Goal: Task Accomplishment & Management: Complete application form

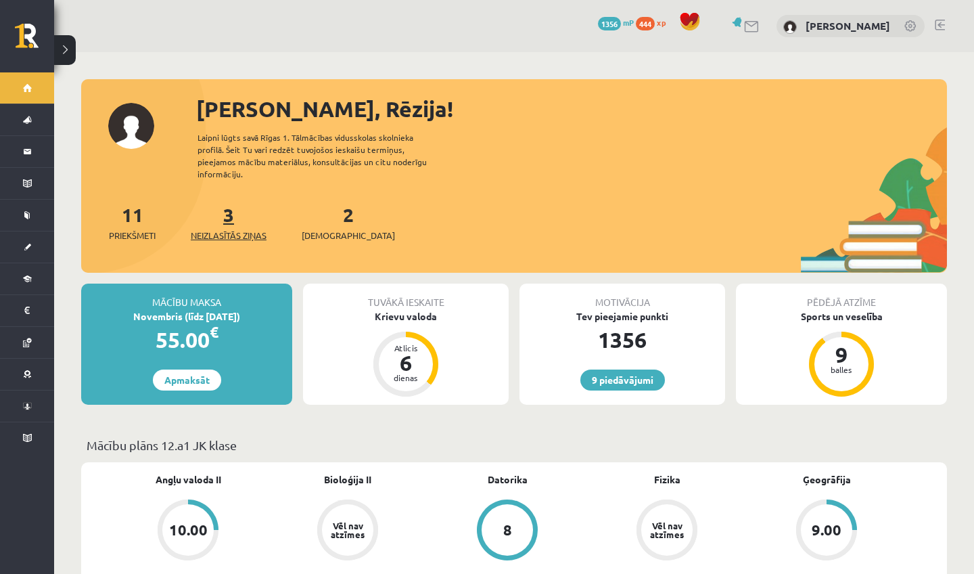
click at [223, 229] on span "Neizlasītās ziņas" at bounding box center [229, 236] width 76 height 14
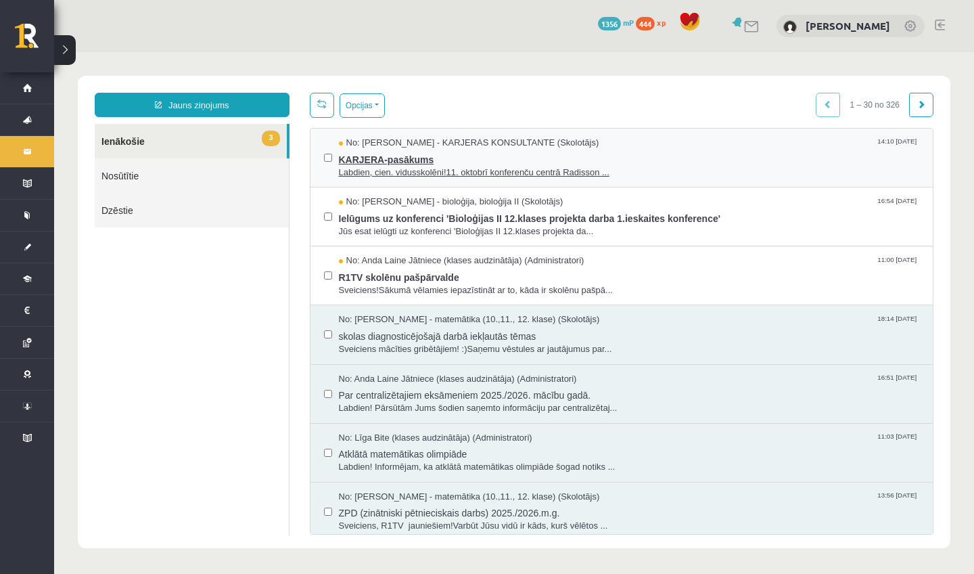
click at [432, 171] on span "Labdien, cien. vidusskolēni!11. oktobrī konferenču centrā Radisson ..." at bounding box center [629, 172] width 581 height 13
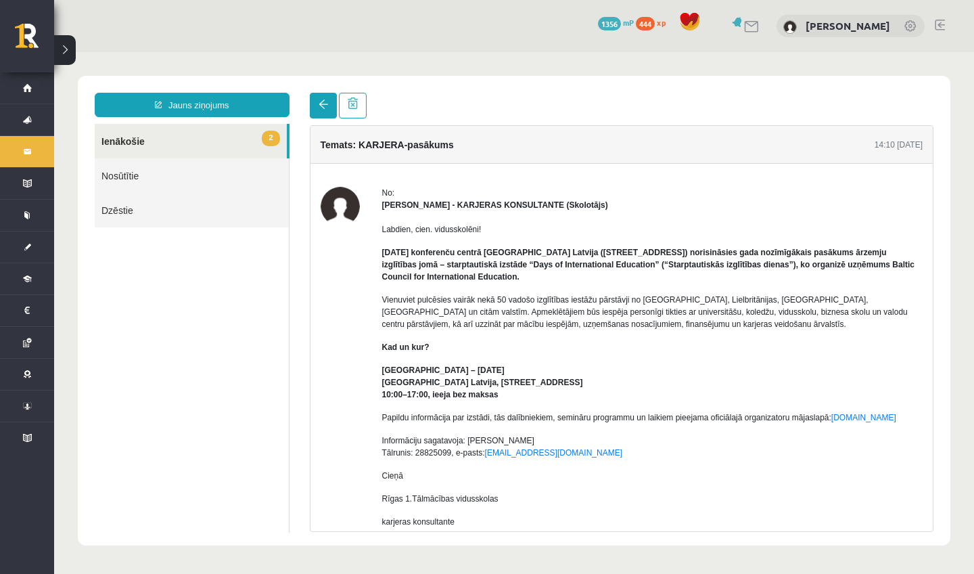
click at [321, 110] on link at bounding box center [323, 106] width 27 height 26
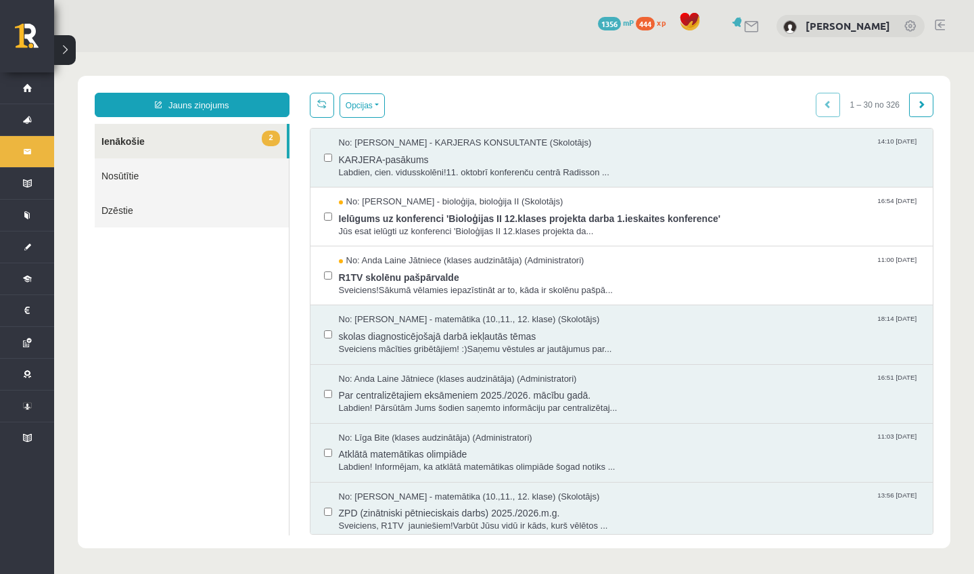
click at [317, 108] on span at bounding box center [321, 103] width 9 height 9
click at [375, 216] on span "Ielūgums uz konferenci 'Bioloģijas II 12.klases projekta darba 1.ieskaites konf…" at bounding box center [629, 216] width 581 height 17
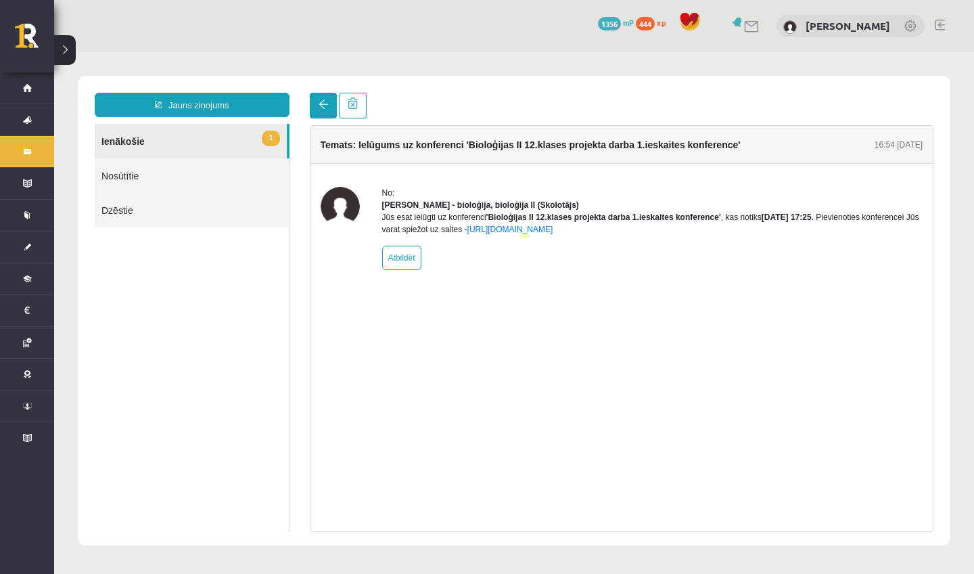
click at [317, 108] on link at bounding box center [323, 106] width 27 height 26
click at [323, 106] on span at bounding box center [323, 103] width 9 height 9
click at [321, 108] on span at bounding box center [323, 103] width 9 height 9
click at [262, 139] on span "1" at bounding box center [271, 139] width 18 height 16
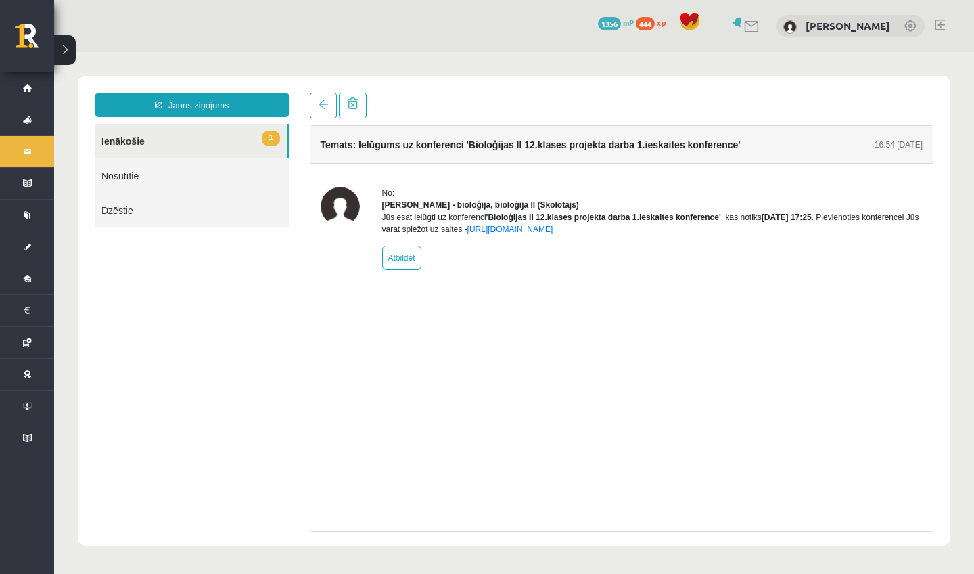
click at [136, 140] on link "1 Ienākošie" at bounding box center [191, 141] width 192 height 35
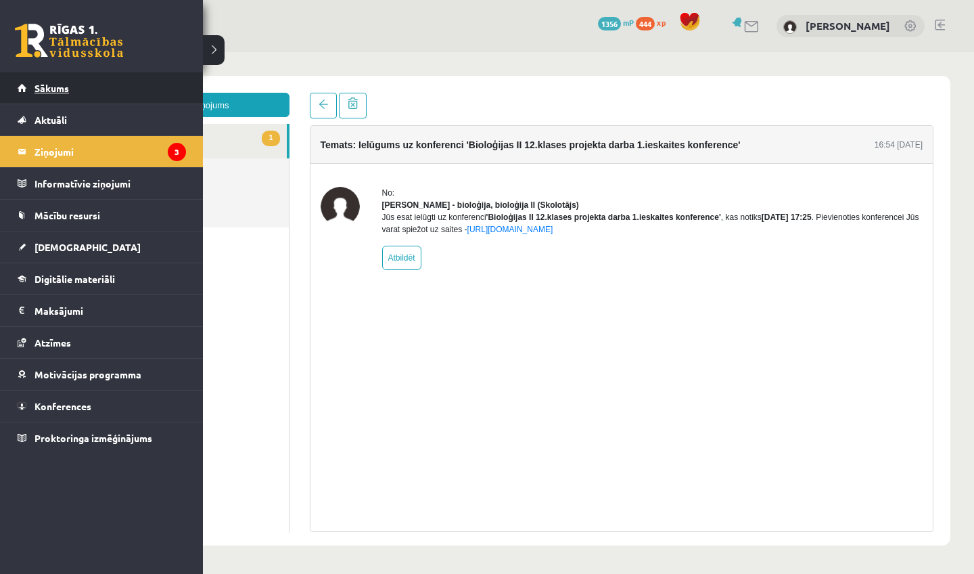
click at [48, 85] on span "Sākums" at bounding box center [52, 88] width 35 height 12
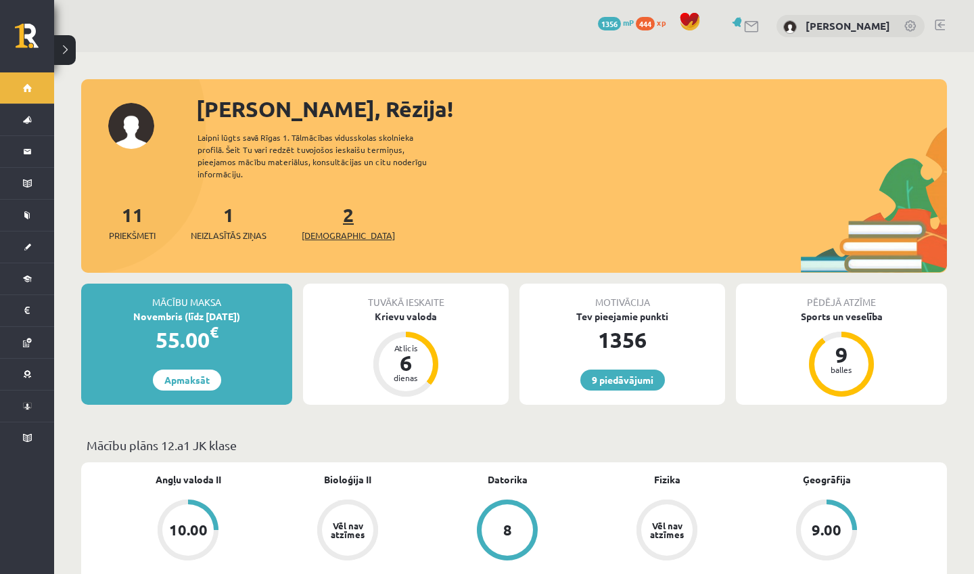
click at [339, 229] on span "[DEMOGRAPHIC_DATA]" at bounding box center [348, 236] width 93 height 14
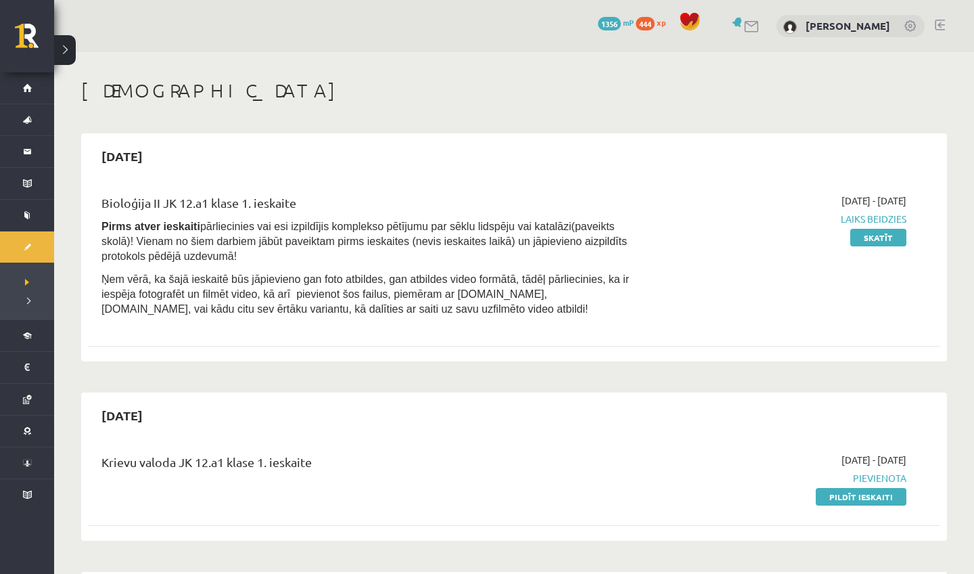
click at [945, 24] on div "0 Dāvanas 1356 mP 444 xp Rēzija Gerenovska" at bounding box center [514, 26] width 920 height 52
click at [942, 24] on link at bounding box center [940, 25] width 10 height 11
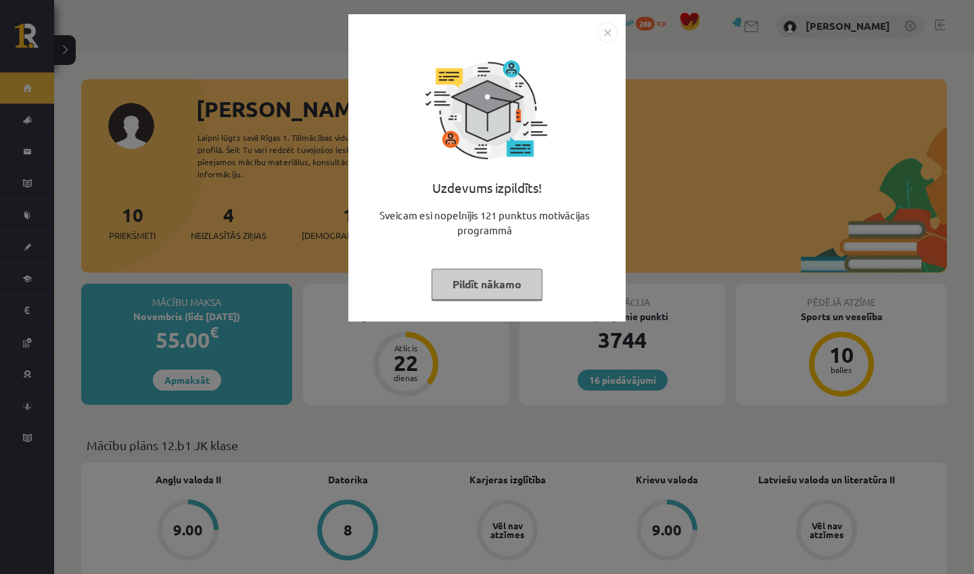
click at [469, 282] on button "Pildīt nākamo" at bounding box center [487, 284] width 111 height 31
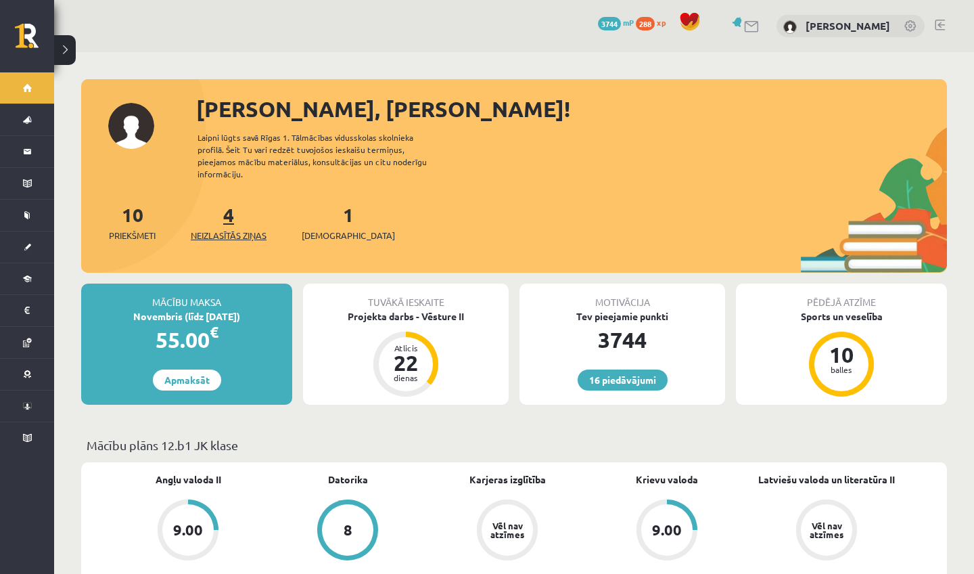
click at [250, 229] on span "Neizlasītās ziņas" at bounding box center [229, 236] width 76 height 14
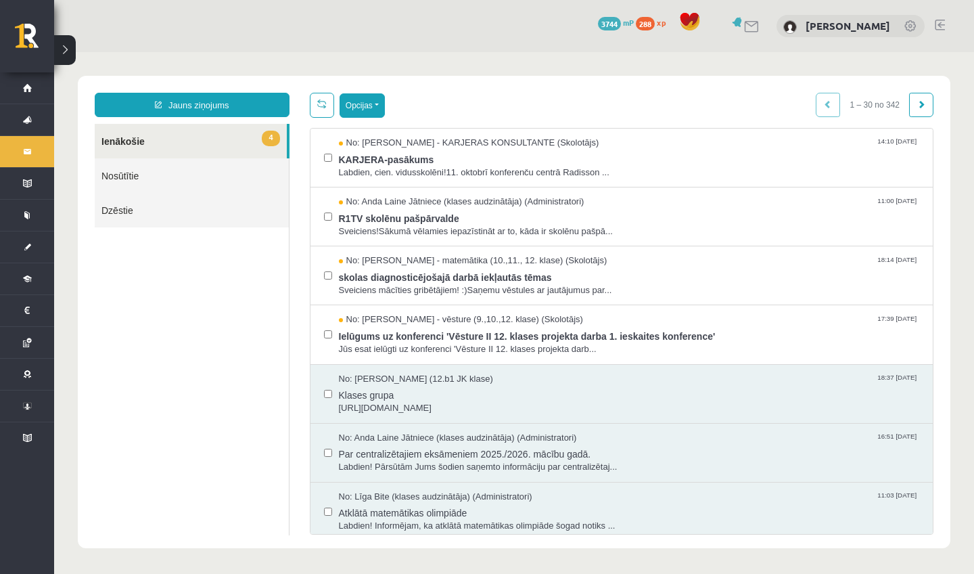
click at [383, 108] on button "Opcijas" at bounding box center [362, 105] width 45 height 24
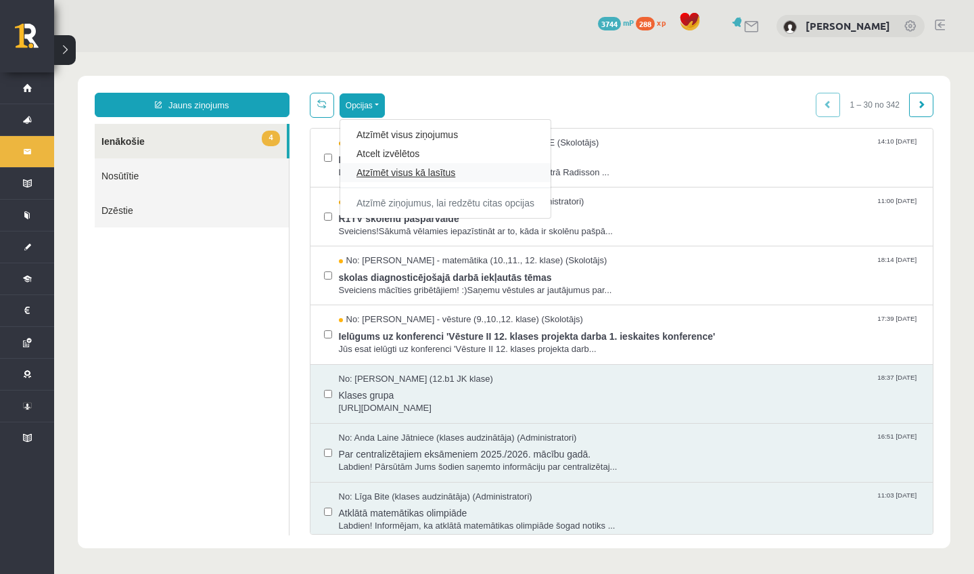
click at [383, 168] on link "Atzīmēt visus kā lasītus" at bounding box center [446, 173] width 178 height 14
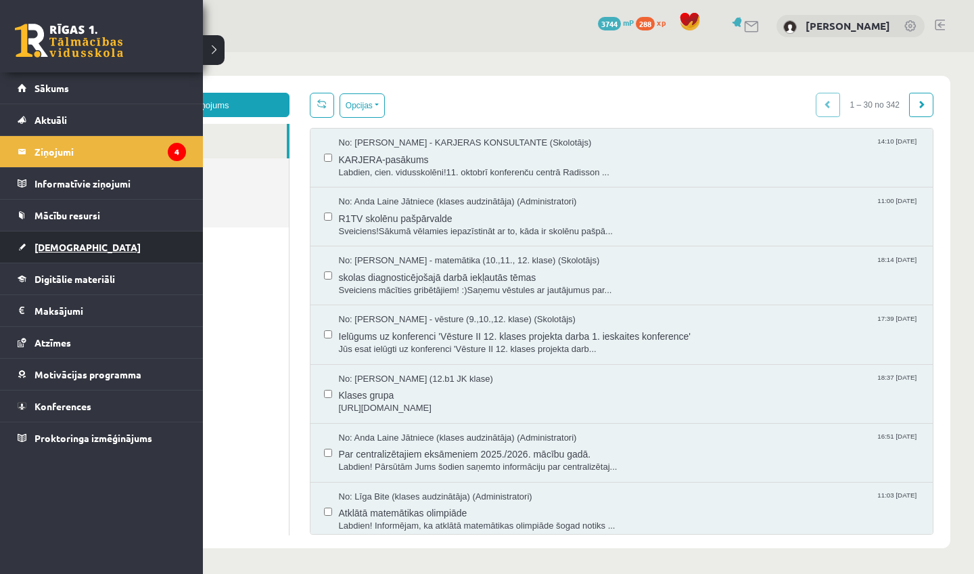
click at [61, 247] on span "[DEMOGRAPHIC_DATA]" at bounding box center [88, 247] width 106 height 12
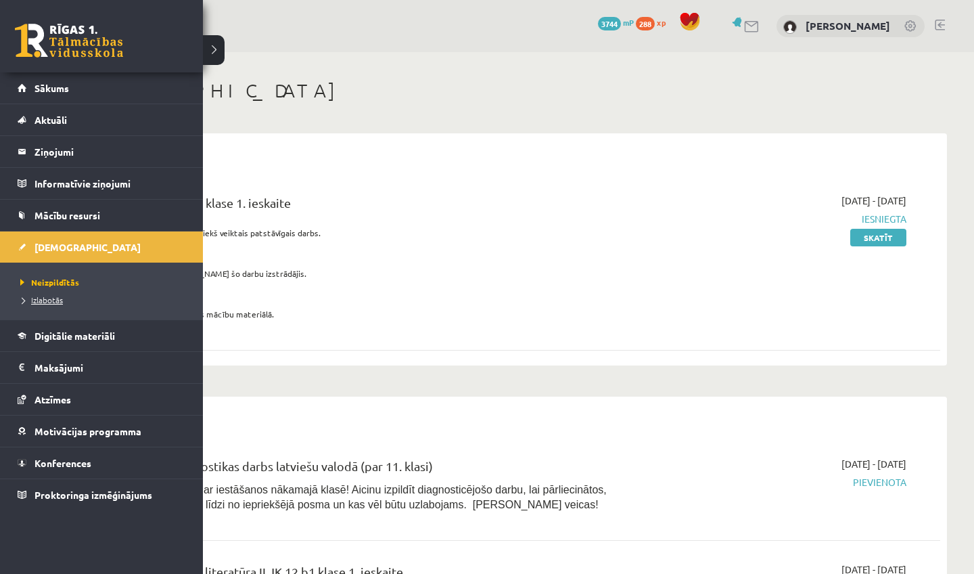
click at [39, 299] on span "Izlabotās" at bounding box center [40, 299] width 46 height 11
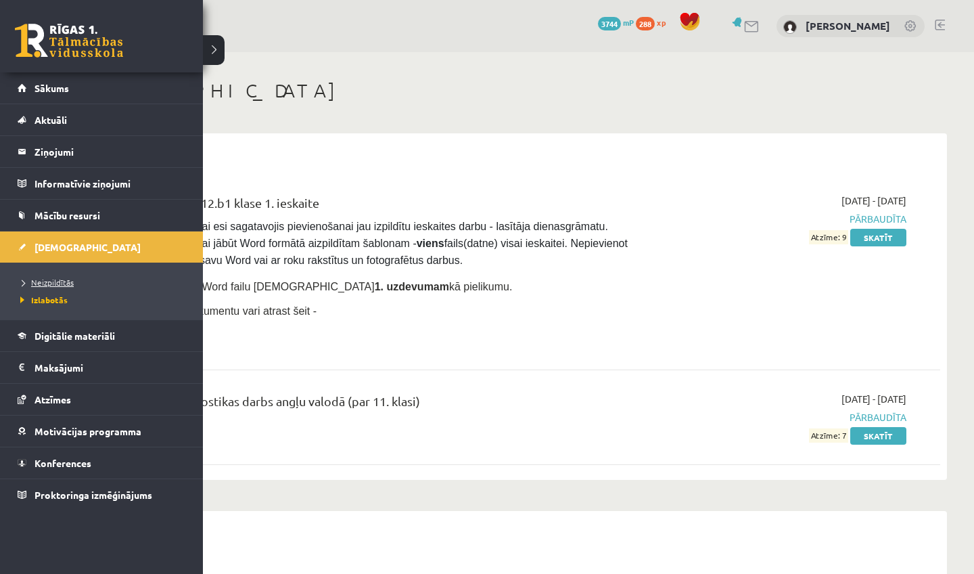
click at [43, 287] on link "Neizpildītās" at bounding box center [103, 282] width 173 height 12
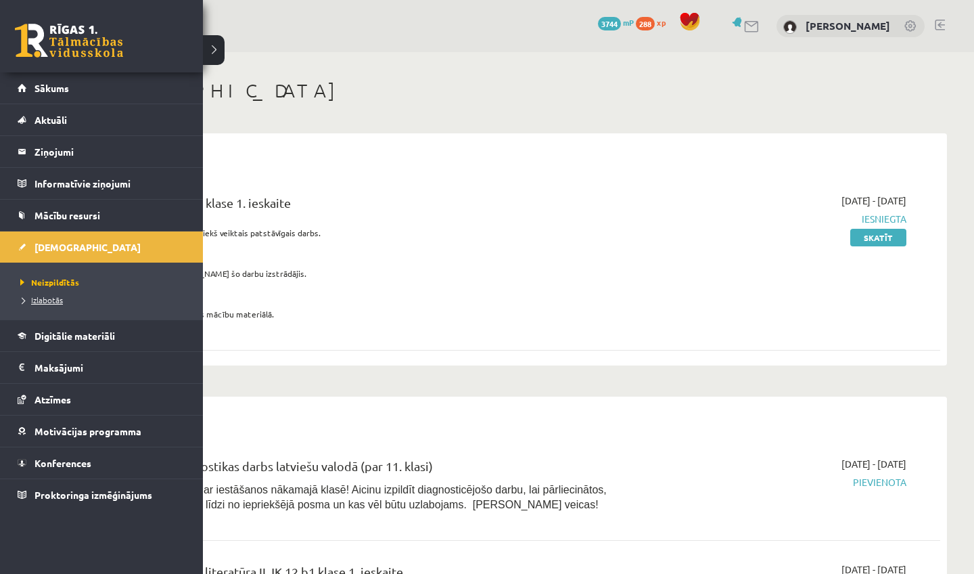
click at [42, 299] on span "Izlabotās" at bounding box center [40, 299] width 46 height 11
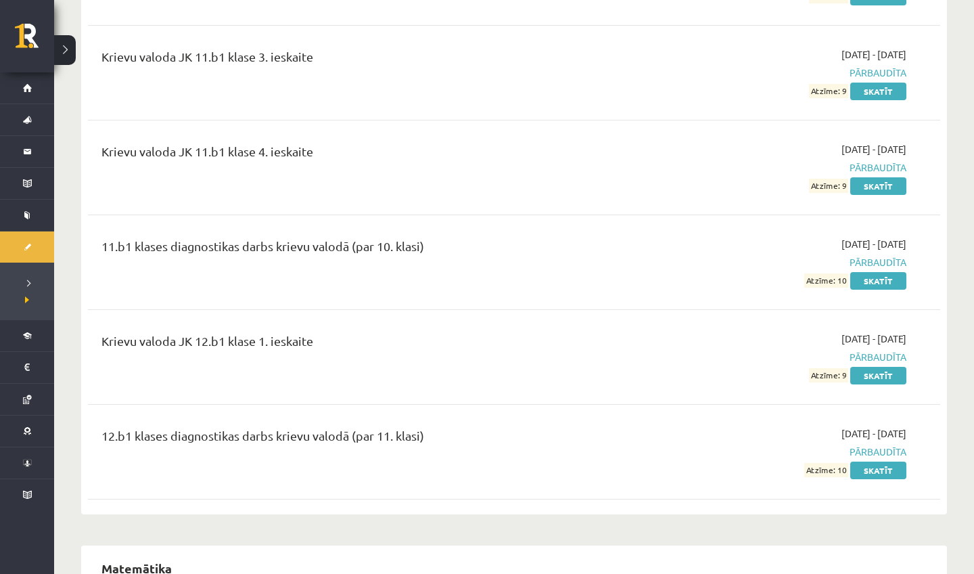
scroll to position [2235, 0]
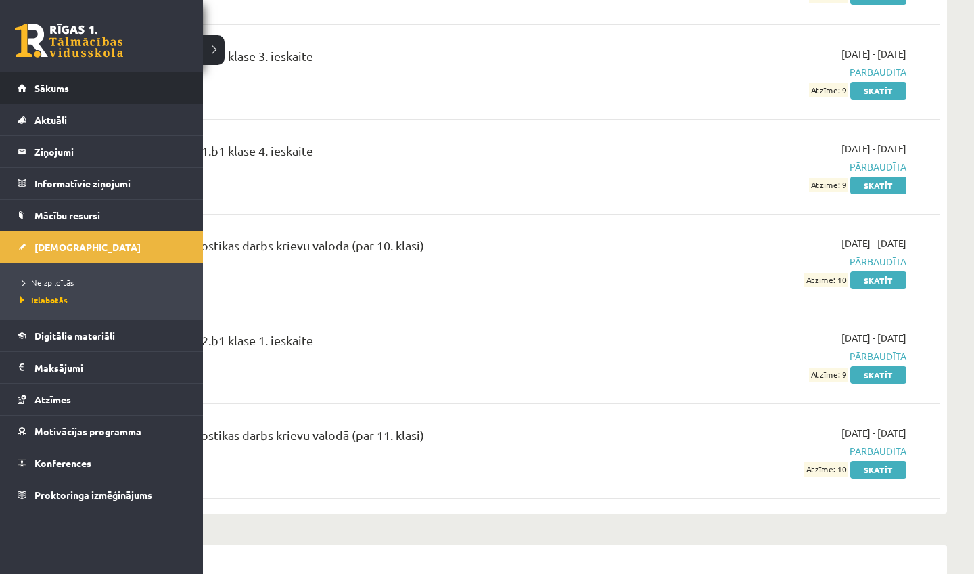
click at [47, 82] on link "Sākums" at bounding box center [102, 87] width 168 height 31
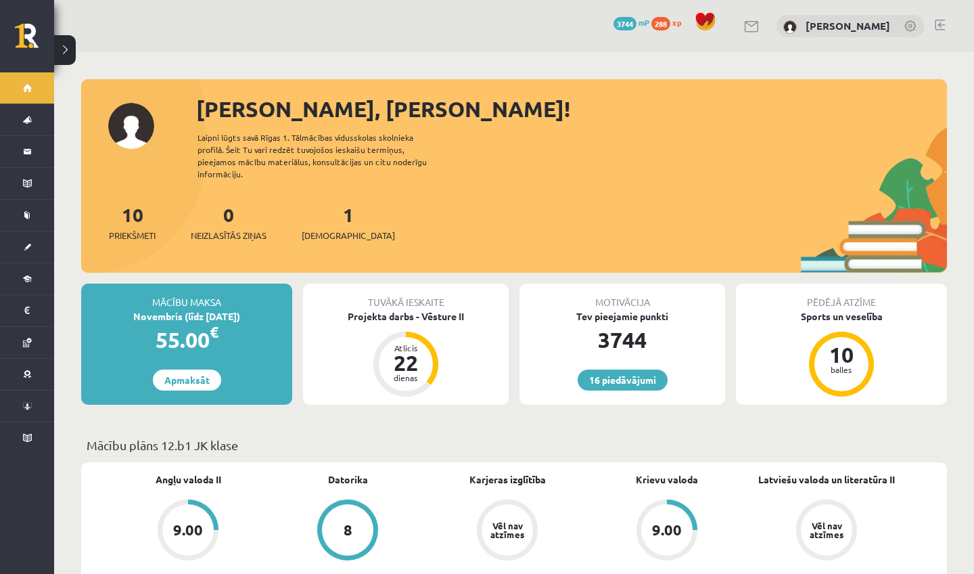
click at [939, 25] on link at bounding box center [940, 25] width 10 height 11
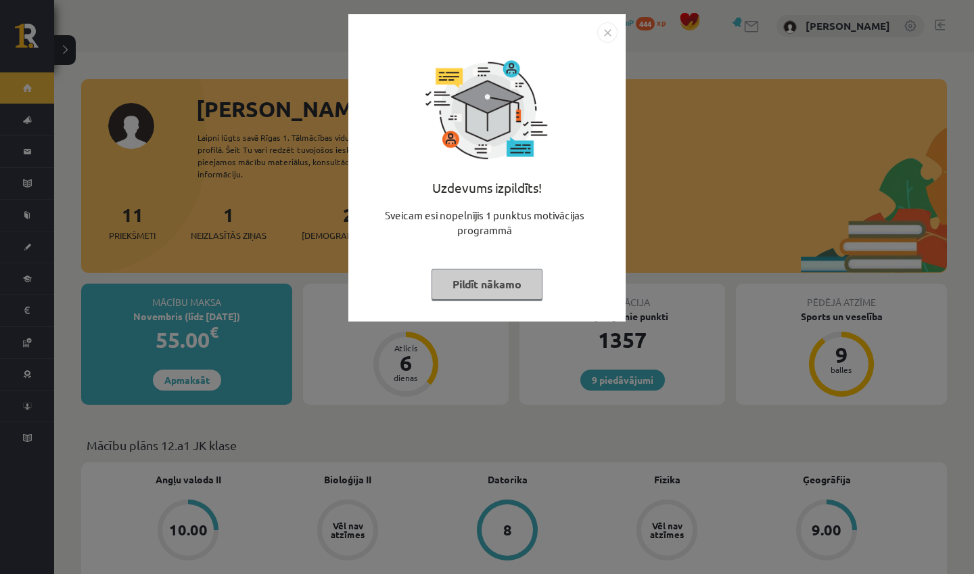
click at [461, 277] on button "Pildīt nākamo" at bounding box center [487, 284] width 111 height 31
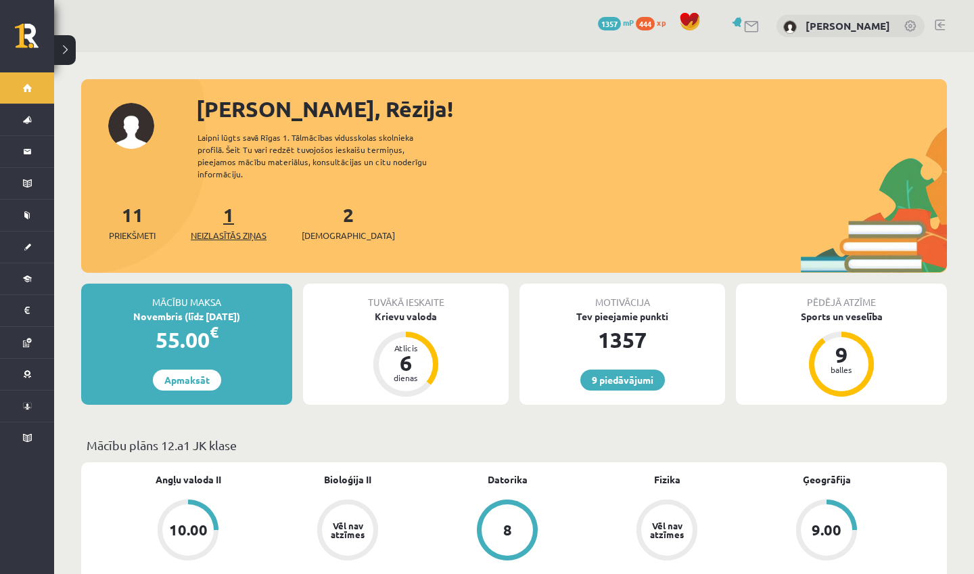
click at [242, 229] on span "Neizlasītās ziņas" at bounding box center [229, 236] width 76 height 14
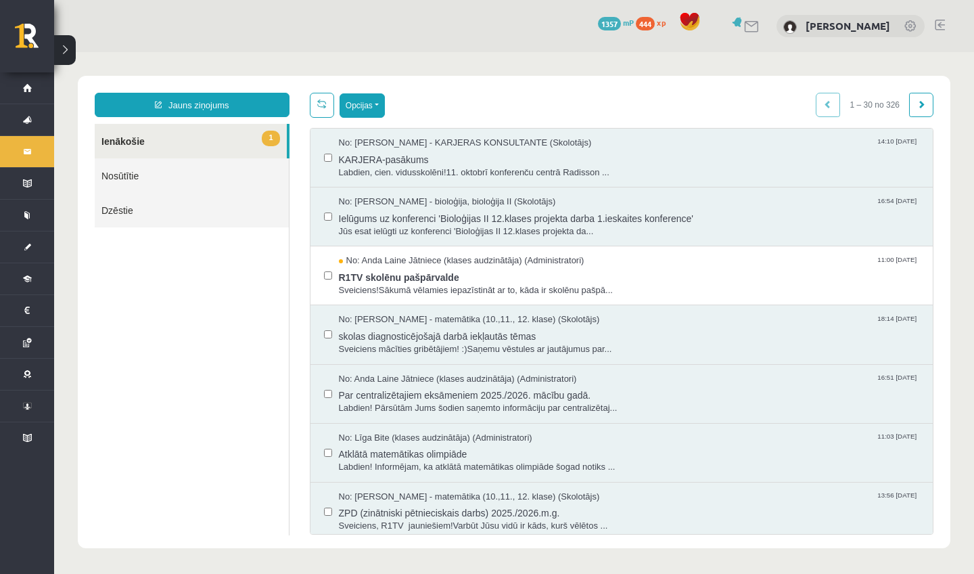
click at [373, 112] on button "Opcijas" at bounding box center [362, 105] width 45 height 24
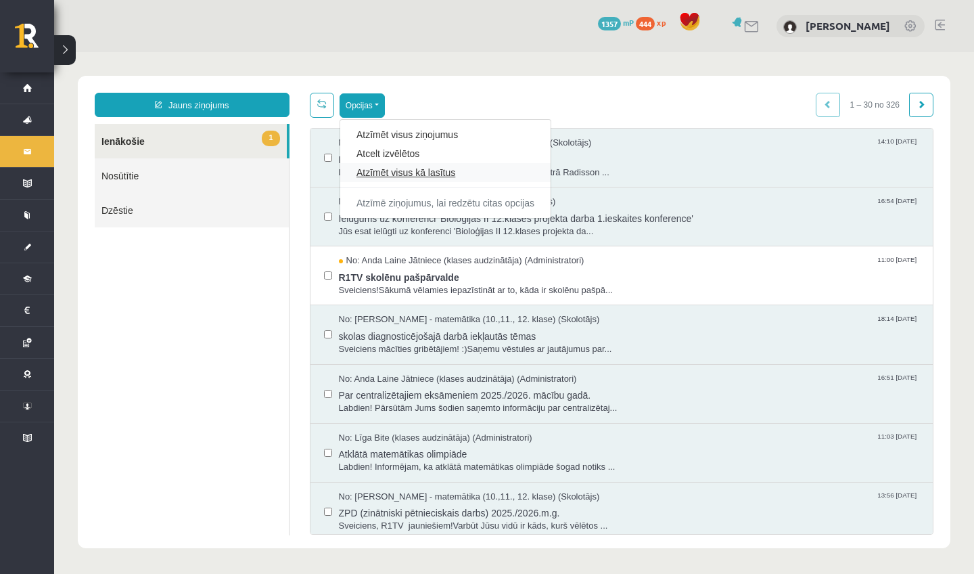
click at [373, 169] on link "Atzīmēt visus kā lasītus" at bounding box center [446, 173] width 178 height 14
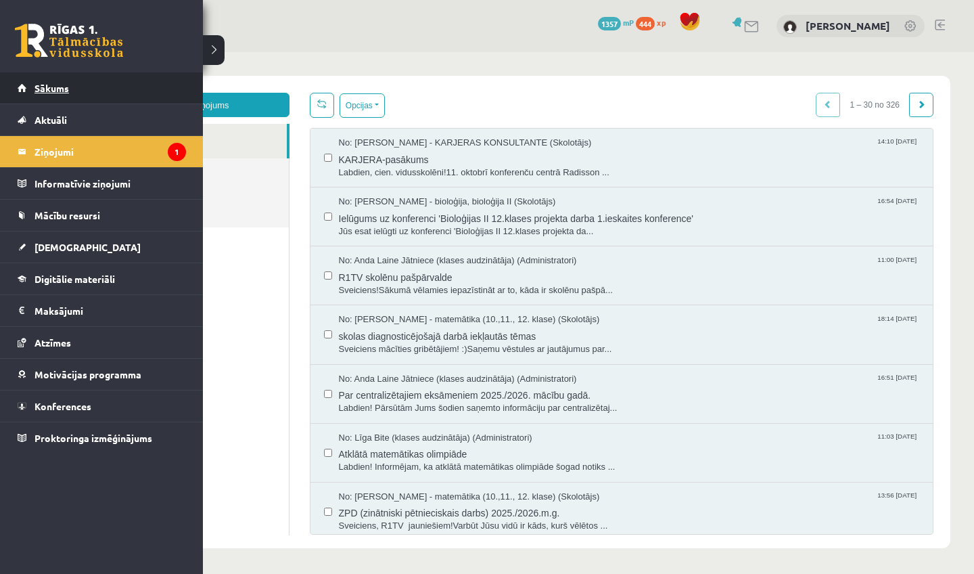
click at [32, 86] on link "Sākums" at bounding box center [102, 87] width 168 height 31
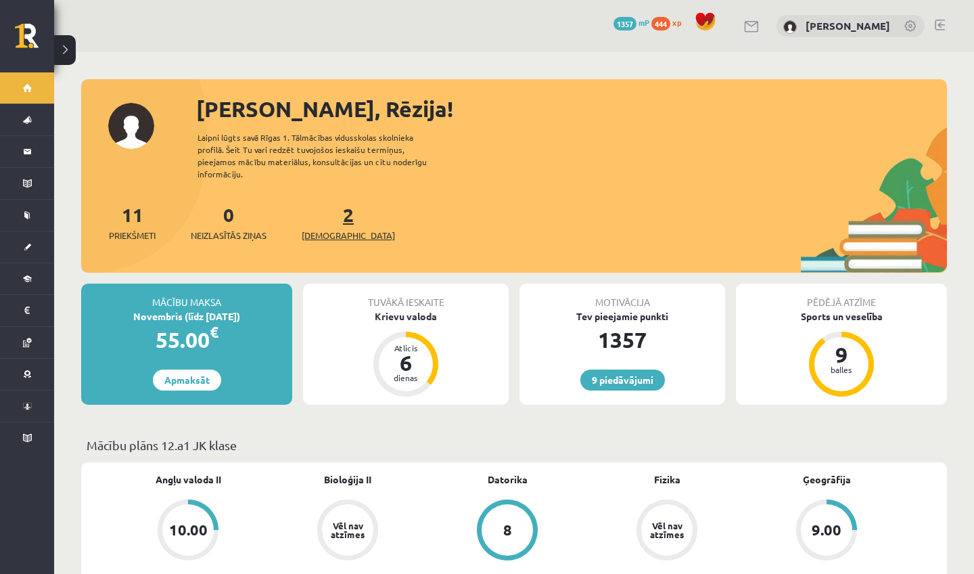
click at [329, 229] on span "[DEMOGRAPHIC_DATA]" at bounding box center [348, 236] width 93 height 14
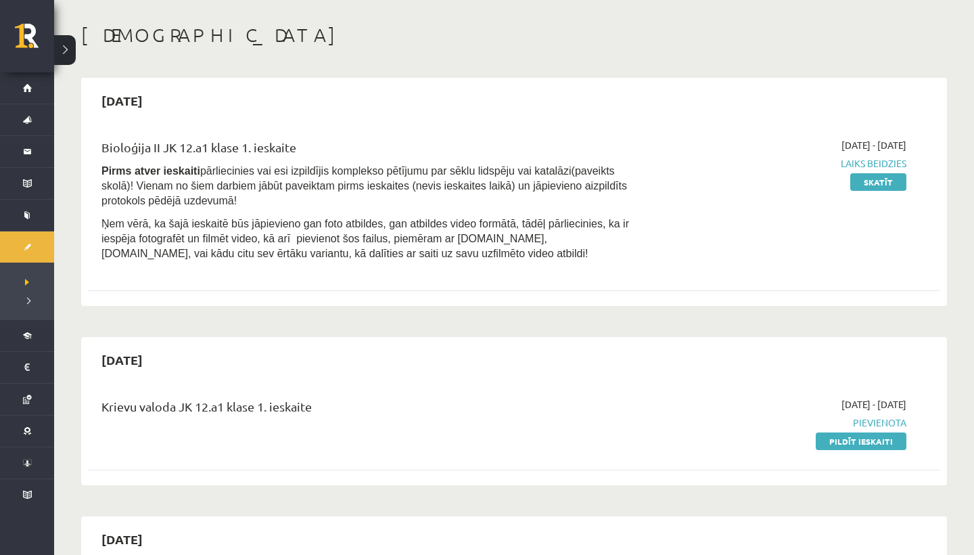
scroll to position [55, 0]
click at [856, 434] on link "Pildīt ieskaiti" at bounding box center [861, 441] width 91 height 18
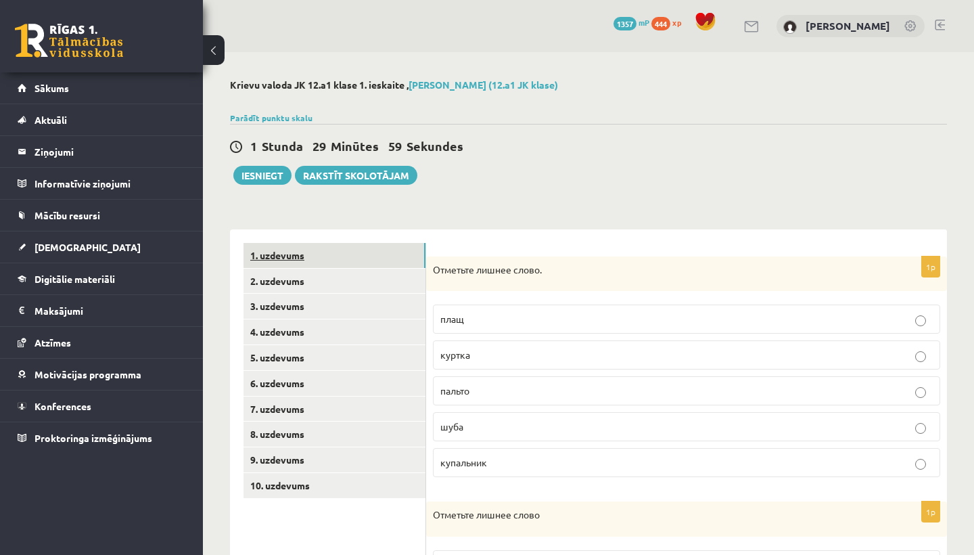
click at [372, 256] on link "1. uzdevums" at bounding box center [335, 255] width 182 height 25
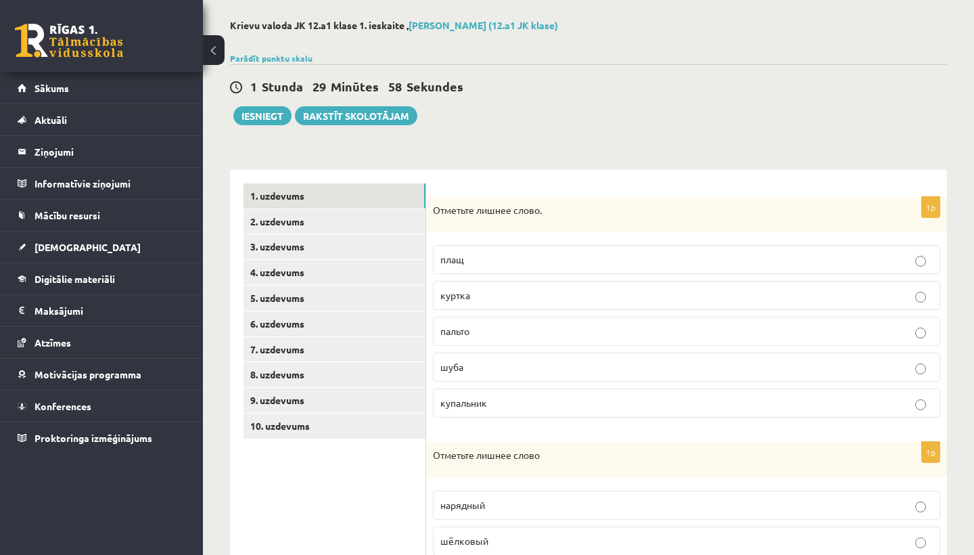
scroll to position [110, 0]
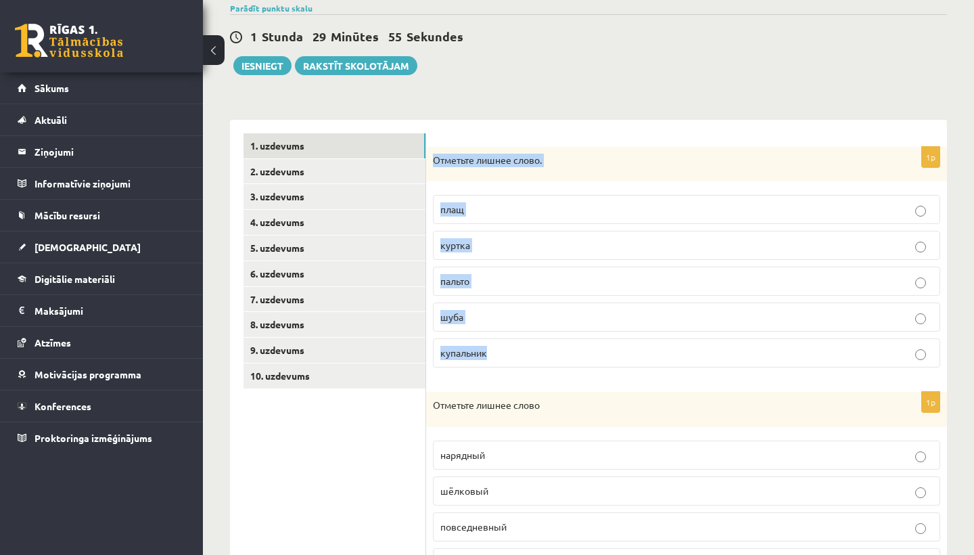
drag, startPoint x: 432, startPoint y: 159, endPoint x: 487, endPoint y: 352, distance: 201.1
click at [487, 352] on div "1p Отметьте лишнее слово. плащ куртка пальто шуба купальник" at bounding box center [686, 263] width 521 height 232
copy div "Отметьте лишнее слово. плащ куртка пальто шуба купальник"
click at [508, 361] on label "купальник" at bounding box center [686, 352] width 507 height 29
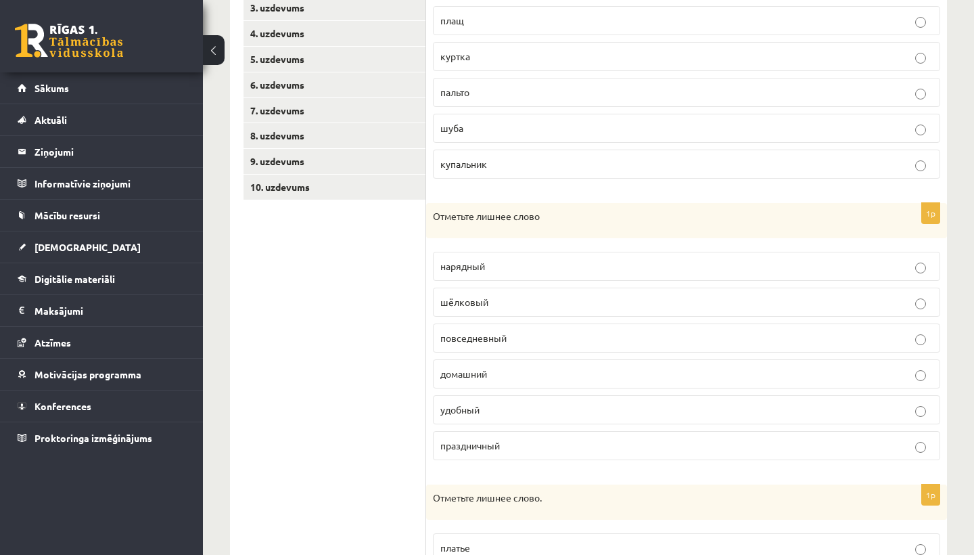
scroll to position [300, 0]
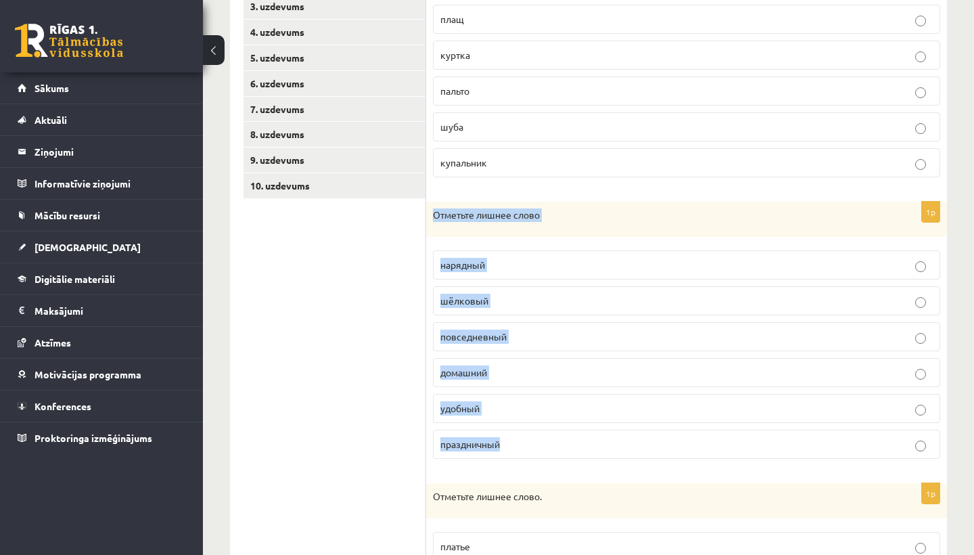
drag, startPoint x: 432, startPoint y: 214, endPoint x: 538, endPoint y: 442, distance: 252.1
click at [538, 443] on div "1p Отметьте лишнее слово нарядный шёлковый повседневный домашний удобный праздн…" at bounding box center [686, 336] width 521 height 268
copy div "Отметьте лишнее слово нарядный шёлковый повседневный домашний удобный праздничн…"
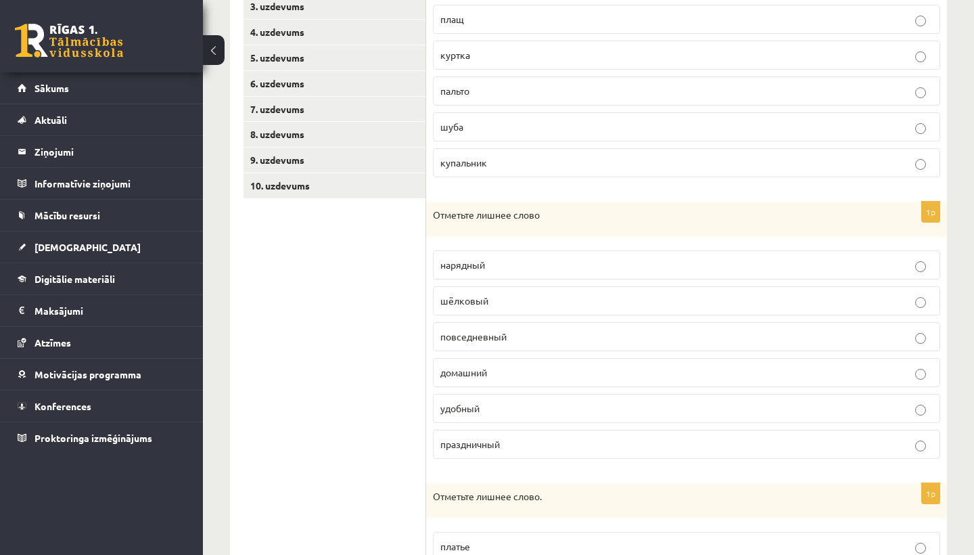
click at [495, 306] on p "шёлковый" at bounding box center [686, 301] width 492 height 14
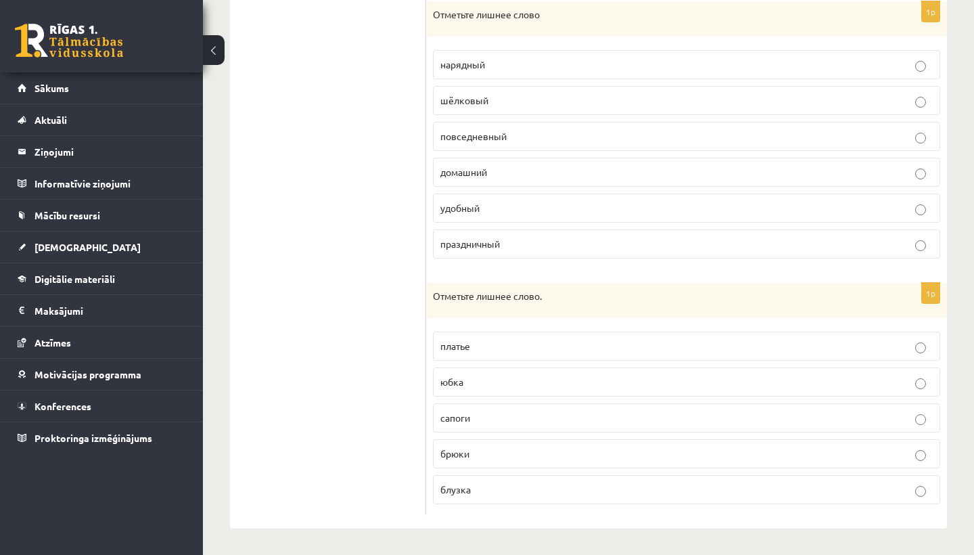
scroll to position [499, 0]
drag, startPoint x: 434, startPoint y: 295, endPoint x: 481, endPoint y: 492, distance: 203.1
click at [481, 493] on div "1p Отметьте лишнее слово. платье юбка сапоги брюки блузка" at bounding box center [686, 399] width 521 height 232
copy div "Отметьте лишнее слово. платье юбка сапоги брюки блузка"
click at [496, 419] on p "сапоги" at bounding box center [686, 418] width 492 height 14
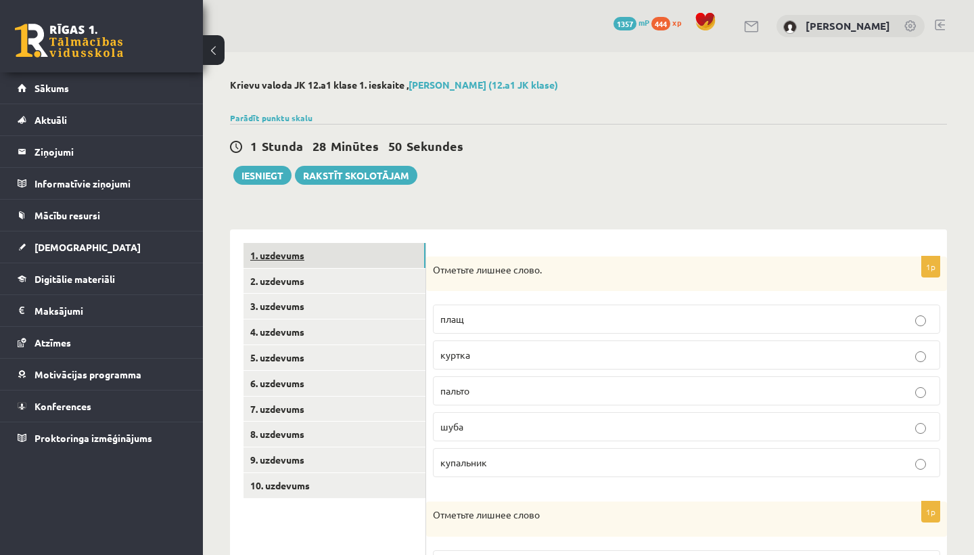
scroll to position [0, 0]
click at [346, 252] on link "1. uzdevums" at bounding box center [335, 255] width 182 height 25
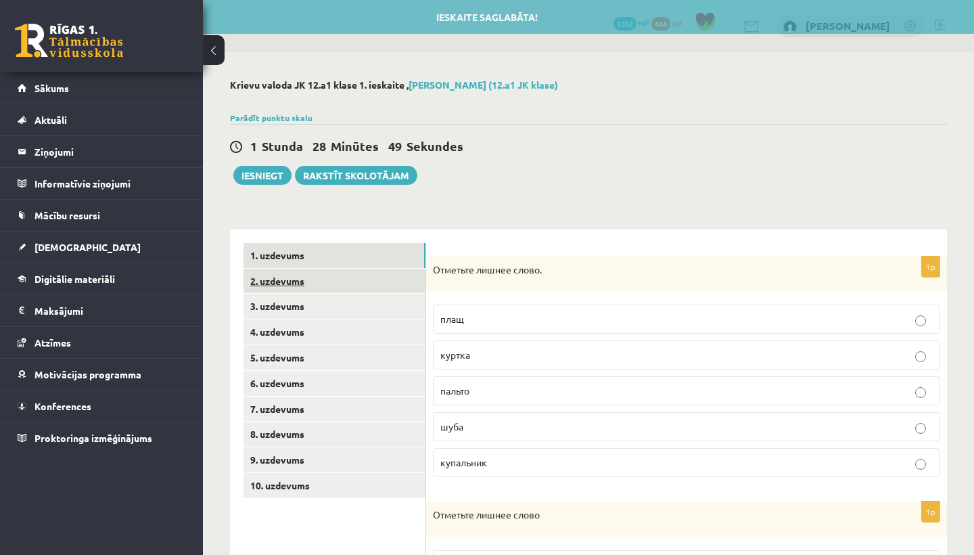
click at [323, 280] on link "2. uzdevums" at bounding box center [335, 281] width 182 height 25
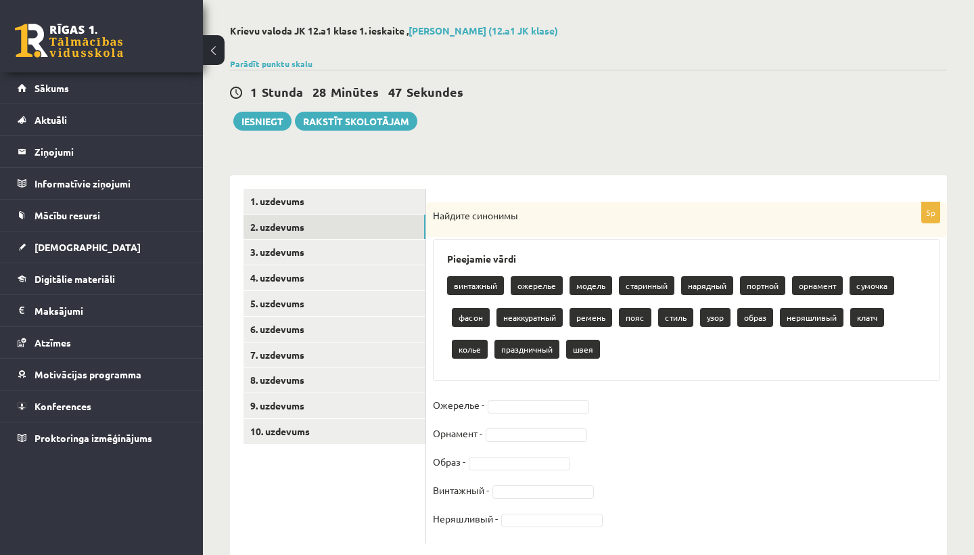
scroll to position [63, 0]
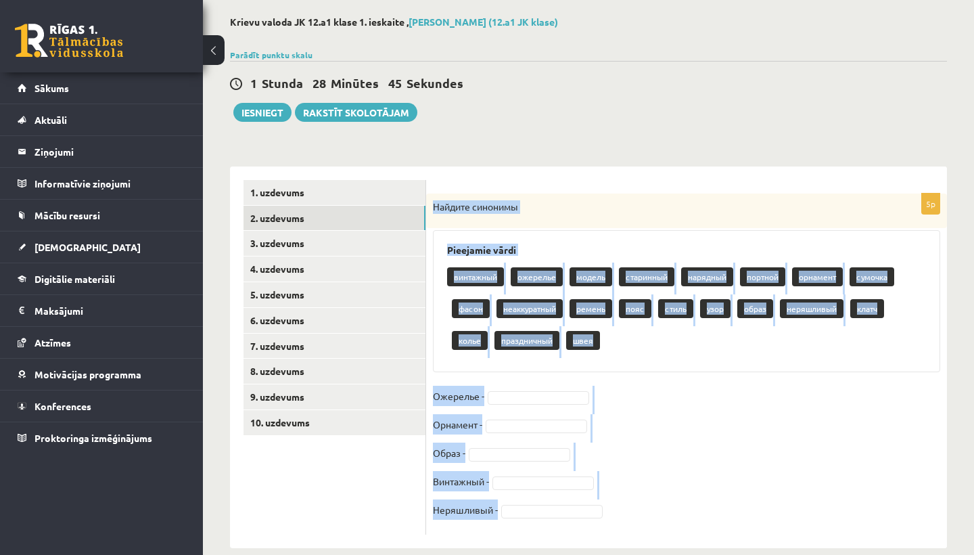
drag, startPoint x: 432, startPoint y: 203, endPoint x: 518, endPoint y: 526, distance: 333.9
click at [518, 526] on div "5p Найдите синонимы Pieejamie vārdi винтажный ожерелье модель старинный нарядны…" at bounding box center [686, 363] width 521 height 341
copy div "Найдите синонимы Pieejamie vārdi винтажный ожерелье модель старинный нарядный п…"
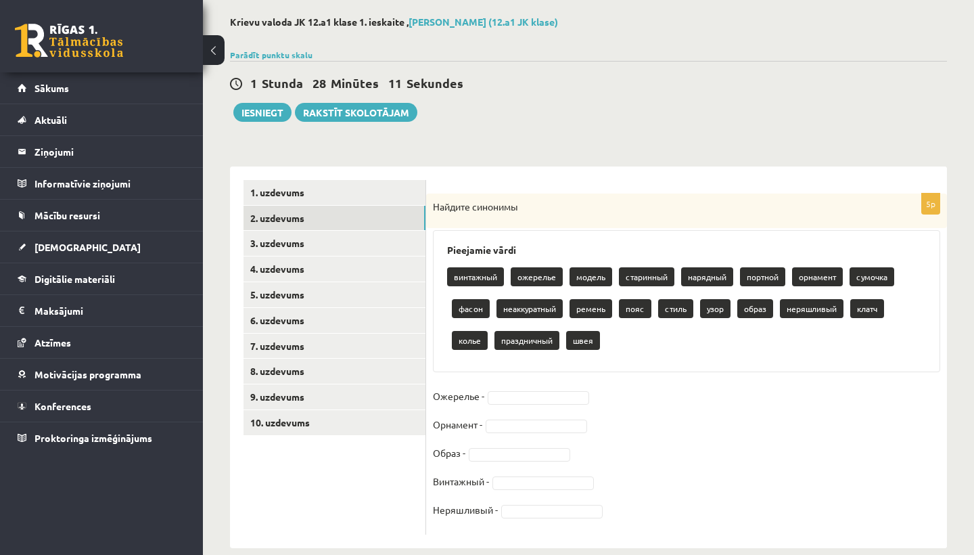
click at [600, 132] on div "**********" at bounding box center [588, 282] width 771 height 586
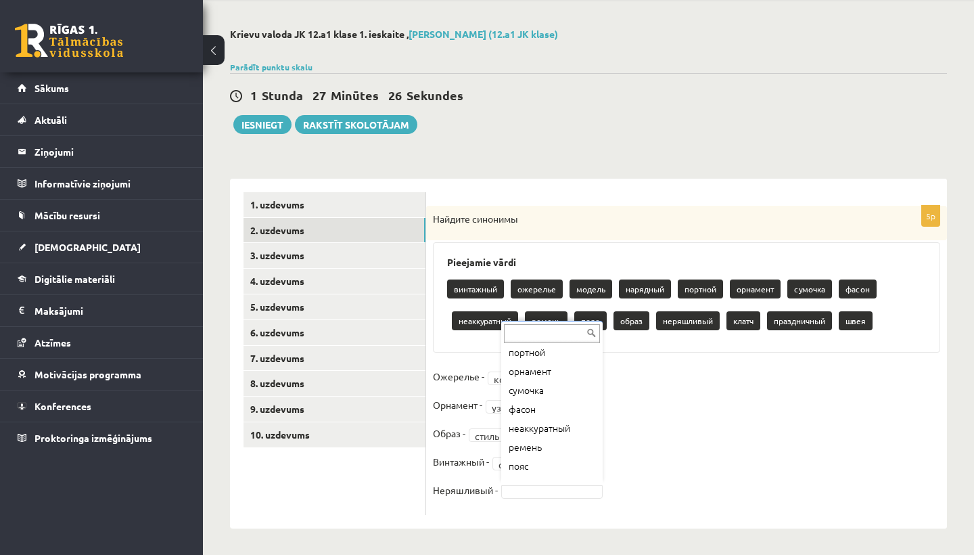
scroll to position [97, 0]
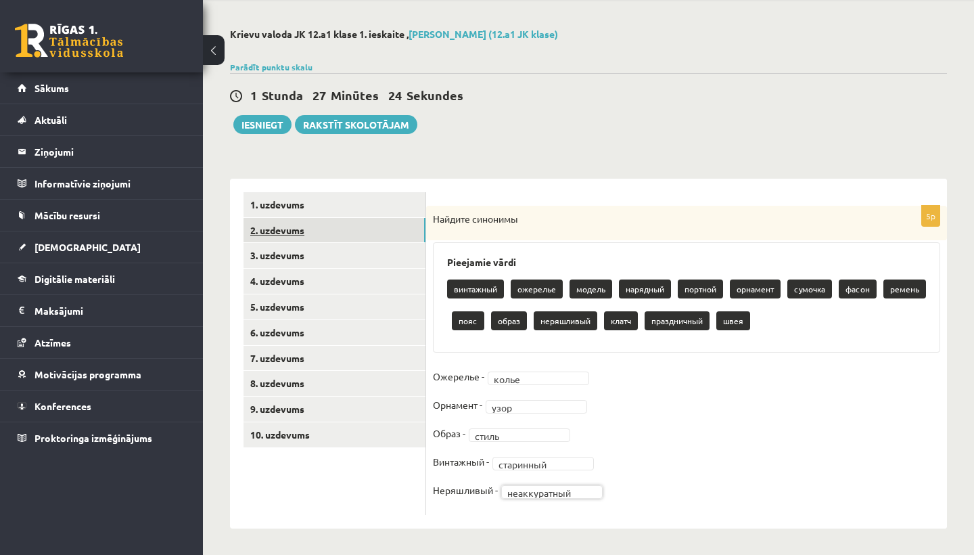
click at [386, 231] on link "2. uzdevums" at bounding box center [335, 230] width 182 height 25
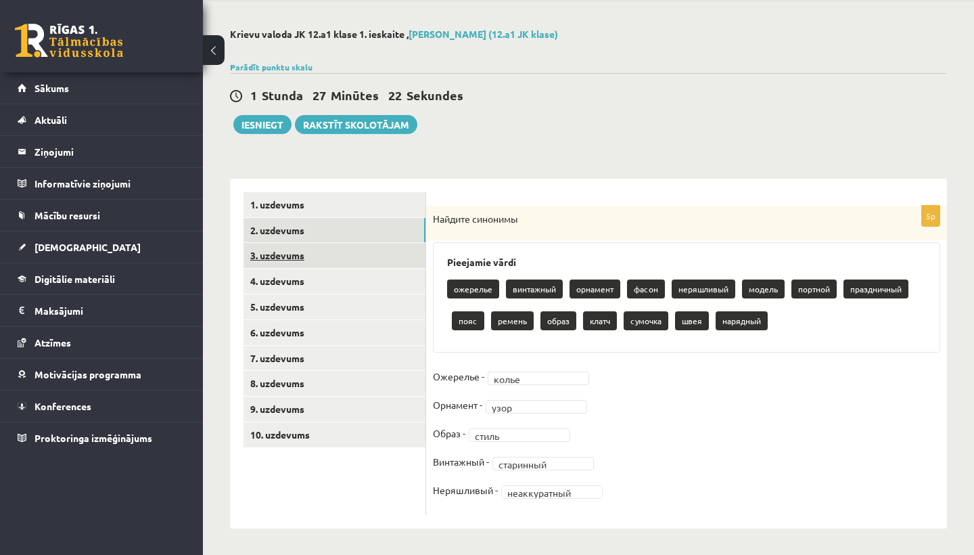
click at [382, 248] on link "3. uzdevums" at bounding box center [335, 255] width 182 height 25
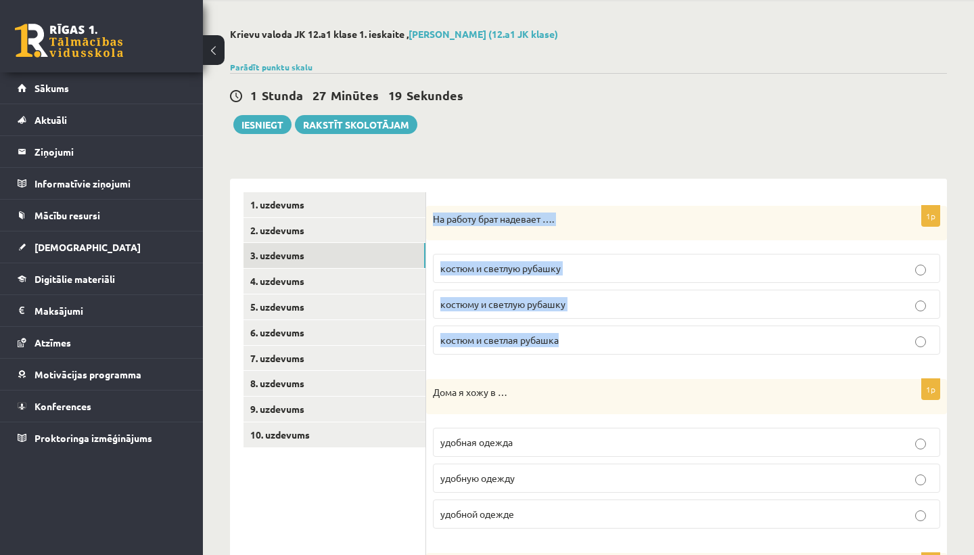
drag, startPoint x: 434, startPoint y: 219, endPoint x: 568, endPoint y: 338, distance: 179.7
click at [568, 338] on div "1p На работу брат надевает …. костюм и светлую рубашку костюму и светлую рубашк…" at bounding box center [686, 286] width 521 height 160
copy div "На работу брат надевает …. костюм и светлую рубашку костюму и светлую рубашку к…"
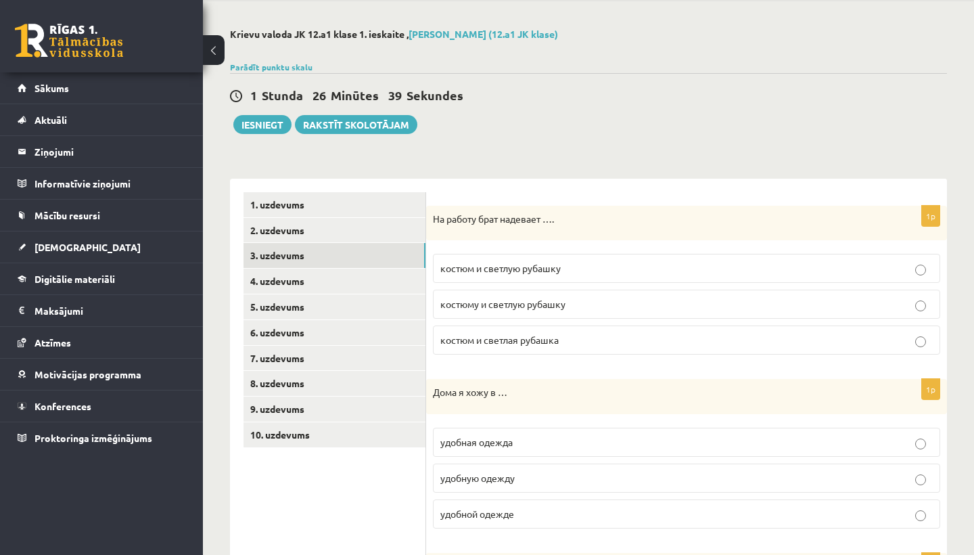
click at [612, 271] on p "костюм и светлую рубашку" at bounding box center [686, 268] width 492 height 14
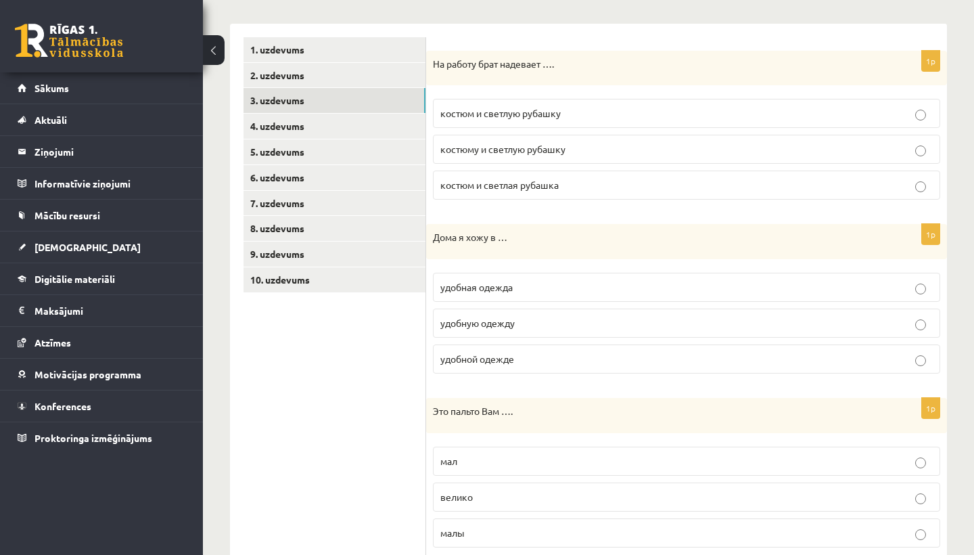
scroll to position [206, 0]
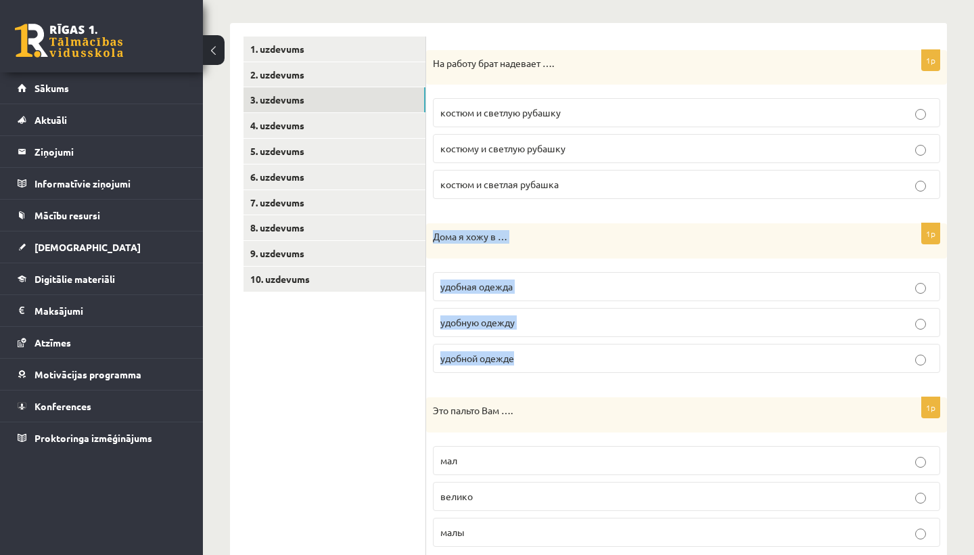
drag, startPoint x: 430, startPoint y: 237, endPoint x: 501, endPoint y: 363, distance: 145.1
click at [501, 363] on div "1p Дома я хожу в … удобная одежда удобную одежду удобной одежде" at bounding box center [686, 303] width 521 height 160
copy div "Дома я хожу в … удобная одежда удобную одежду удобной одежде"
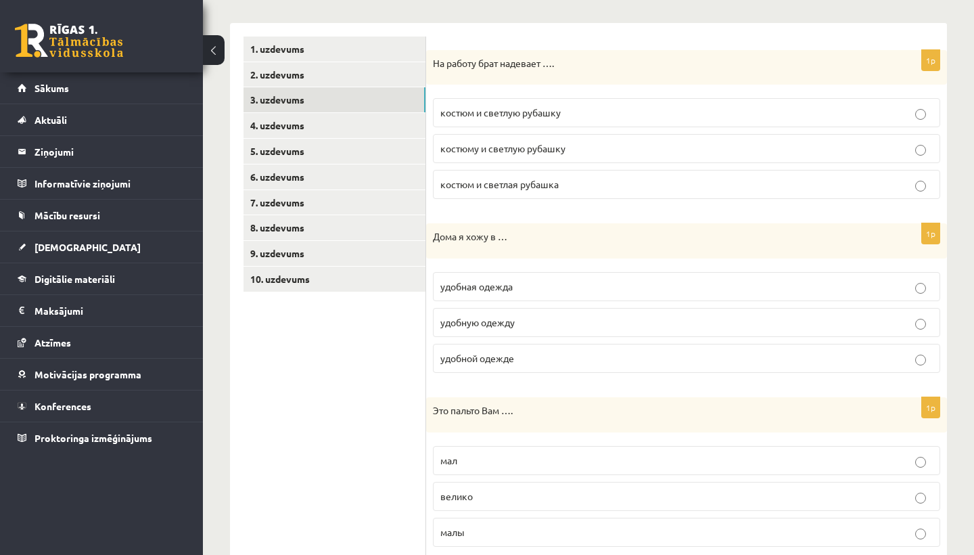
click at [553, 319] on p "удобную одежду" at bounding box center [686, 322] width 492 height 14
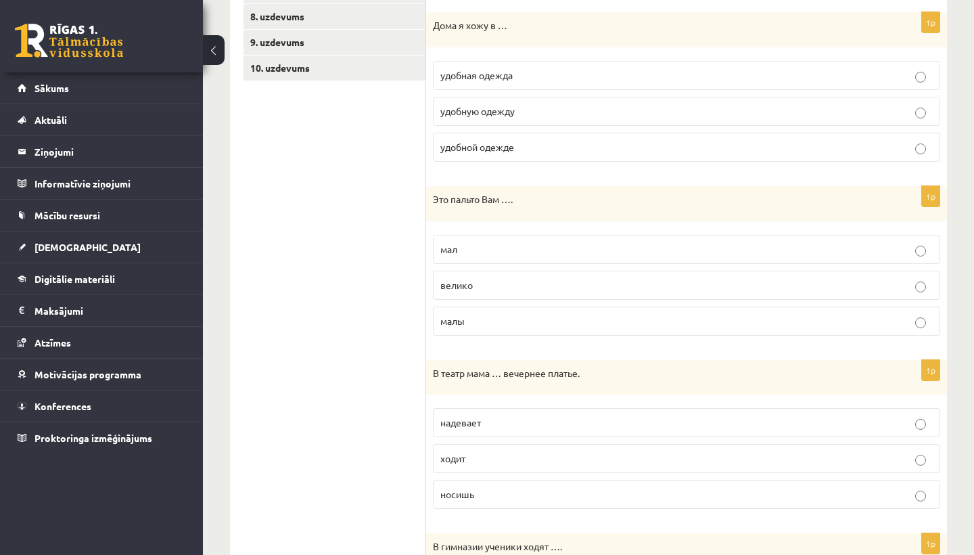
scroll to position [439, 0]
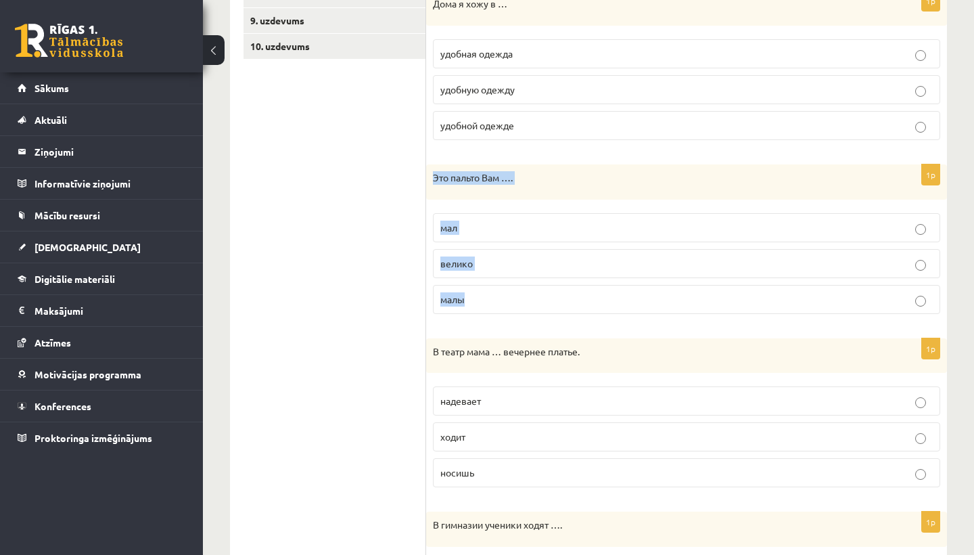
drag, startPoint x: 432, startPoint y: 177, endPoint x: 482, endPoint y: 304, distance: 137.3
click at [482, 304] on div "1p Это пальто Вам …. мал велико малы" at bounding box center [686, 244] width 521 height 160
copy div "Это пальто Вам …. мал велико малы"
click at [541, 268] on p "велико" at bounding box center [686, 263] width 492 height 14
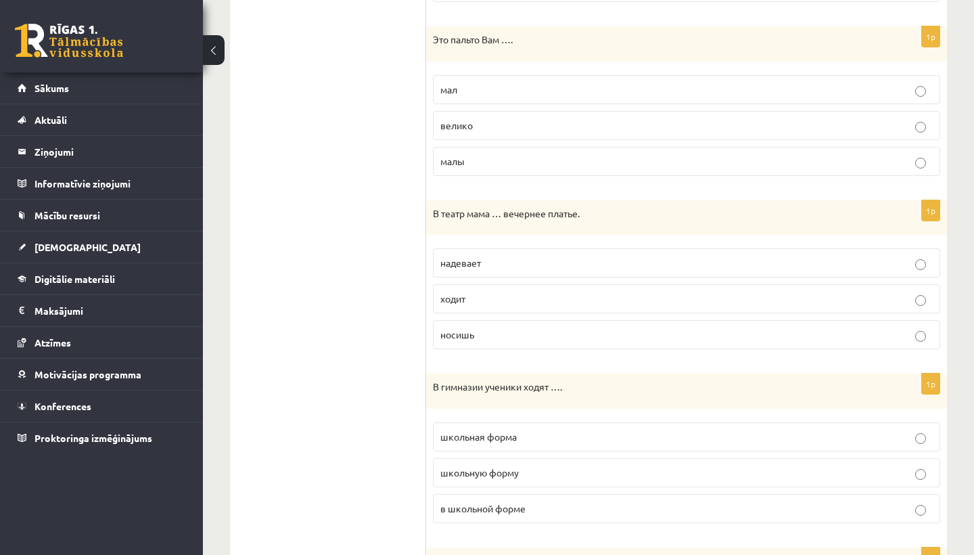
scroll to position [578, 0]
drag, startPoint x: 430, startPoint y: 208, endPoint x: 489, endPoint y: 347, distance: 151.5
click at [490, 349] on div "1p В театр мама … вечернее платье. надевает ходит носишь" at bounding box center [686, 279] width 521 height 160
copy div "В театр мама … вечернее платье. надевает ходит носишь"
click at [517, 265] on p "надевает" at bounding box center [686, 261] width 492 height 14
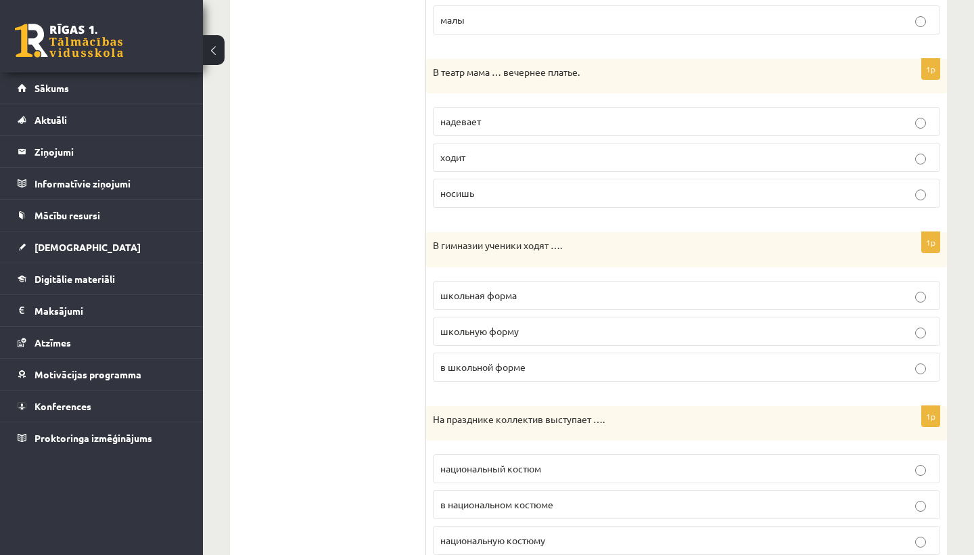
scroll to position [719, 0]
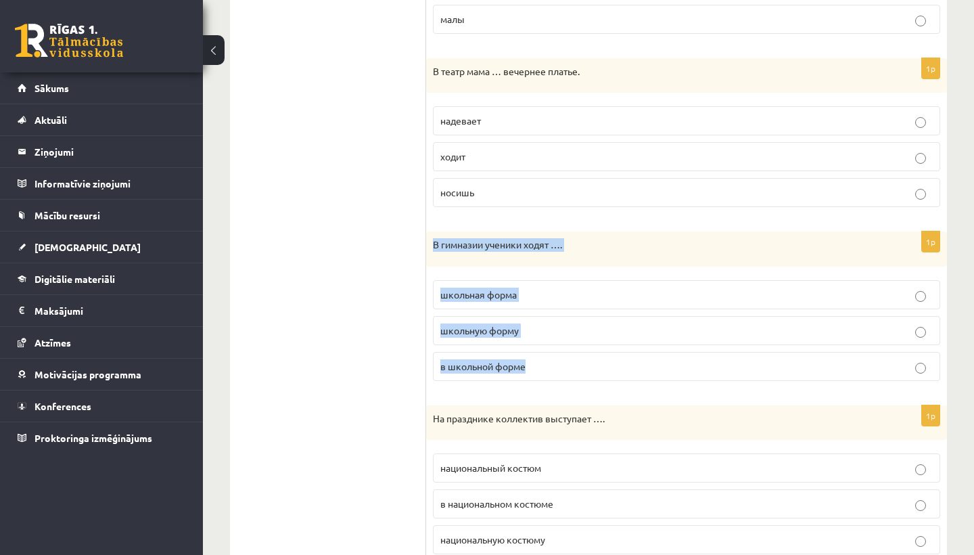
drag, startPoint x: 431, startPoint y: 242, endPoint x: 549, endPoint y: 366, distance: 171.3
click at [549, 366] on div "1p В гимназии ученики ходят …. школьная форма школьную форму в школьной форме" at bounding box center [686, 311] width 521 height 160
copy div "В гимназии ученики ходят …. школьная форма школьную форму в школьной форме"
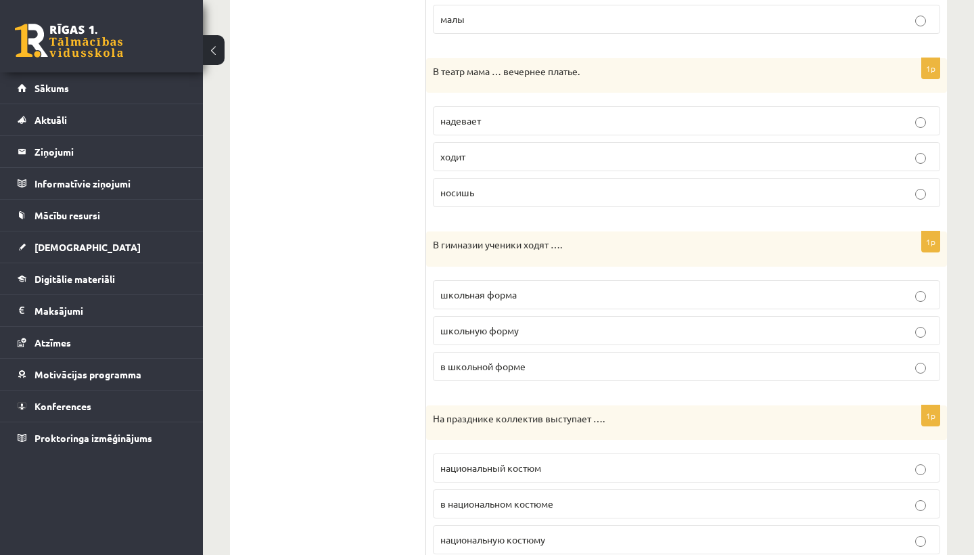
click at [544, 368] on p "в школьной форме" at bounding box center [686, 366] width 492 height 14
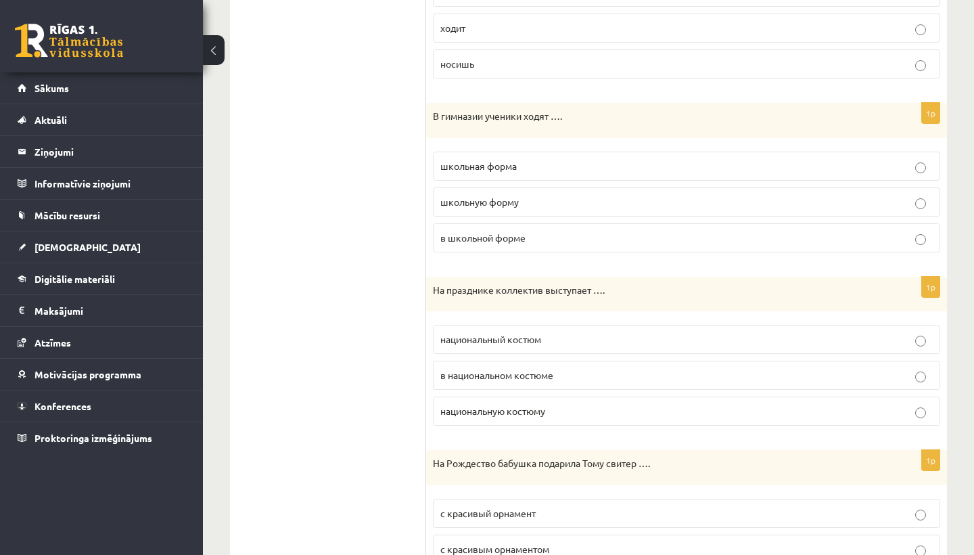
scroll to position [850, 0]
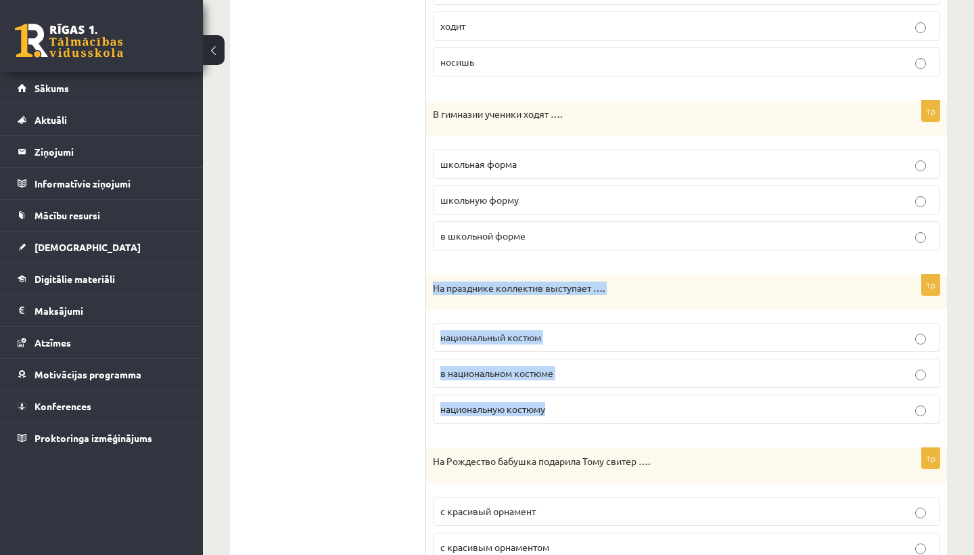
drag, startPoint x: 432, startPoint y: 283, endPoint x: 585, endPoint y: 416, distance: 202.9
click at [586, 416] on div "1p На празднике коллектив выступает …. национальный костюм в национальном костю…" at bounding box center [686, 355] width 521 height 160
copy div "На празднике коллектив выступает …. национальный костюм в национальном костюме …"
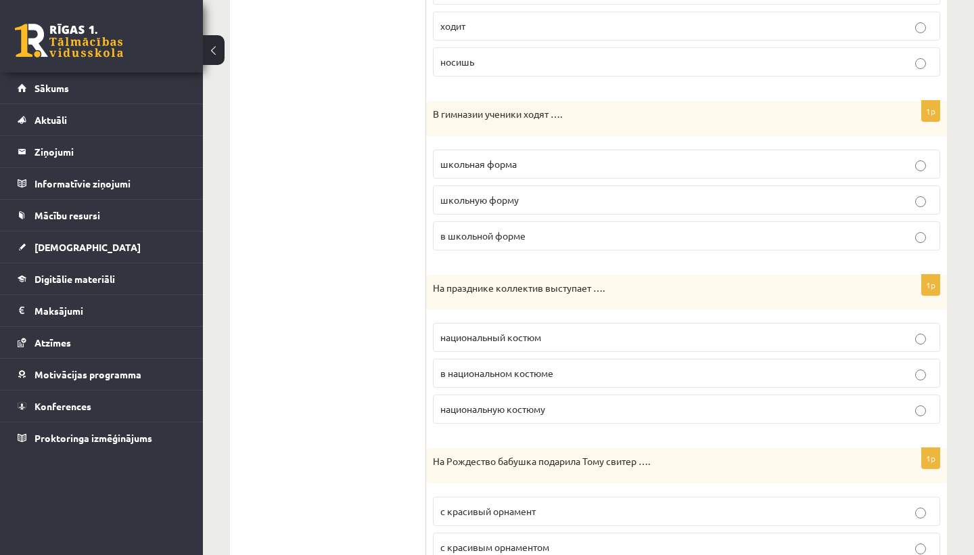
click at [564, 373] on p "в национальном костюме" at bounding box center [686, 373] width 492 height 14
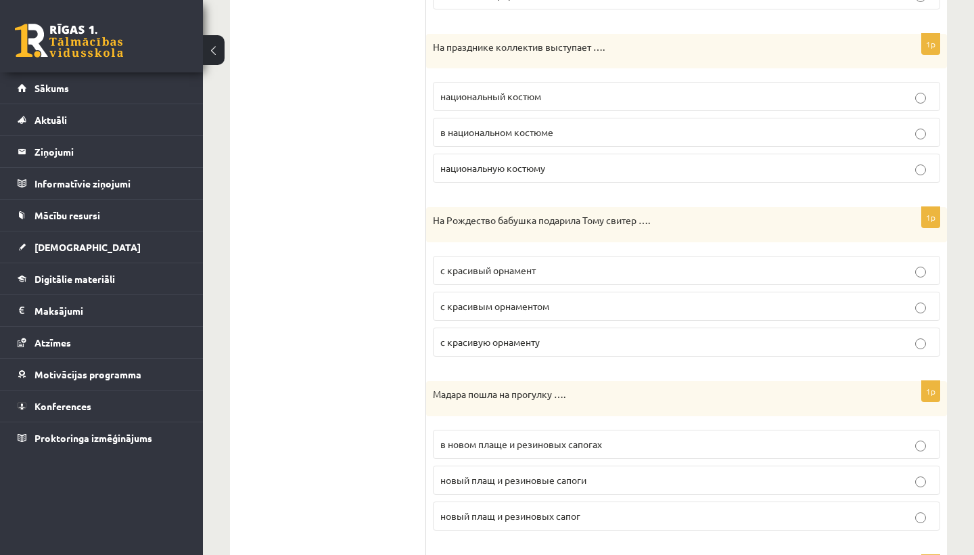
scroll to position [1111, 0]
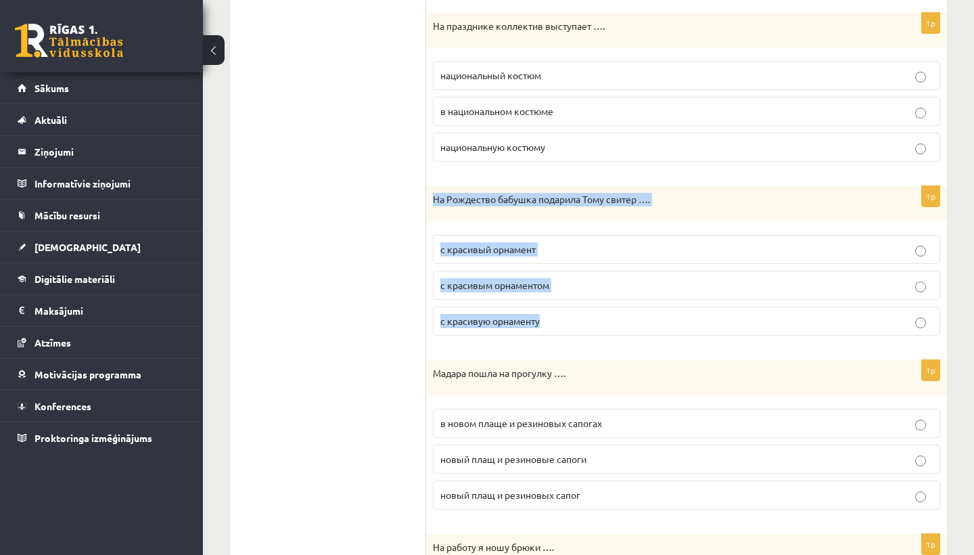
drag, startPoint x: 436, startPoint y: 191, endPoint x: 549, endPoint y: 319, distance: 170.1
click at [549, 319] on div "1p На Рождество бабушка подарила Тому свитер …. с красивый орнамент с красивым …" at bounding box center [686, 266] width 521 height 160
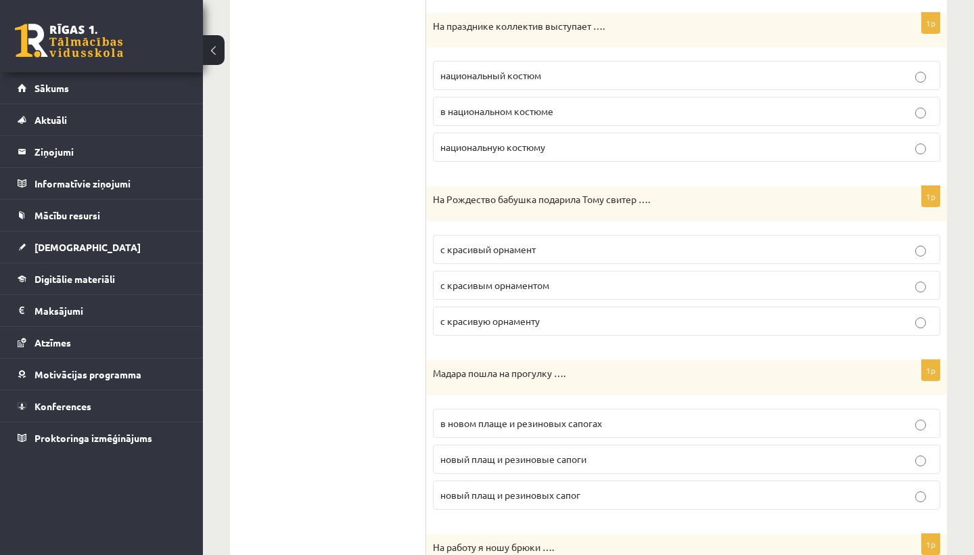
click at [621, 282] on p "с красивым орнаментом" at bounding box center [686, 285] width 492 height 14
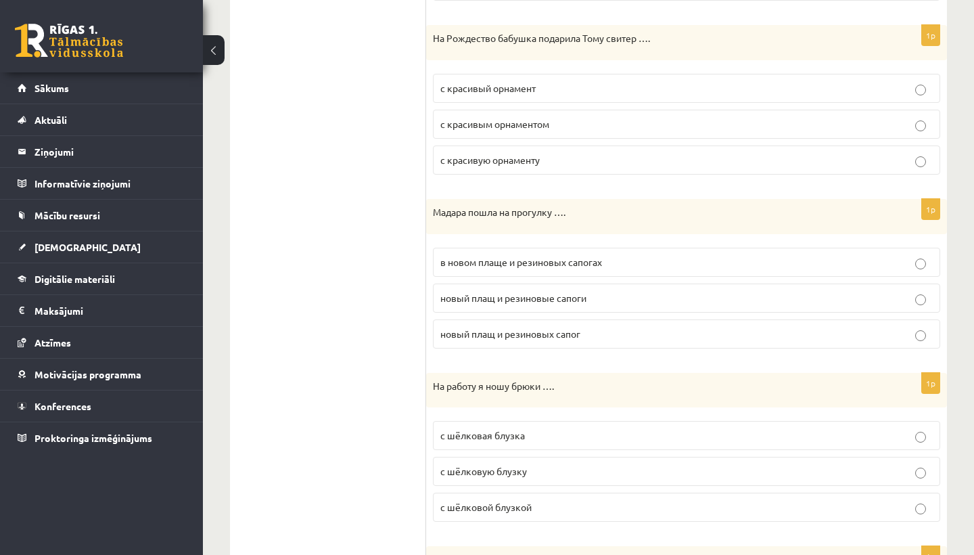
scroll to position [1278, 0]
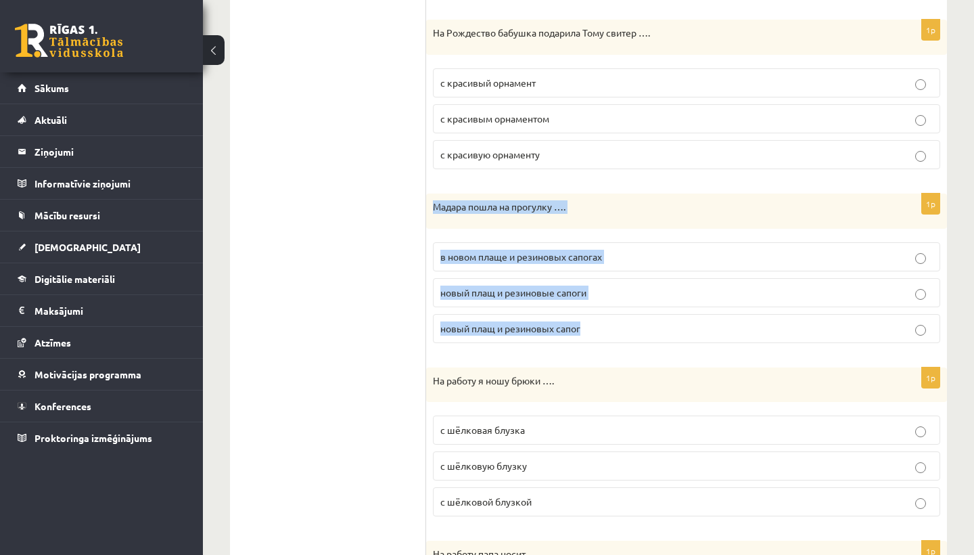
drag, startPoint x: 429, startPoint y: 198, endPoint x: 592, endPoint y: 327, distance: 207.6
click at [592, 327] on div "1p Мадара пошла на прогулку …. в новом плаще и резиновых сапогах новый плащ и р…" at bounding box center [686, 273] width 521 height 160
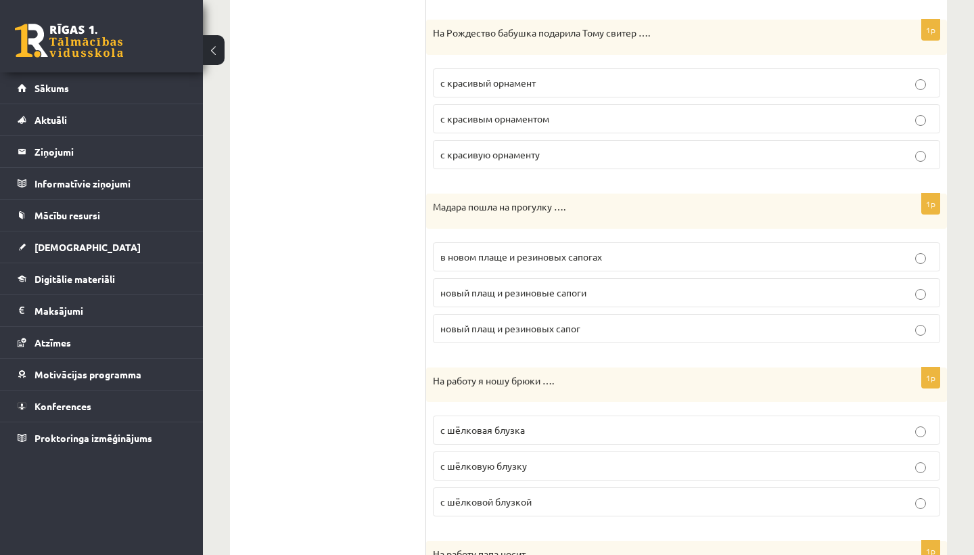
click at [673, 262] on label "в новом плаще и резиновых сапогах" at bounding box center [686, 256] width 507 height 29
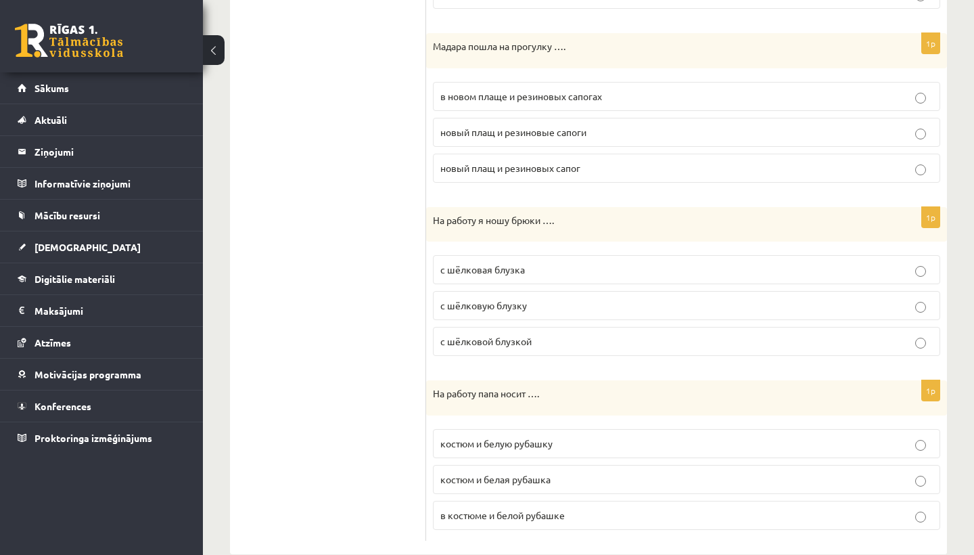
scroll to position [1442, 0]
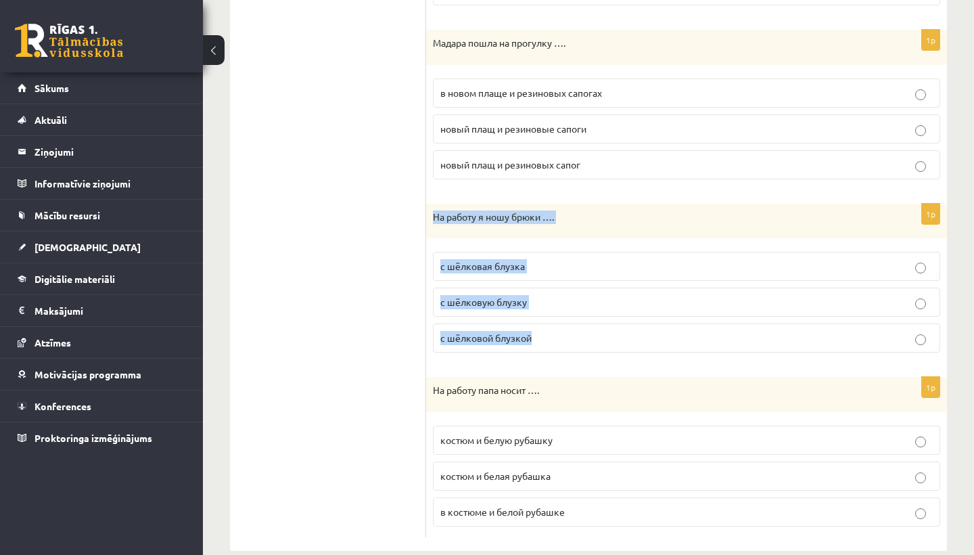
drag, startPoint x: 430, startPoint y: 213, endPoint x: 545, endPoint y: 331, distance: 164.6
click at [545, 331] on div "1p На работу я ношу брюки …. с шёлковая блузка с шёлковую блузку с шёлковой блу…" at bounding box center [686, 284] width 521 height 160
click at [582, 334] on p "с шёлковой блузкой" at bounding box center [686, 338] width 492 height 14
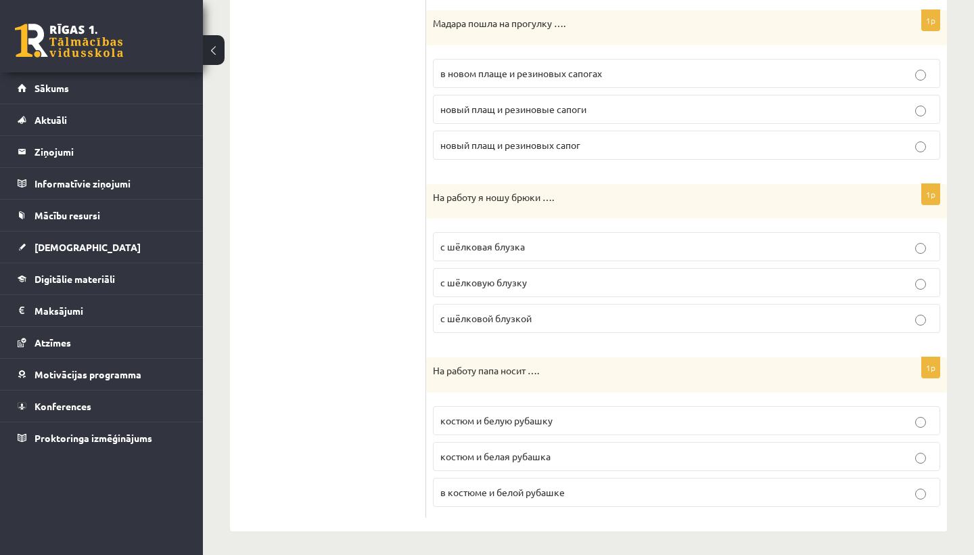
scroll to position [1461, 0]
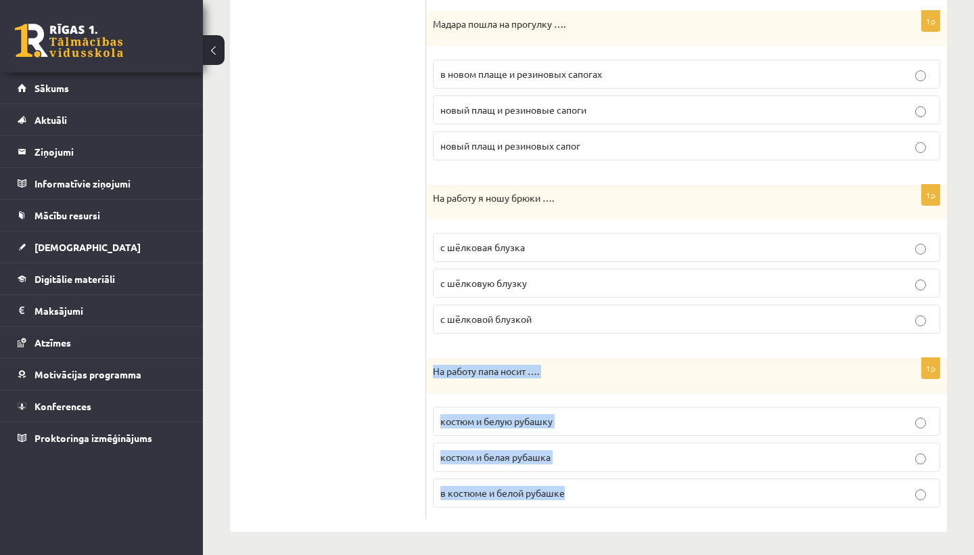
drag, startPoint x: 432, startPoint y: 365, endPoint x: 587, endPoint y: 492, distance: 199.5
click at [587, 492] on div "1p На работу папа носит …. костюм и белую рубашку костюм и белая рубашка в кост…" at bounding box center [686, 438] width 521 height 160
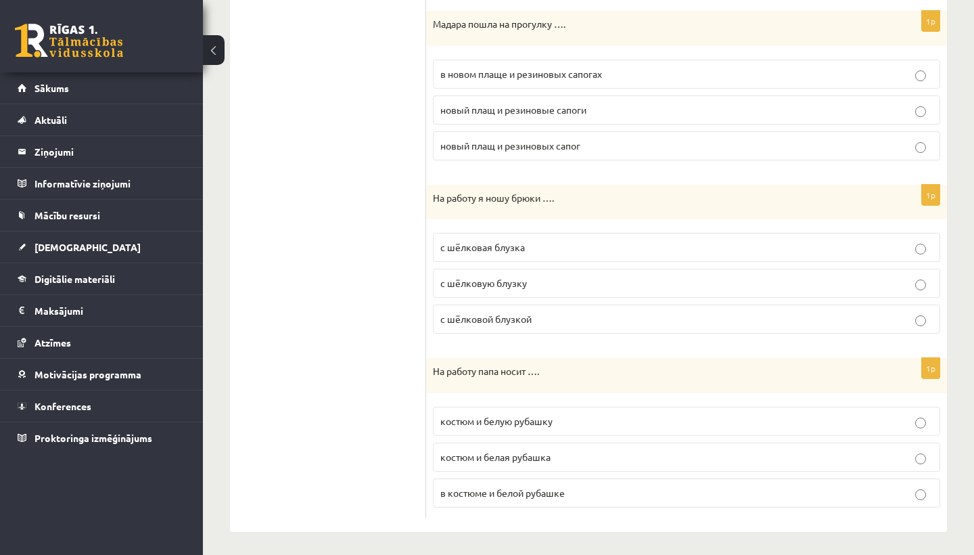
click at [604, 419] on p "костюм и белую рубашку" at bounding box center [686, 421] width 492 height 14
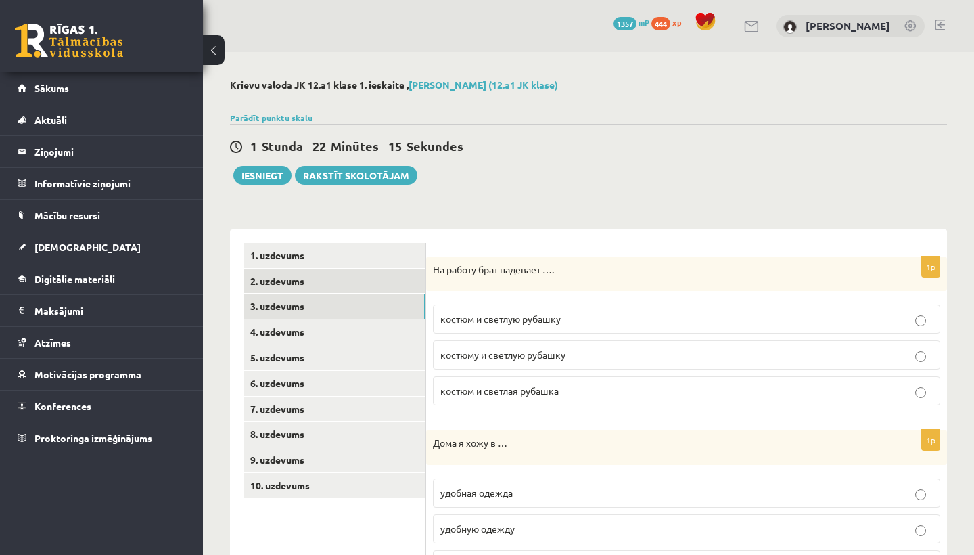
scroll to position [0, 0]
click at [367, 303] on link "3. uzdevums" at bounding box center [335, 306] width 182 height 25
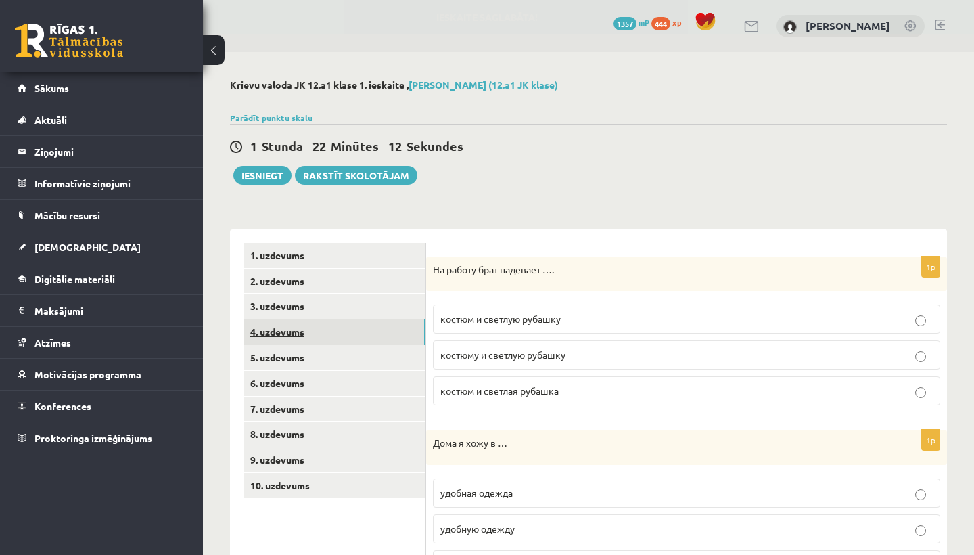
click at [360, 327] on link "4. uzdevums" at bounding box center [335, 331] width 182 height 25
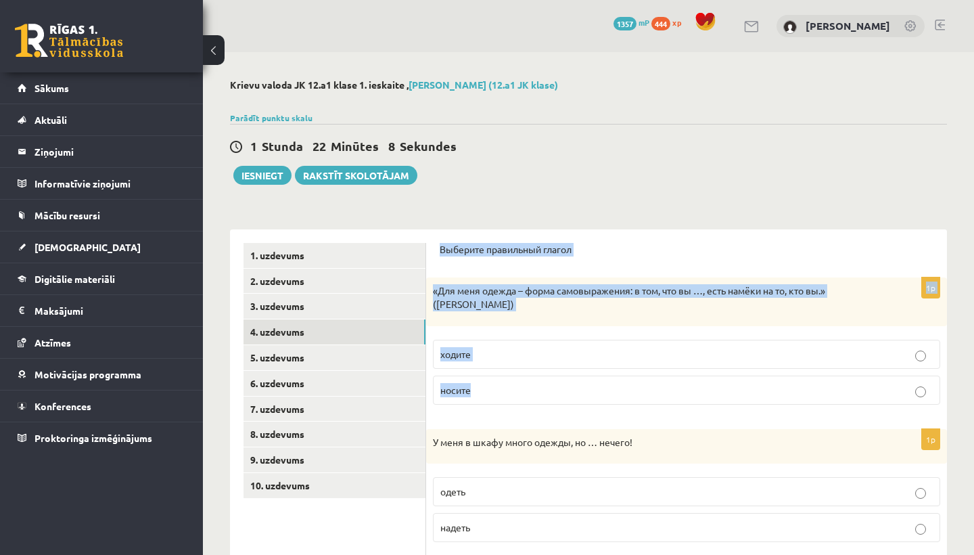
drag, startPoint x: 439, startPoint y: 246, endPoint x: 464, endPoint y: 396, distance: 152.9
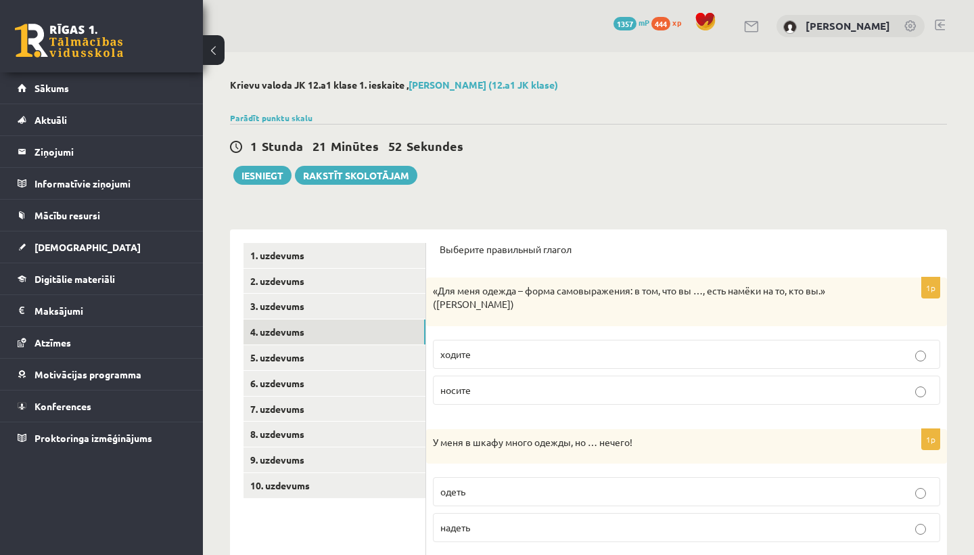
click at [513, 390] on p "носите" at bounding box center [686, 390] width 492 height 14
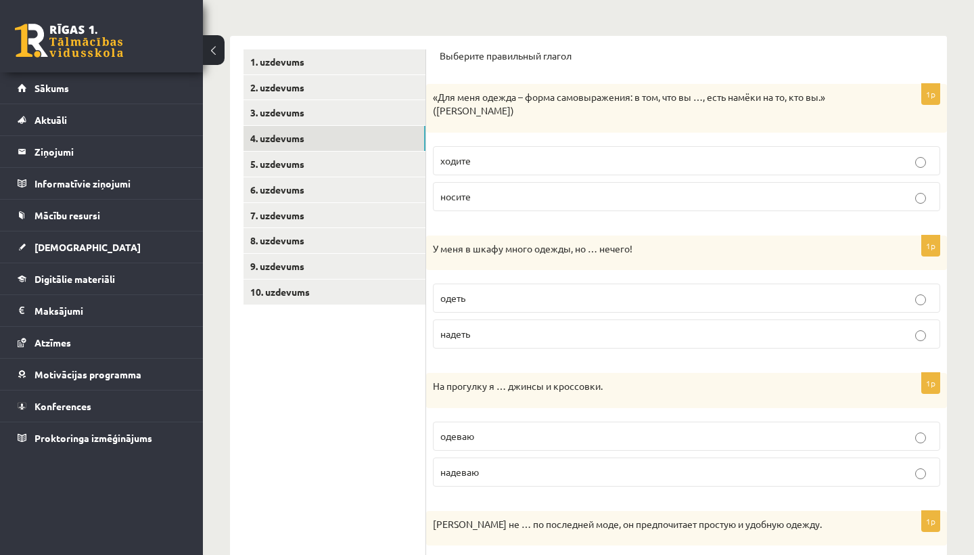
scroll to position [195, 0]
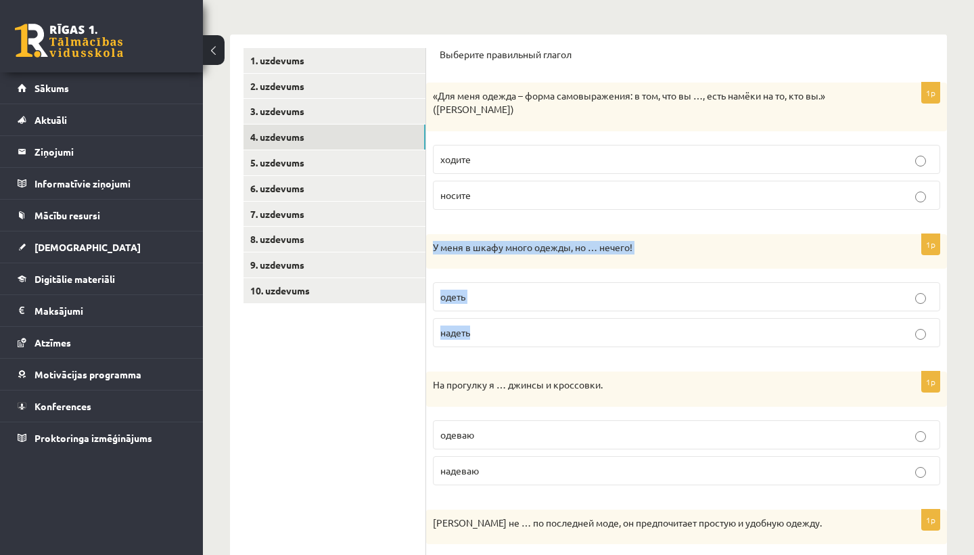
drag, startPoint x: 432, startPoint y: 242, endPoint x: 488, endPoint y: 335, distance: 108.9
click at [489, 336] on div "1p У меня в шкафу много одежды, но … нечего! одеть надеть" at bounding box center [686, 296] width 521 height 124
click at [511, 329] on p "надеть" at bounding box center [686, 332] width 492 height 14
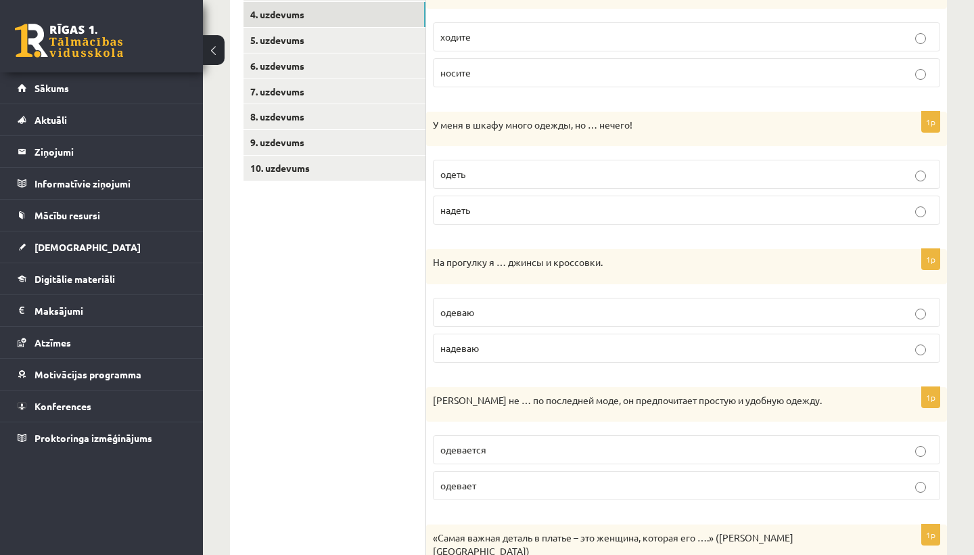
scroll to position [322, 0]
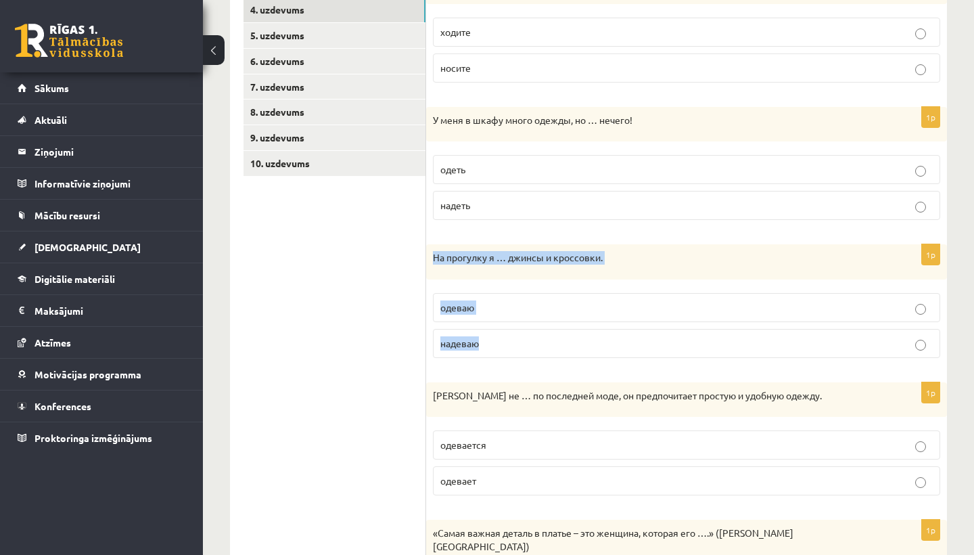
drag, startPoint x: 429, startPoint y: 254, endPoint x: 495, endPoint y: 336, distance: 105.9
click at [497, 338] on div "1p На прогулку я … джинсы и кроссовки. одеваю надеваю" at bounding box center [686, 306] width 521 height 124
click at [497, 346] on p "надеваю" at bounding box center [686, 343] width 492 height 14
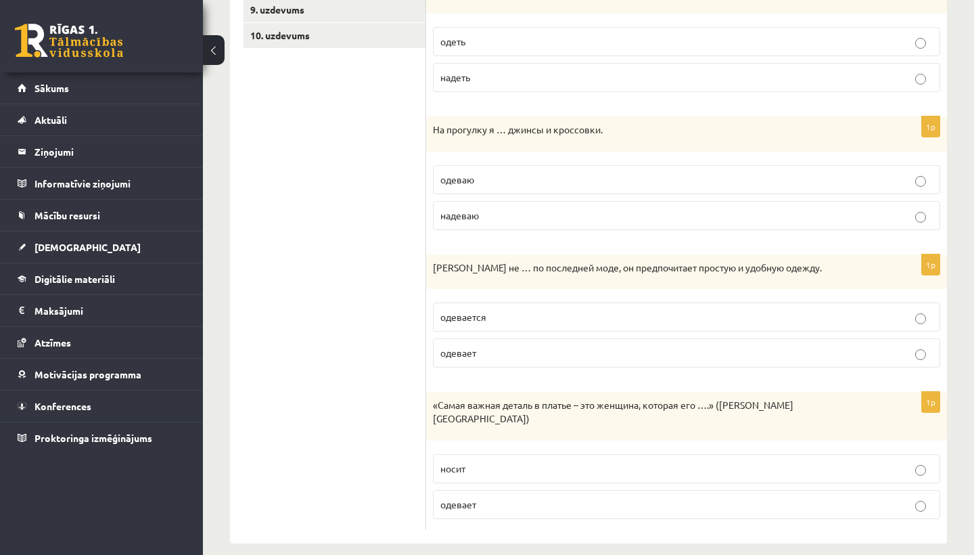
scroll to position [449, 0]
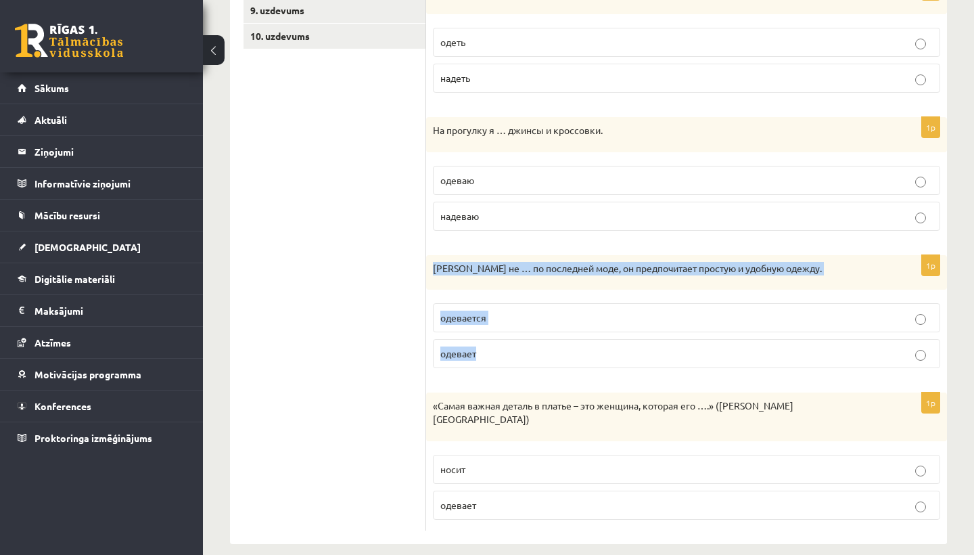
drag, startPoint x: 433, startPoint y: 264, endPoint x: 483, endPoint y: 359, distance: 107.1
click at [484, 360] on div "1p Антон не … по последней моде, он предпочитает простую и удобную одежду. одев…" at bounding box center [686, 317] width 521 height 124
click at [531, 322] on p "одевается" at bounding box center [686, 318] width 492 height 14
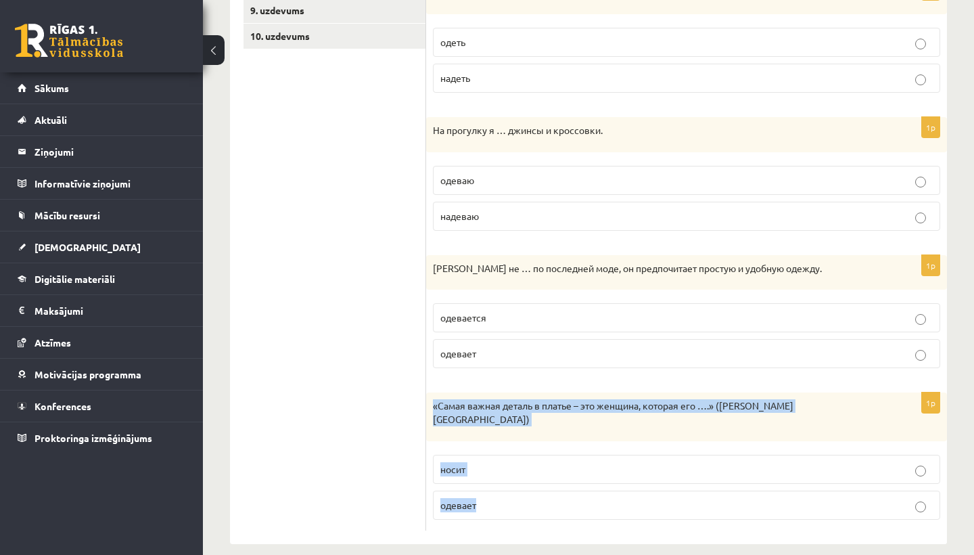
drag, startPoint x: 431, startPoint y: 403, endPoint x: 480, endPoint y: 497, distance: 105.3
click at [480, 497] on div "1p «Самая важная деталь в платье – это женщина, которая его ….» (Ив Сен-Лоран) …" at bounding box center [686, 460] width 521 height 137
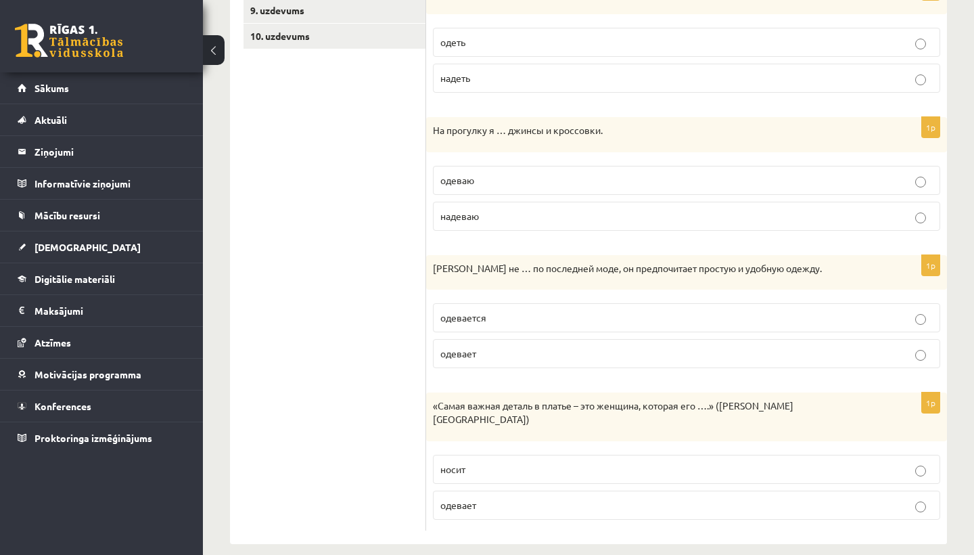
click at [489, 462] on p "носит" at bounding box center [686, 469] width 492 height 14
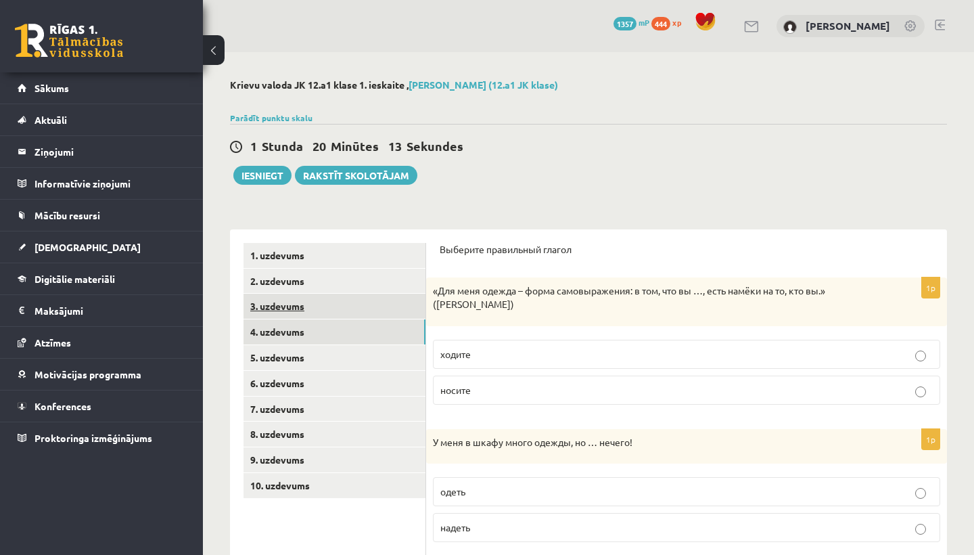
scroll to position [0, 0]
click at [393, 325] on link "4. uzdevums" at bounding box center [335, 331] width 182 height 25
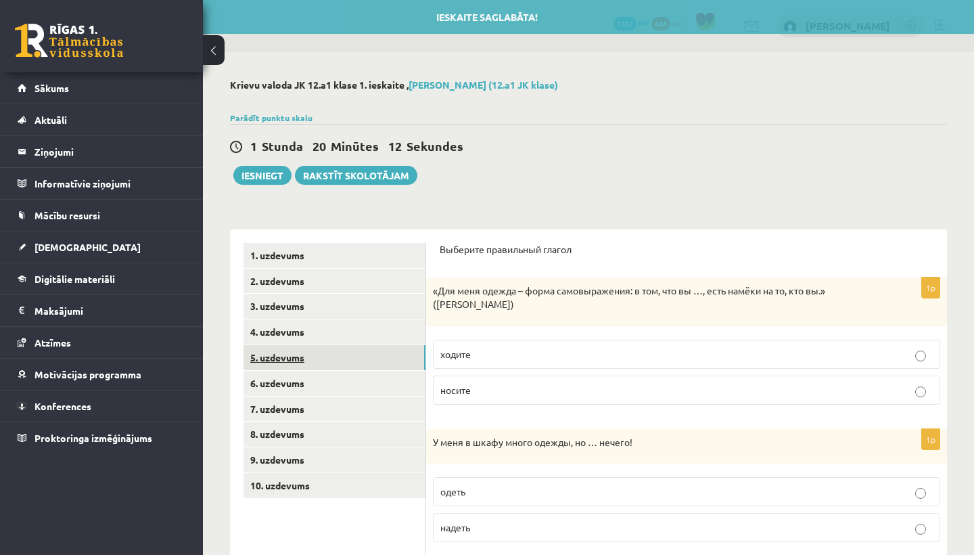
click at [396, 352] on link "5. uzdevums" at bounding box center [335, 357] width 182 height 25
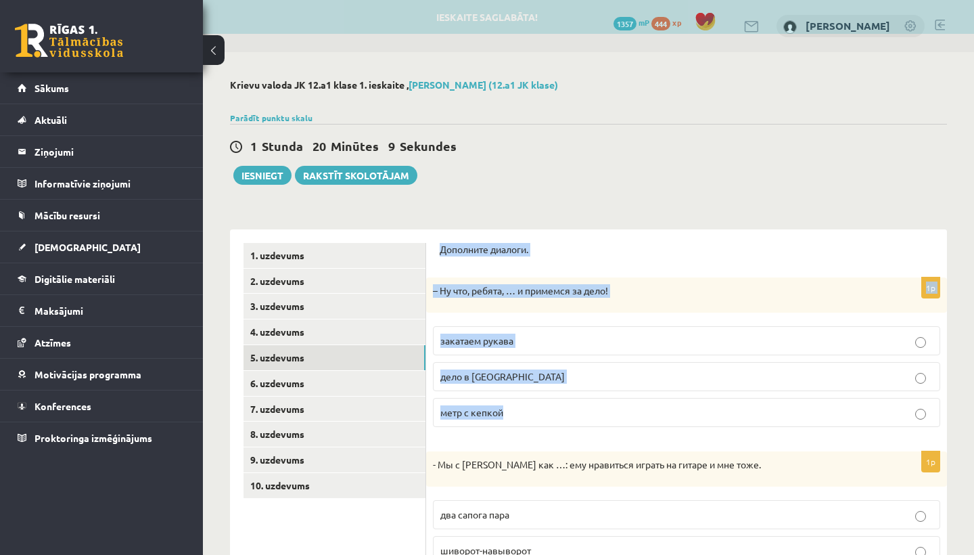
drag, startPoint x: 439, startPoint y: 246, endPoint x: 482, endPoint y: 417, distance: 177.2
click at [484, 419] on div "Дополните диалоги. 1p – Ну что, ребята, … и примемся за дело! закатаем рукава д…" at bounding box center [686, 513] width 521 height 569
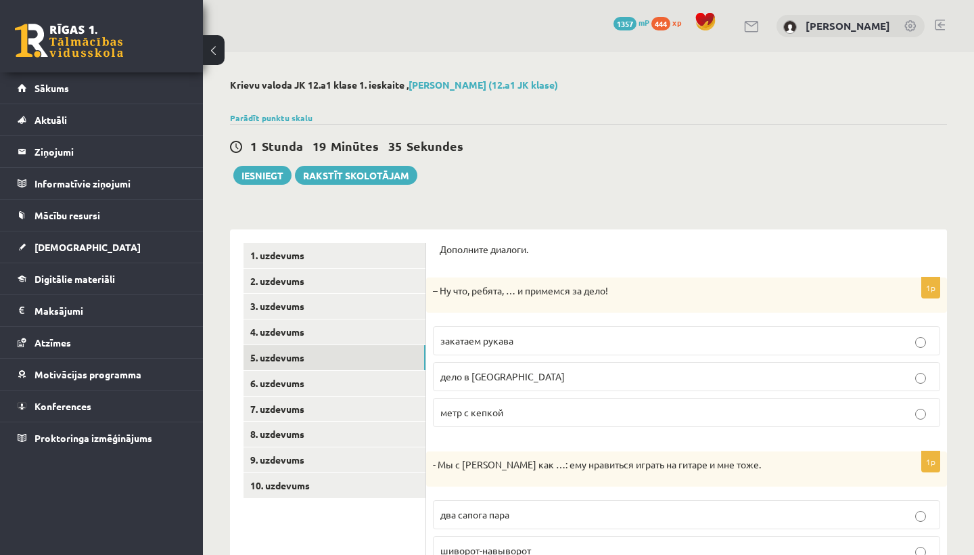
click at [500, 343] on span "закатаем рукава" at bounding box center [476, 340] width 73 height 12
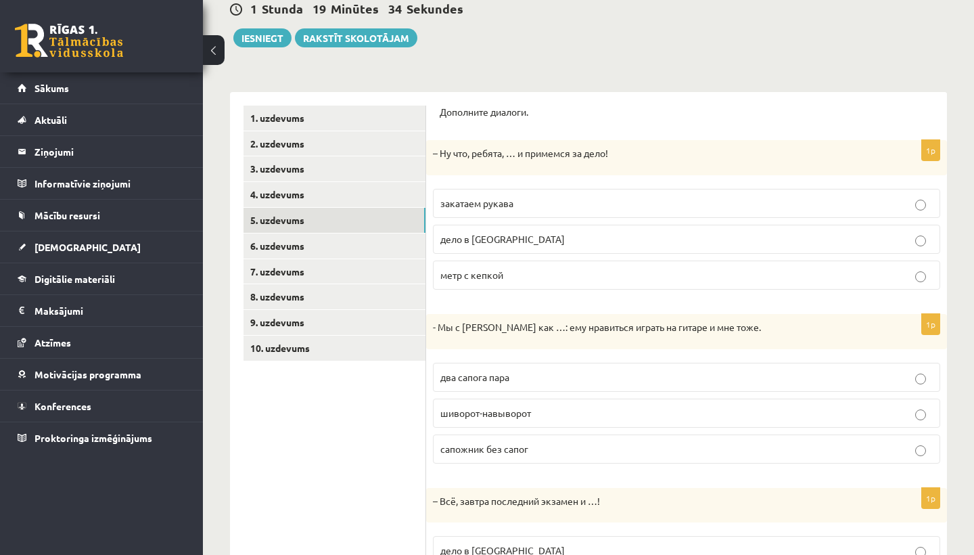
scroll to position [177, 0]
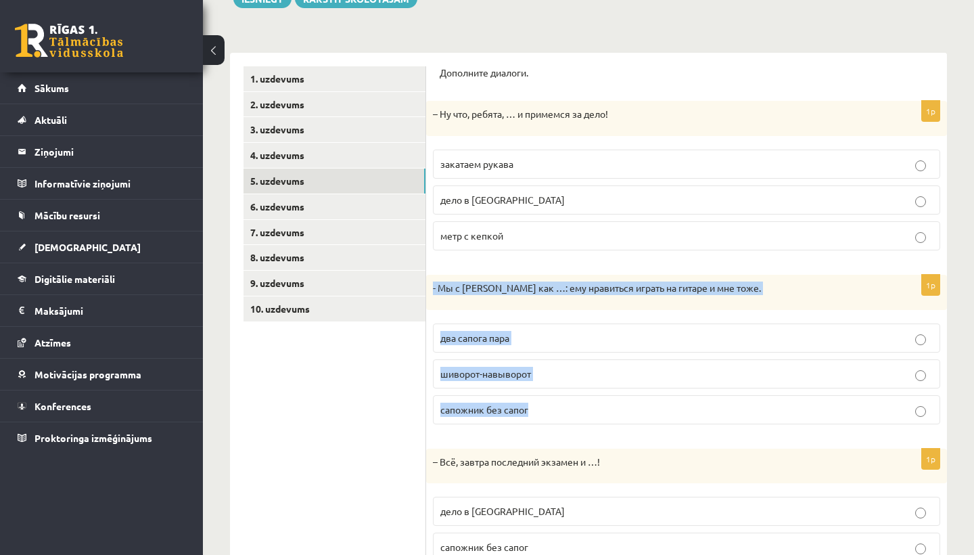
drag, startPoint x: 431, startPoint y: 284, endPoint x: 549, endPoint y: 407, distance: 170.3
click at [549, 407] on div "1p - Мы с Артуром как …: ему нравиться играть на гитаре и мне тоже. два сапога …" at bounding box center [686, 355] width 521 height 160
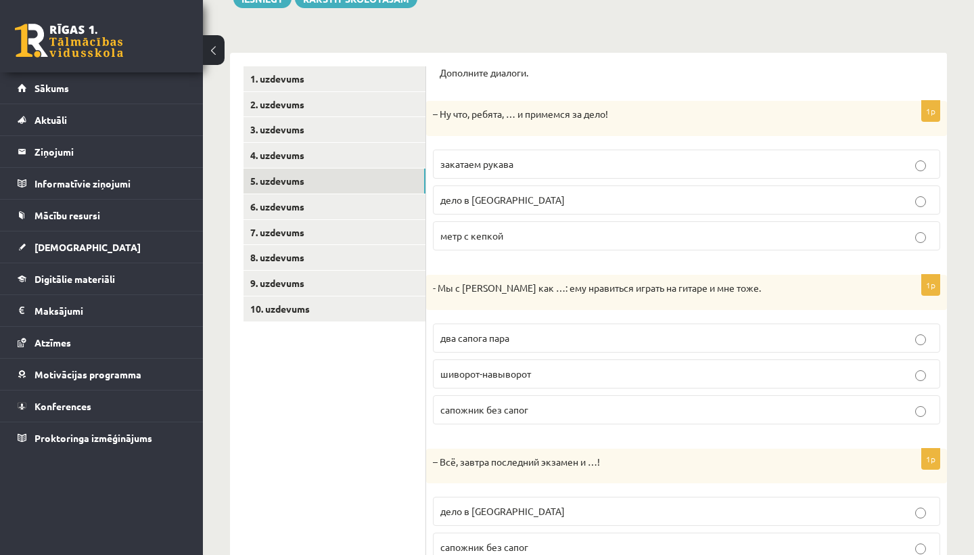
click at [497, 342] on p "два сапога пара" at bounding box center [686, 338] width 492 height 14
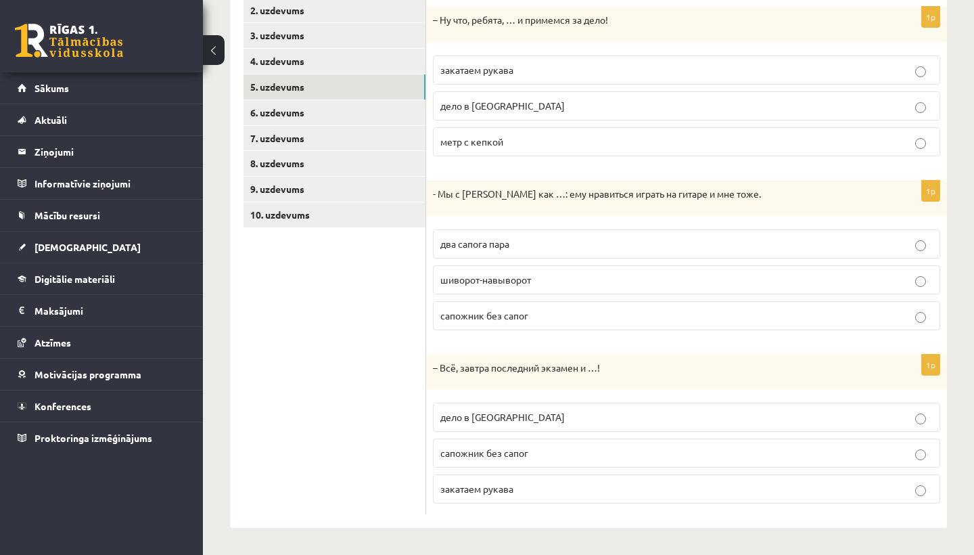
scroll to position [269, 0]
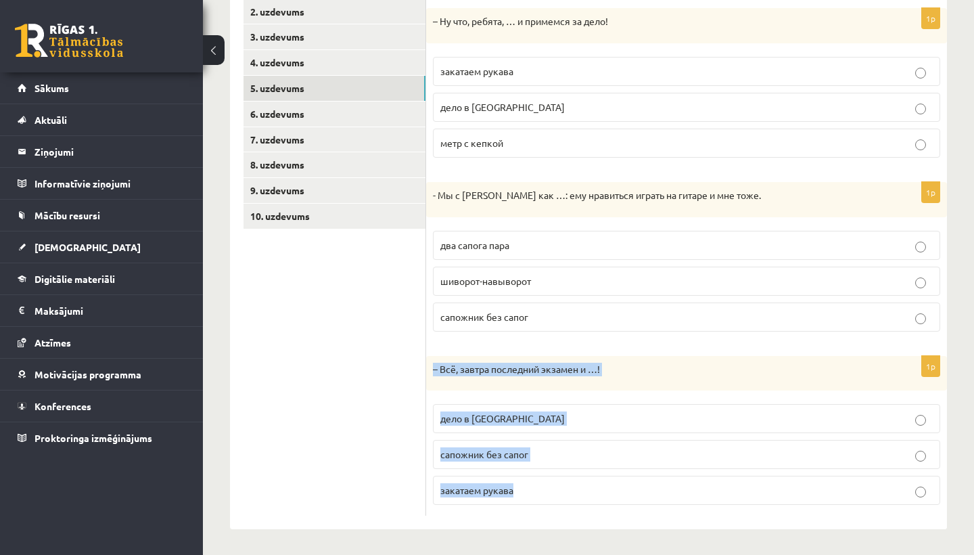
drag, startPoint x: 432, startPoint y: 365, endPoint x: 513, endPoint y: 486, distance: 146.2
click at [513, 486] on div "1p – Всё, завтра последний экзамен и …! дело в шляпе сапожник без сапог закатае…" at bounding box center [686, 436] width 521 height 160
click at [459, 427] on label "дело в шляпе" at bounding box center [686, 418] width 507 height 29
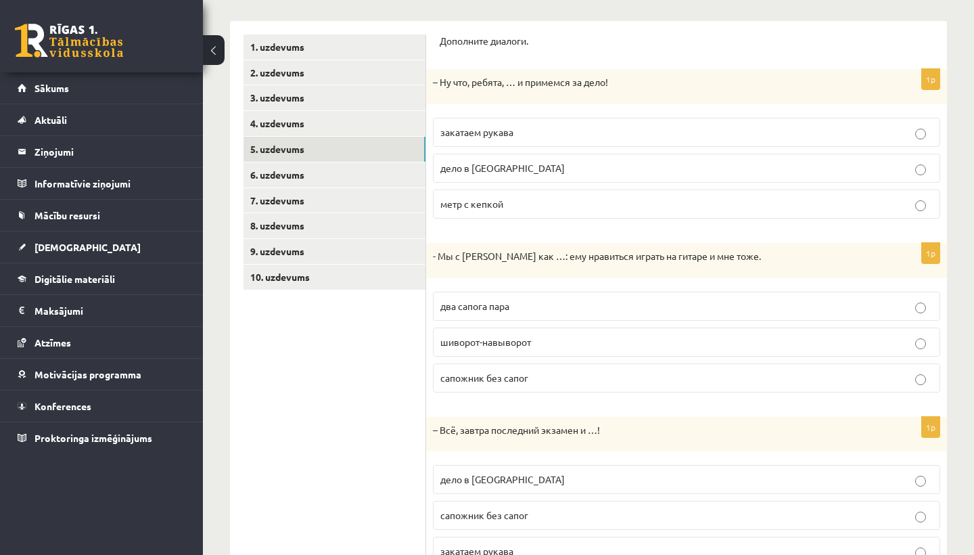
scroll to position [211, 0]
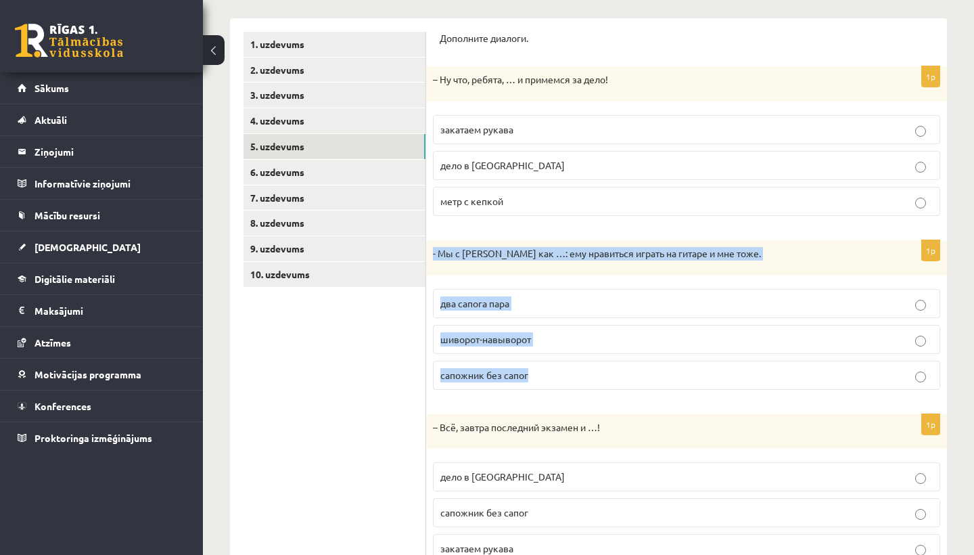
drag, startPoint x: 432, startPoint y: 250, endPoint x: 527, endPoint y: 375, distance: 157.4
click at [527, 375] on div "1p - Мы с Артуром как …: ему нравиться играть на гитаре и мне тоже. два сапога …" at bounding box center [686, 320] width 521 height 160
click at [283, 143] on link "5. uzdevums" at bounding box center [335, 146] width 182 height 25
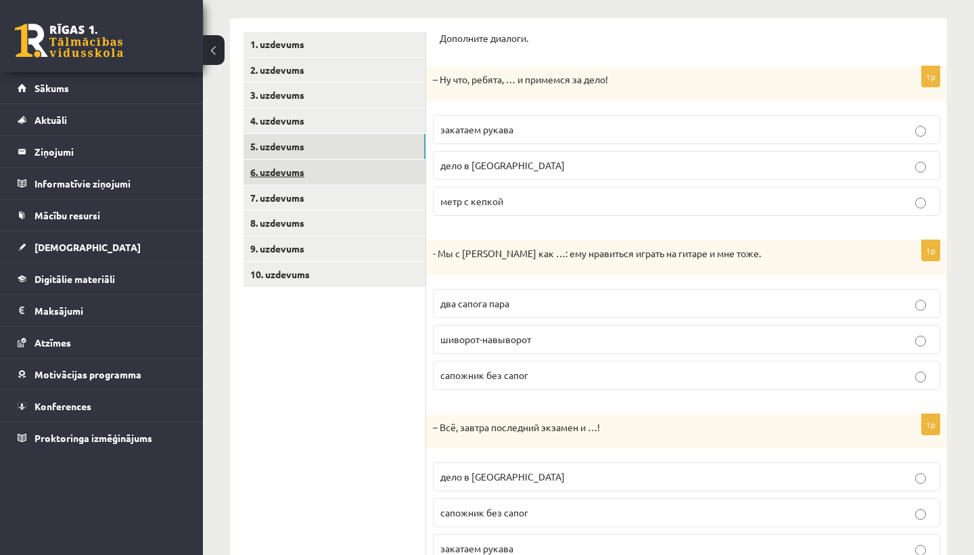
click at [299, 173] on link "6. uzdevums" at bounding box center [335, 172] width 182 height 25
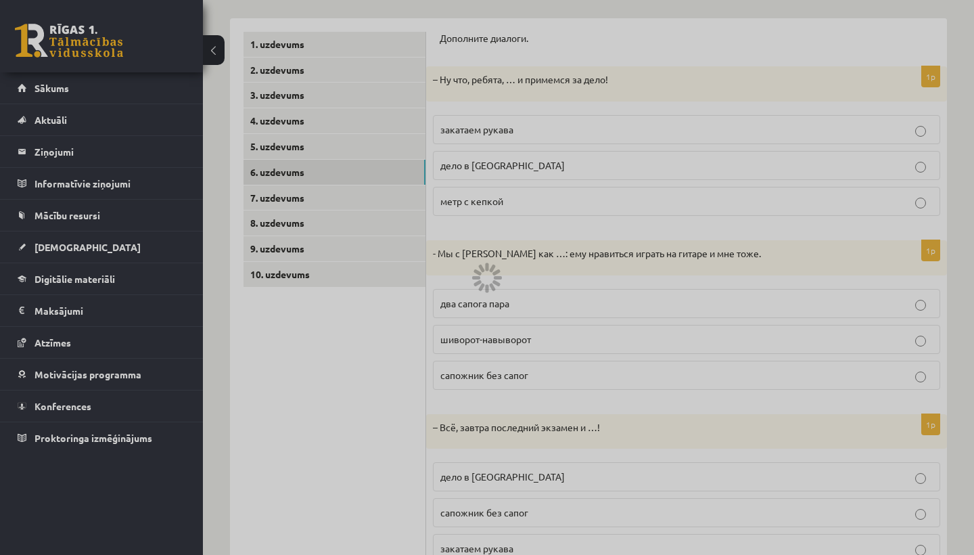
scroll to position [19, 0]
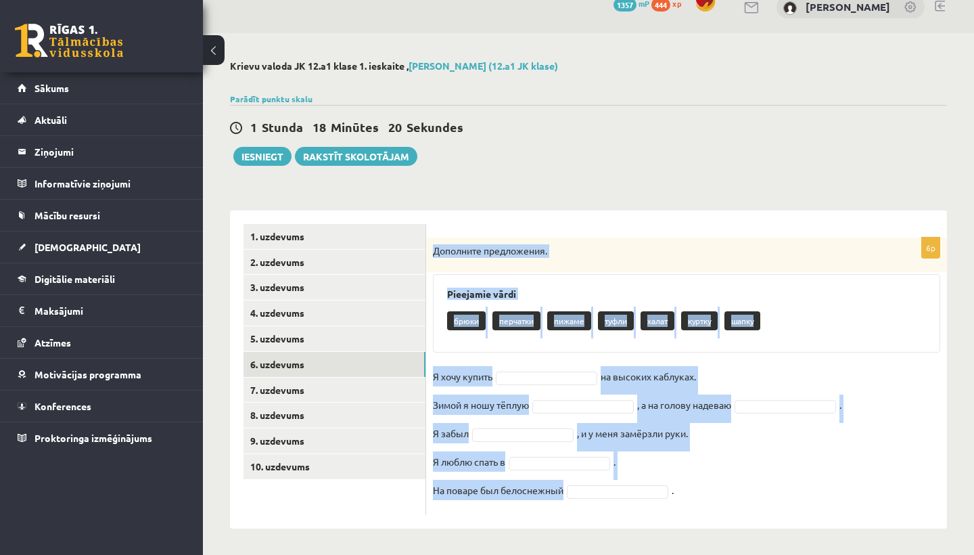
drag, startPoint x: 430, startPoint y: 250, endPoint x: 568, endPoint y: 488, distance: 274.9
click at [568, 488] on div "6p Дополните предложения. Pieejamie vārdi брюки перчатки пижаме туфли халат кур…" at bounding box center [686, 375] width 521 height 277
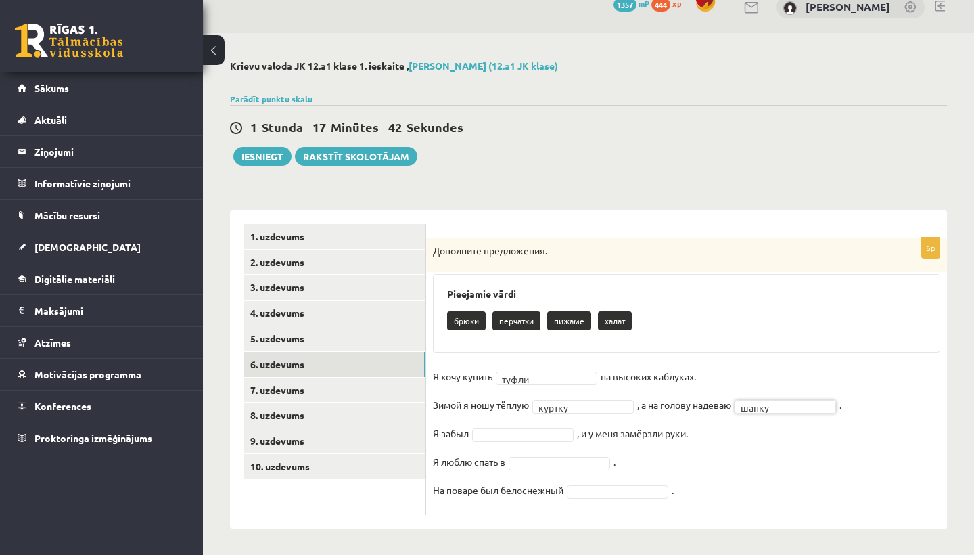
click at [517, 440] on fieldset "Я хочу купить туфли ***** на высоких каблуках. Зимой я ношу тёплую куртку *****…" at bounding box center [686, 437] width 507 height 142
click at [401, 357] on link "6. uzdevums" at bounding box center [335, 364] width 182 height 25
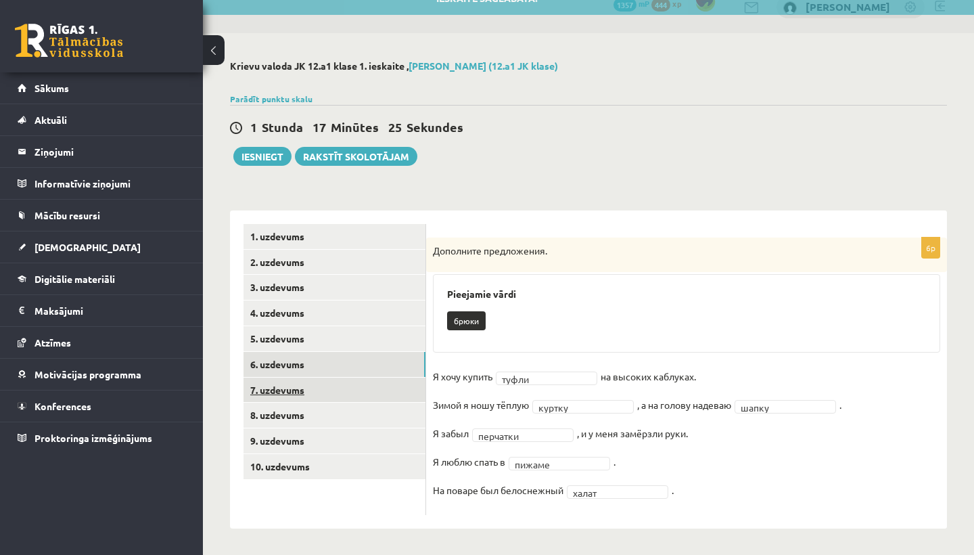
click at [392, 388] on link "7. uzdevums" at bounding box center [335, 389] width 182 height 25
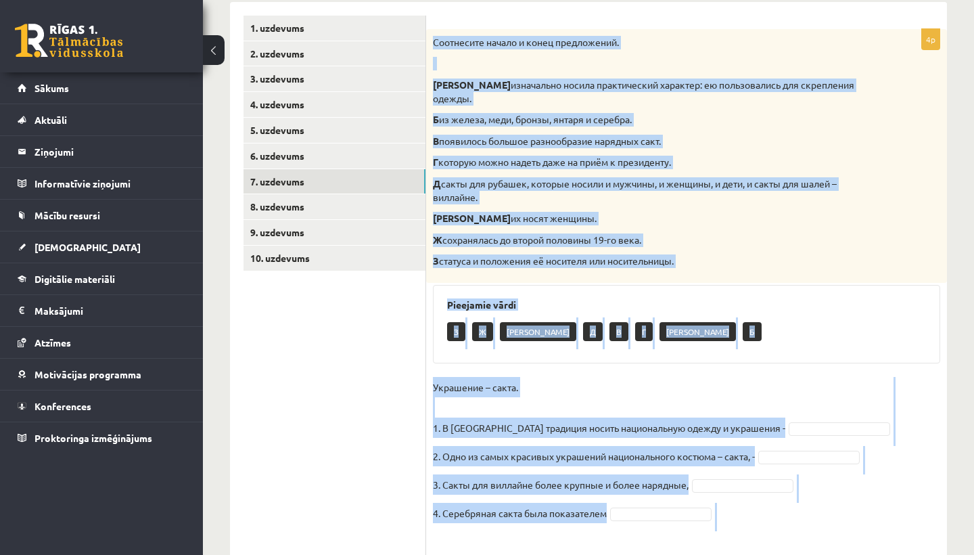
scroll to position [253, 0]
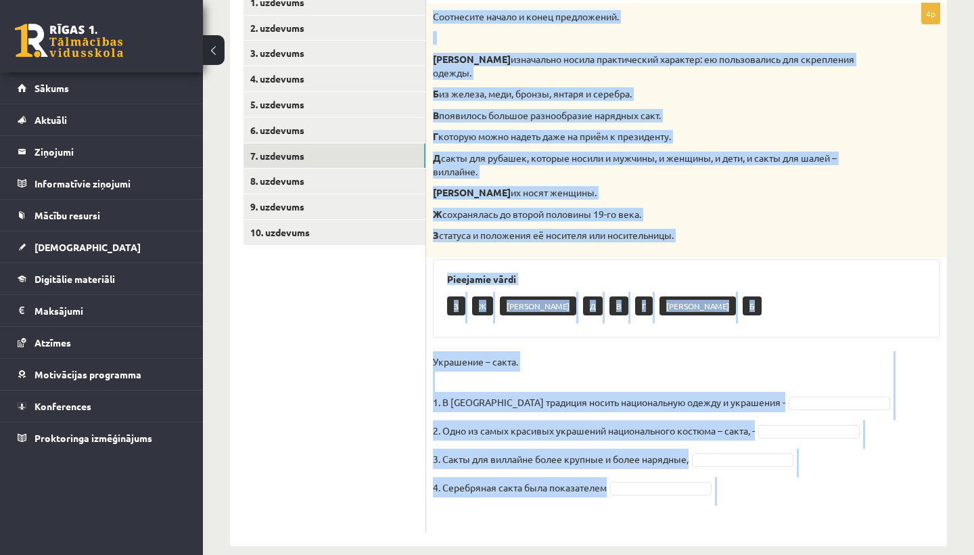
drag, startPoint x: 432, startPoint y: 193, endPoint x: 485, endPoint y: 554, distance: 365.1
click at [485, 554] on div "**********" at bounding box center [588, 186] width 771 height 774
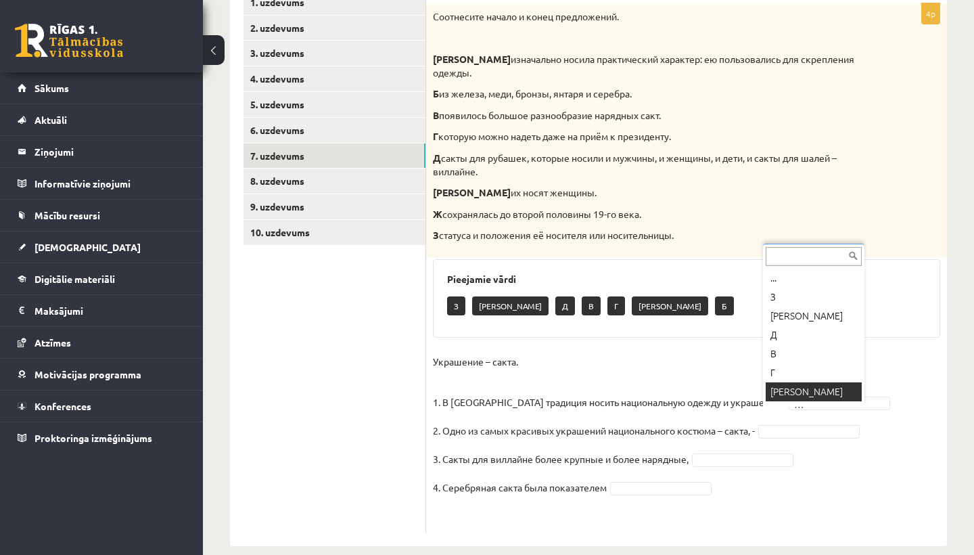
scroll to position [16, 0]
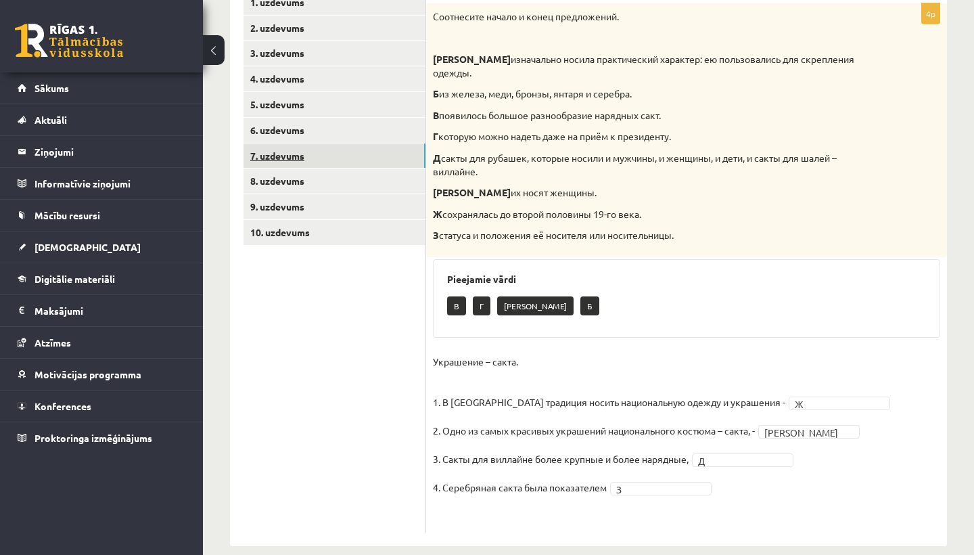
click at [345, 156] on link "7. uzdevums" at bounding box center [335, 155] width 182 height 25
click at [344, 176] on link "8. uzdevums" at bounding box center [335, 180] width 182 height 25
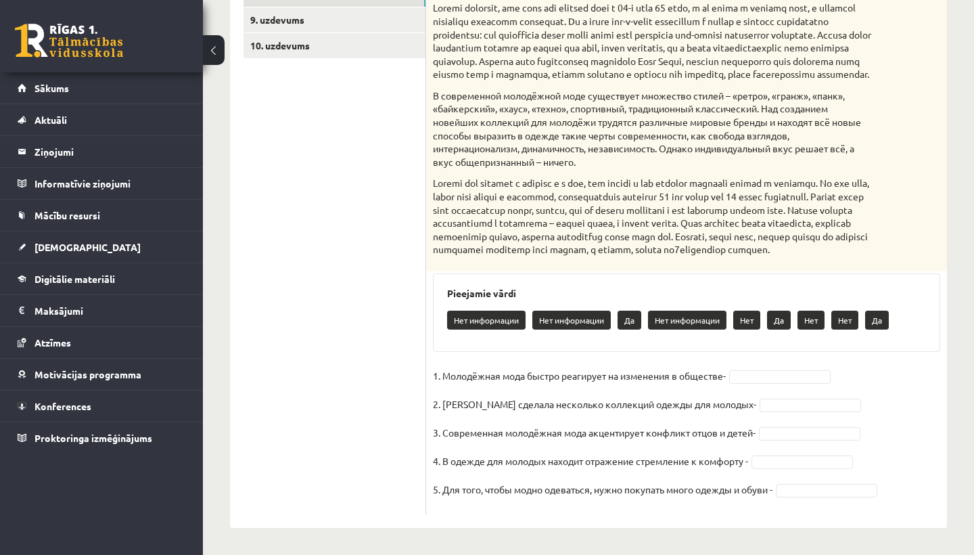
scroll to position [466, 0]
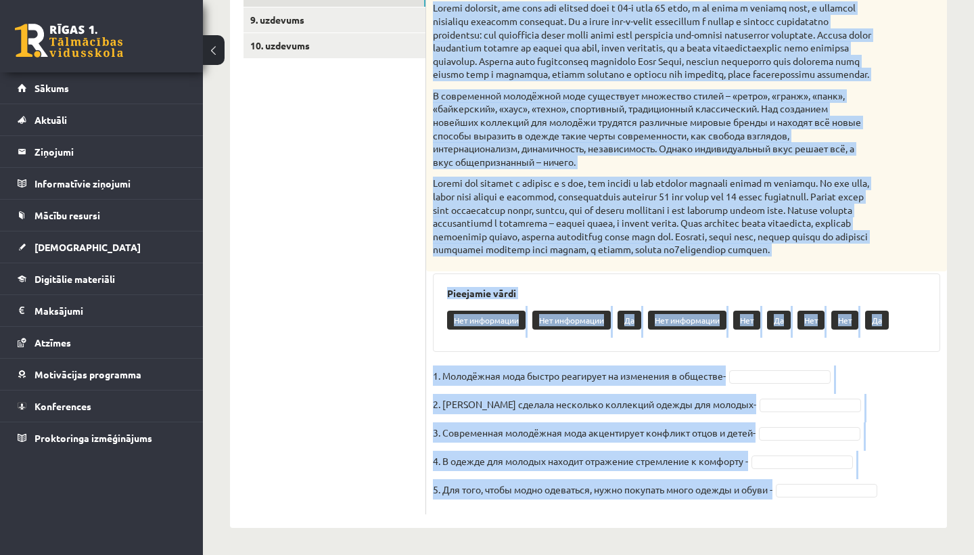
drag, startPoint x: 430, startPoint y: 70, endPoint x: 488, endPoint y: 512, distance: 446.2
click at [488, 512] on div "5p Прочитайте текст и выполните задание. Главное отличие молодёжной моды состои…" at bounding box center [686, 165] width 521 height 697
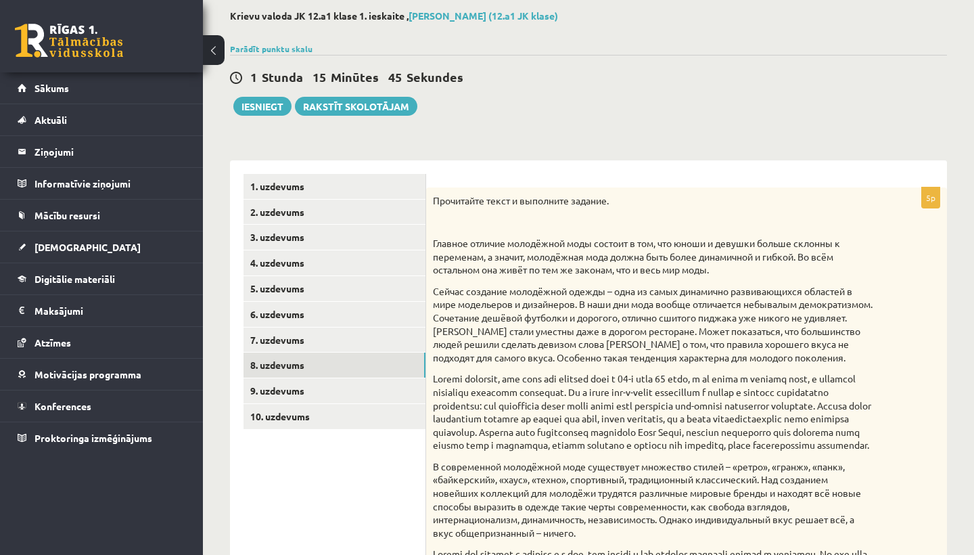
scroll to position [44, 0]
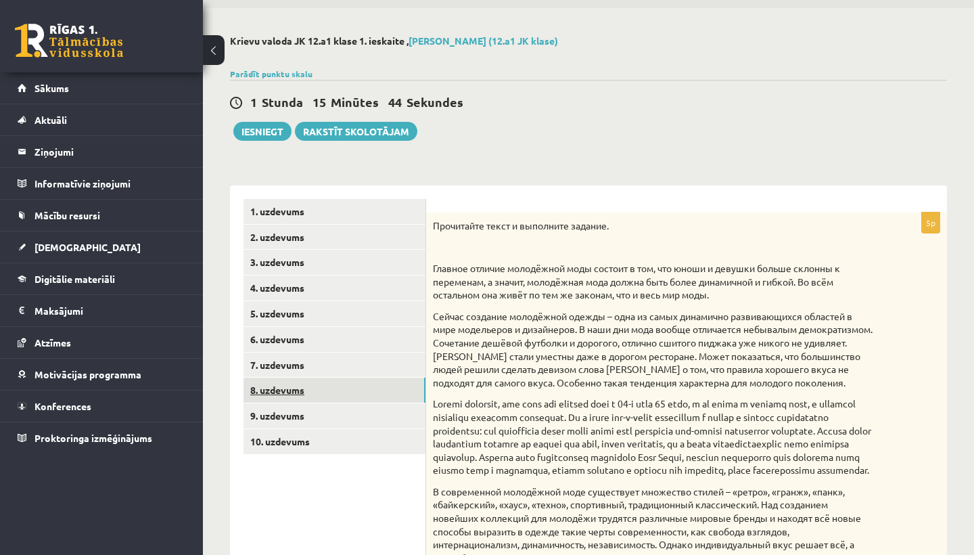
click at [411, 379] on link "8. uzdevums" at bounding box center [335, 389] width 182 height 25
click at [380, 413] on link "9. uzdevums" at bounding box center [335, 415] width 182 height 25
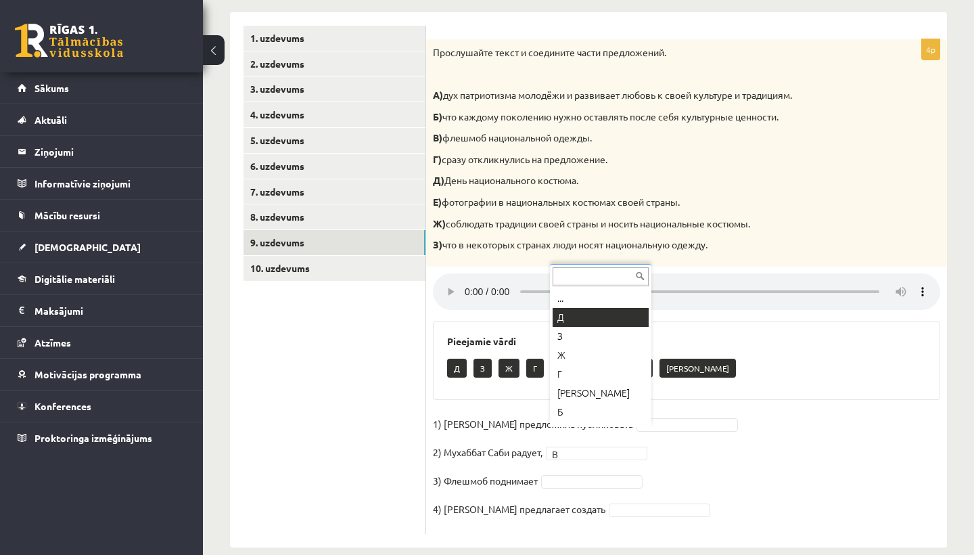
scroll to position [0, 0]
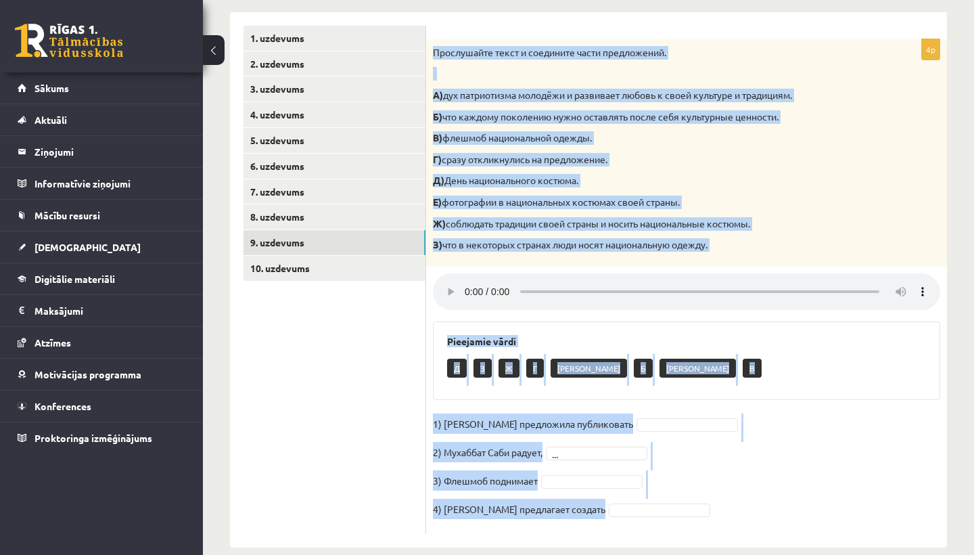
drag, startPoint x: 432, startPoint y: 52, endPoint x: 625, endPoint y: 499, distance: 487.2
click at [625, 499] on div "4p Прослушайте текст и соедините части предложений. А) дух патриотизма молодёжи…" at bounding box center [686, 286] width 521 height 495
click at [344, 205] on link "8. uzdevums" at bounding box center [335, 216] width 182 height 25
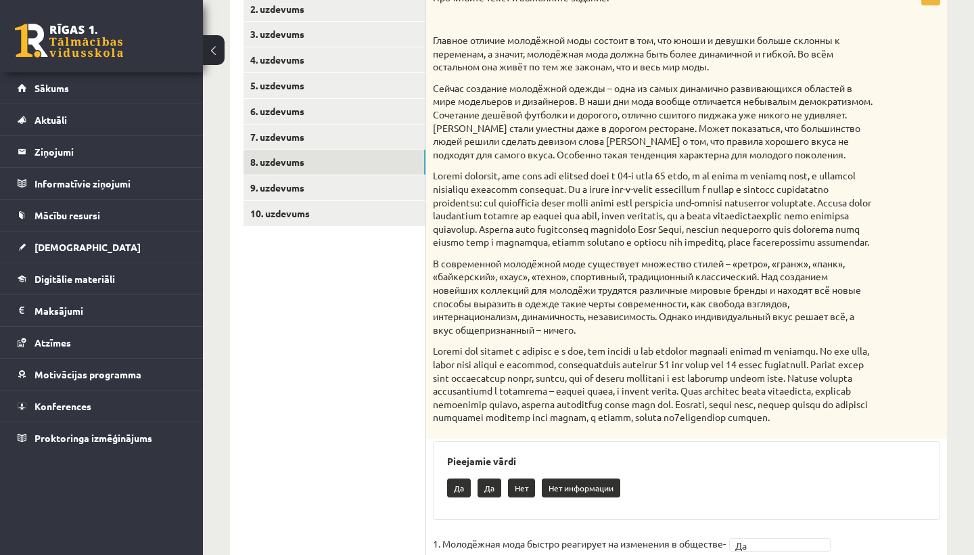
scroll to position [267, 0]
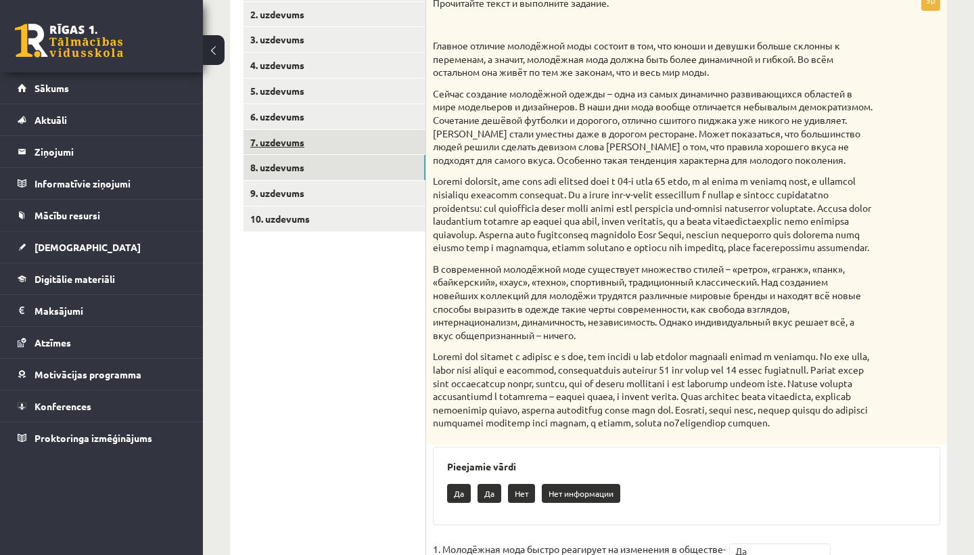
click at [368, 139] on link "7. uzdevums" at bounding box center [335, 142] width 182 height 25
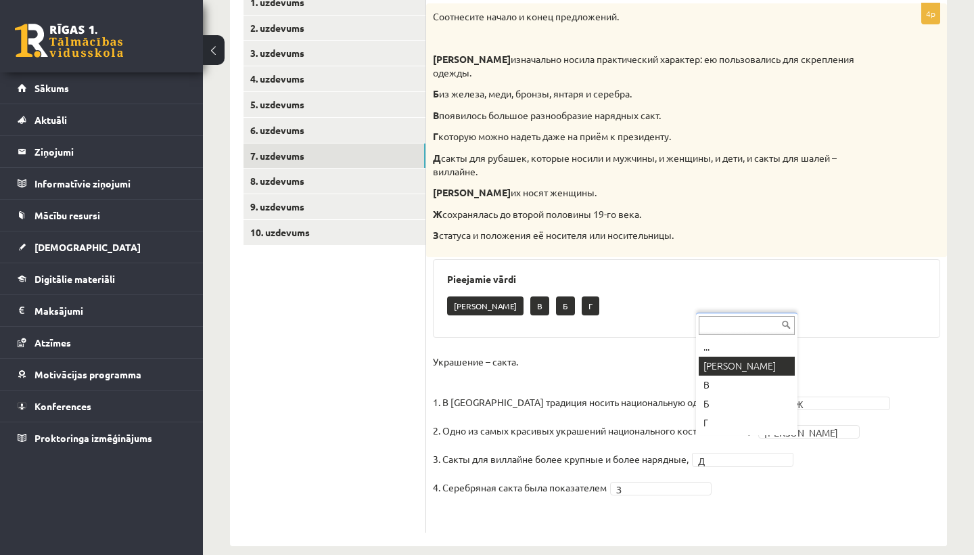
drag, startPoint x: 733, startPoint y: 375, endPoint x: 729, endPoint y: 365, distance: 11.6
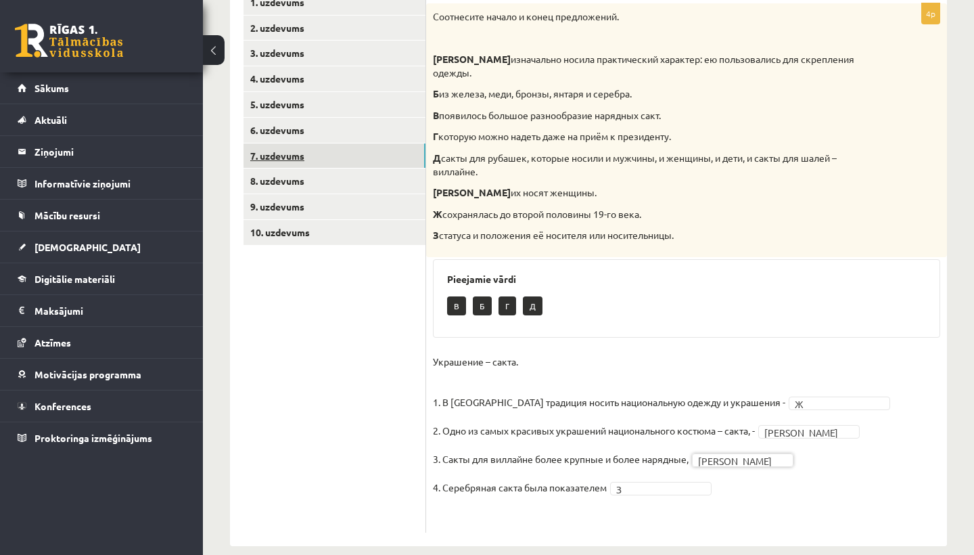
click at [389, 148] on link "7. uzdevums" at bounding box center [335, 155] width 182 height 25
click at [382, 123] on link "6. uzdevums" at bounding box center [335, 130] width 182 height 25
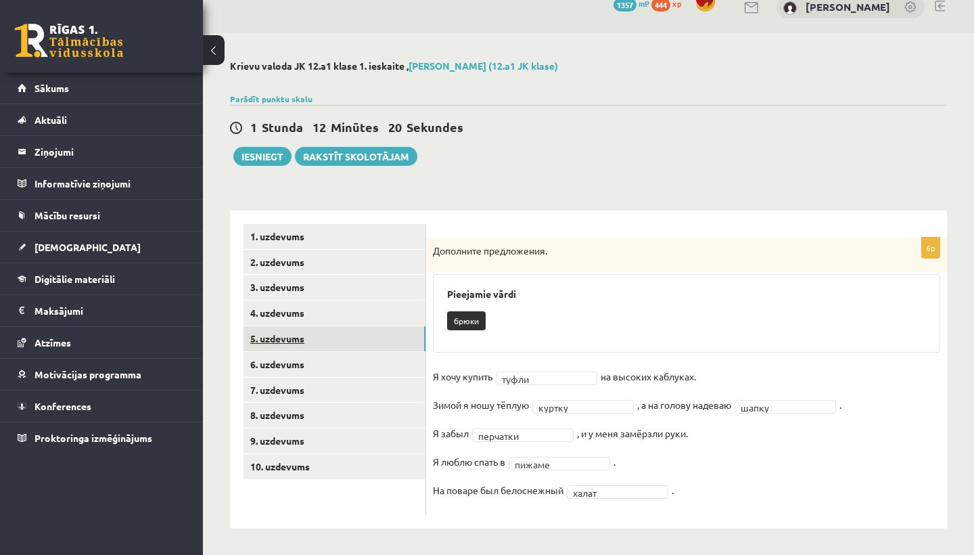
click at [355, 331] on link "5. uzdevums" at bounding box center [335, 338] width 182 height 25
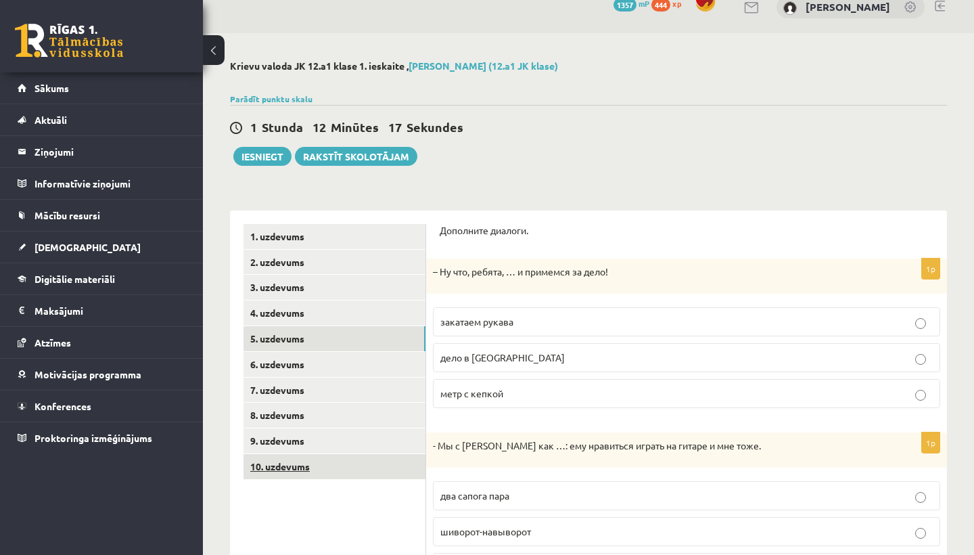
click at [321, 458] on link "10. uzdevums" at bounding box center [335, 466] width 182 height 25
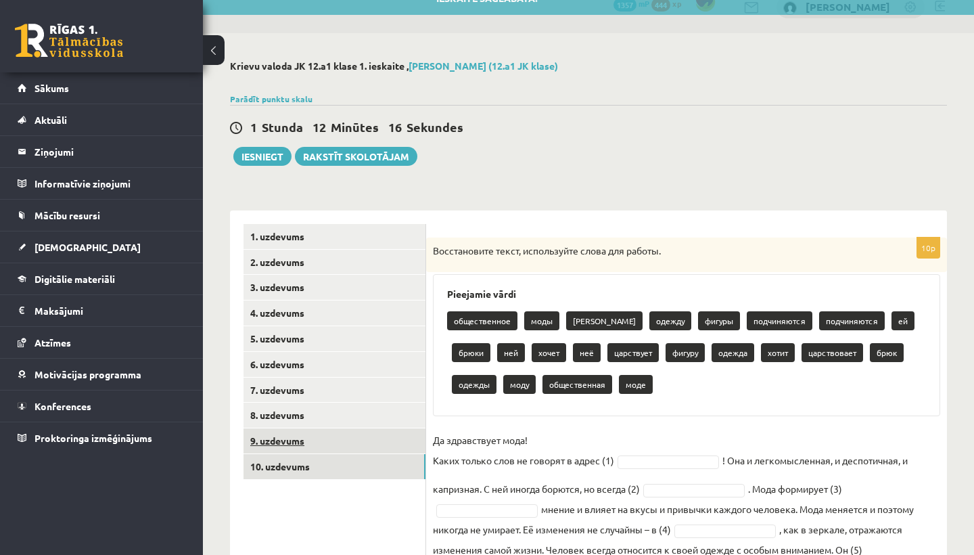
click at [323, 444] on link "9. uzdevums" at bounding box center [335, 440] width 182 height 25
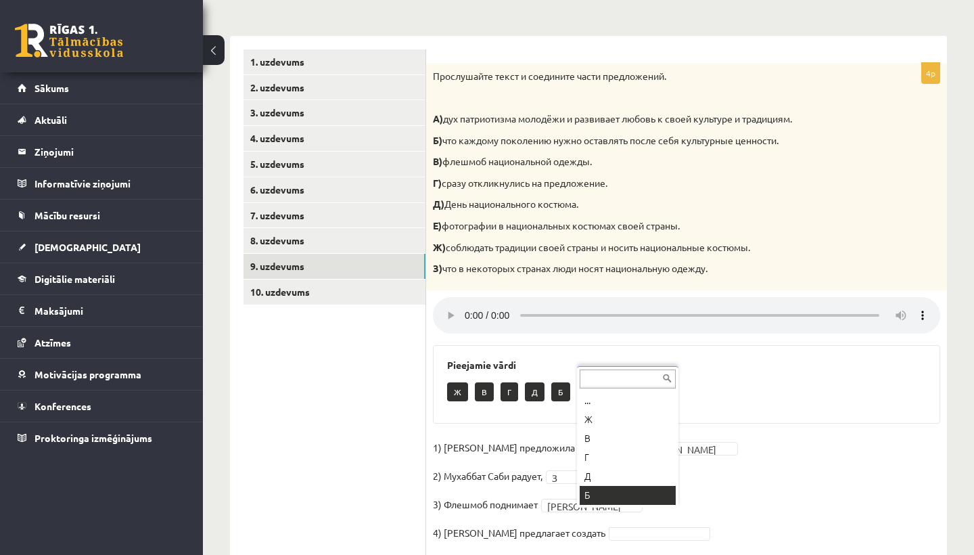
scroll to position [185, 0]
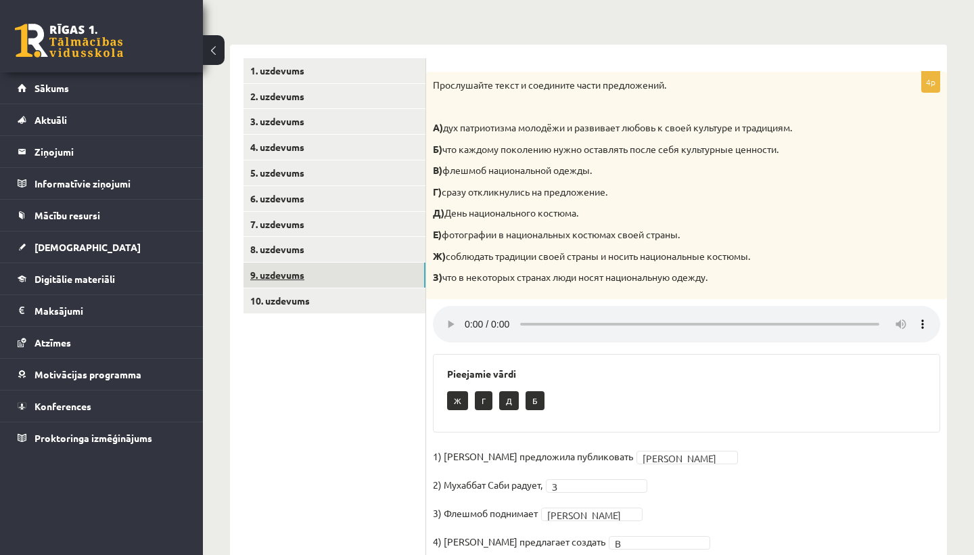
click at [365, 273] on link "9. uzdevums" at bounding box center [335, 274] width 182 height 25
click at [371, 306] on link "10. uzdevums" at bounding box center [335, 300] width 182 height 25
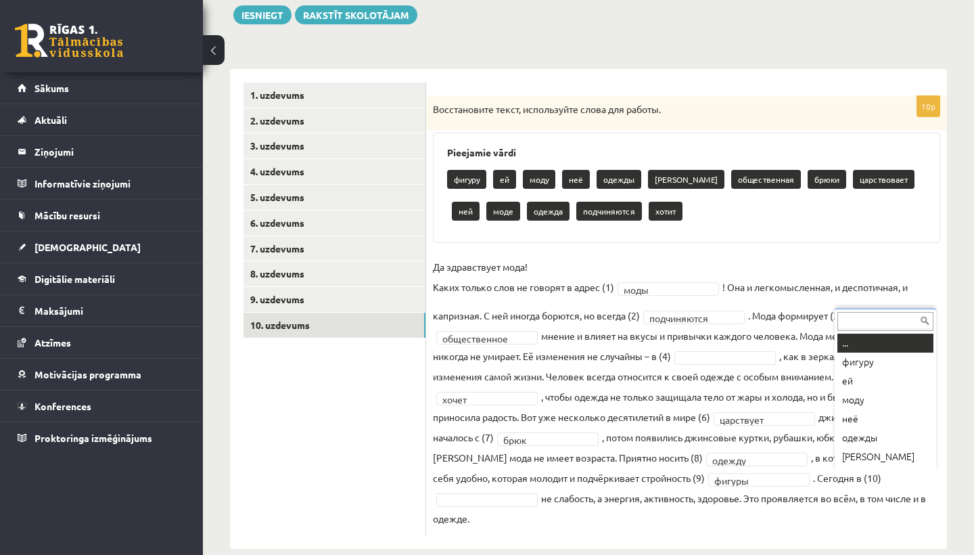
scroll to position [16, 0]
drag, startPoint x: 764, startPoint y: 475, endPoint x: 878, endPoint y: 498, distance: 116.6
click at [878, 498] on fieldset "**********" at bounding box center [686, 392] width 507 height 272
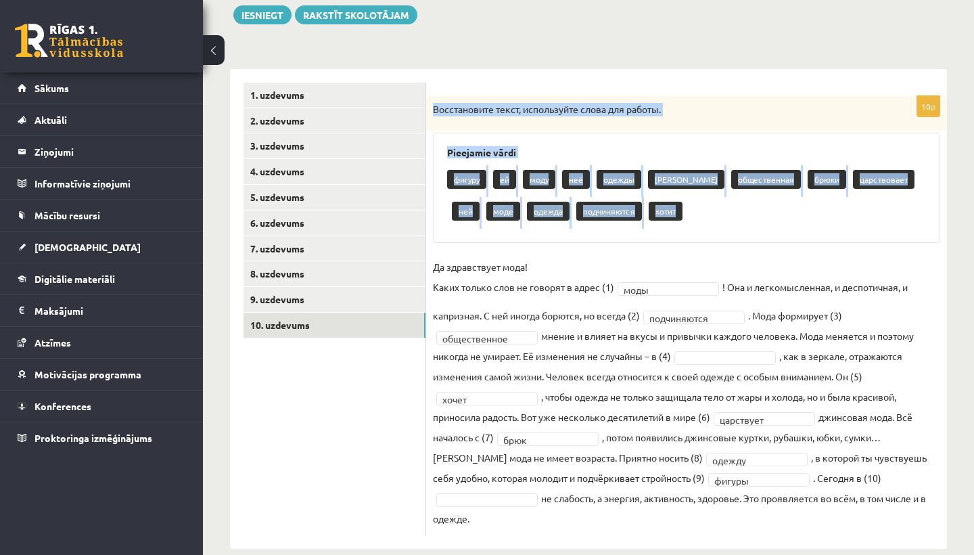
drag, startPoint x: 647, startPoint y: 209, endPoint x: 431, endPoint y: 99, distance: 242.0
click at [431, 101] on div "**********" at bounding box center [686, 315] width 521 height 439
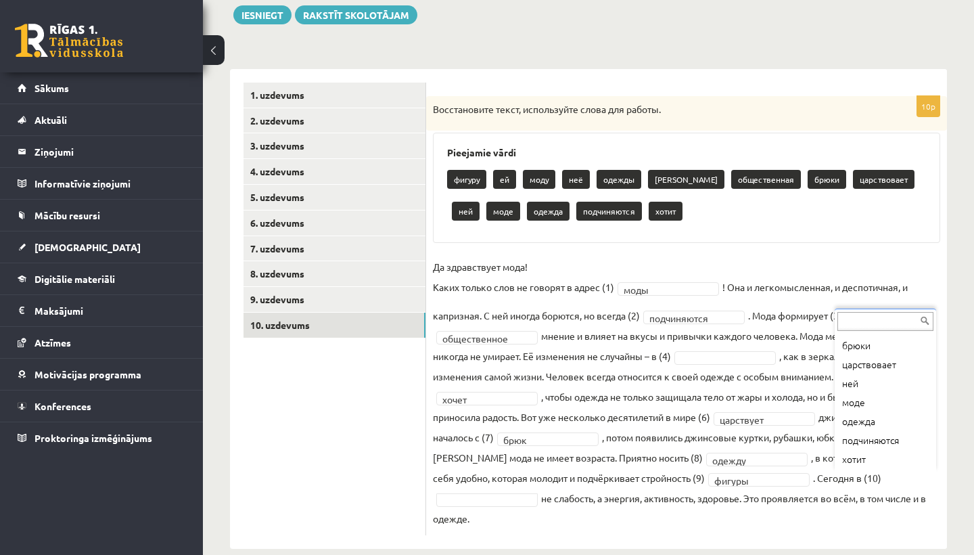
scroll to position [149, 0]
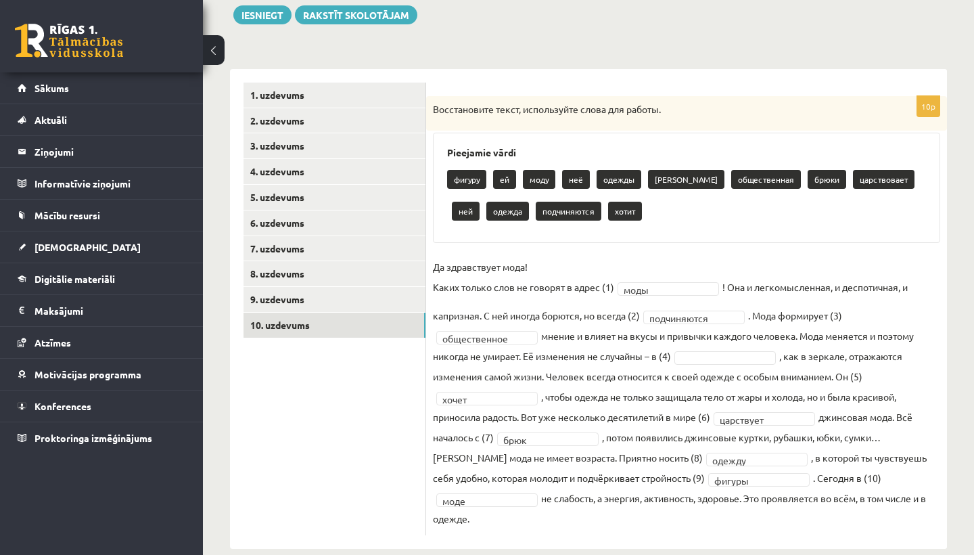
click at [642, 374] on fieldset "**********" at bounding box center [686, 392] width 507 height 272
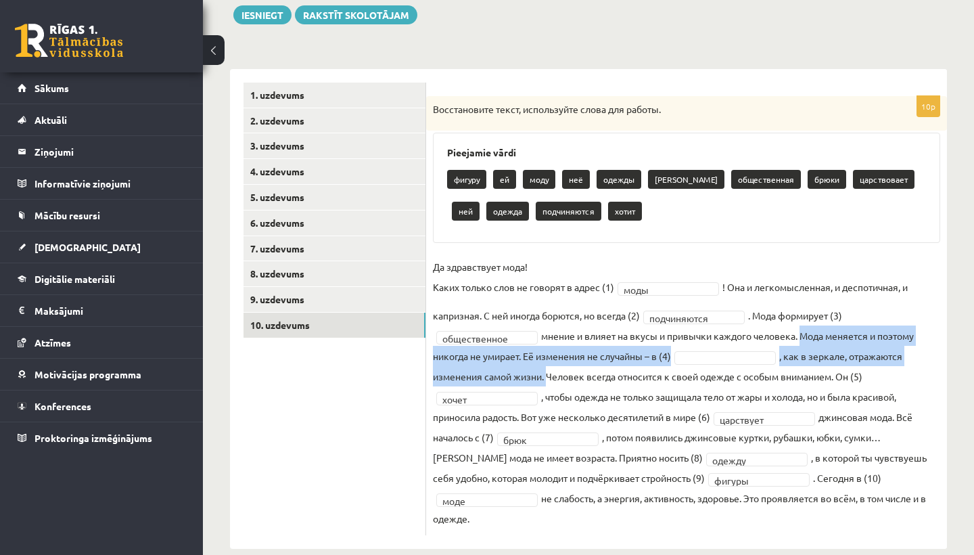
drag, startPoint x: 803, startPoint y: 330, endPoint x: 547, endPoint y: 377, distance: 260.1
click at [547, 378] on fieldset "**********" at bounding box center [686, 392] width 507 height 272
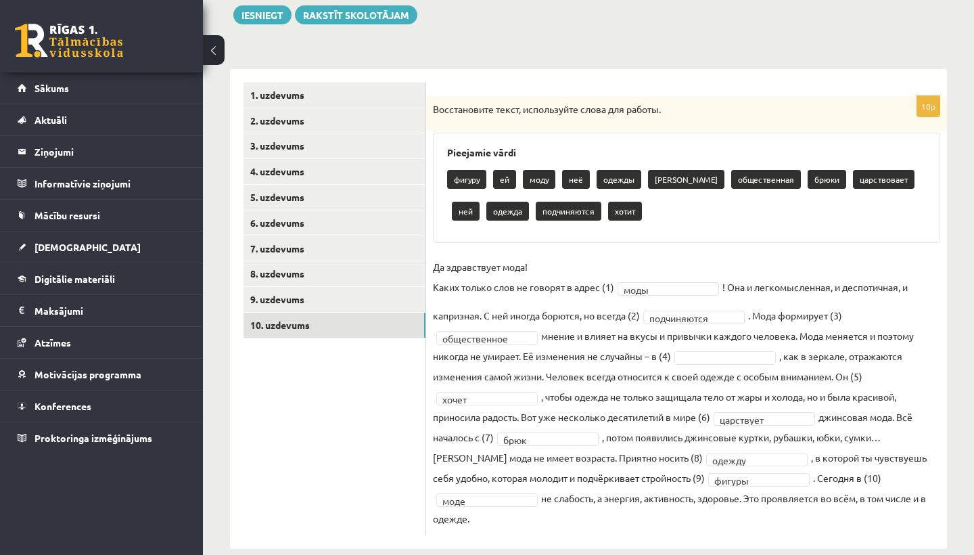
click at [700, 347] on fieldset "**********" at bounding box center [686, 392] width 507 height 272
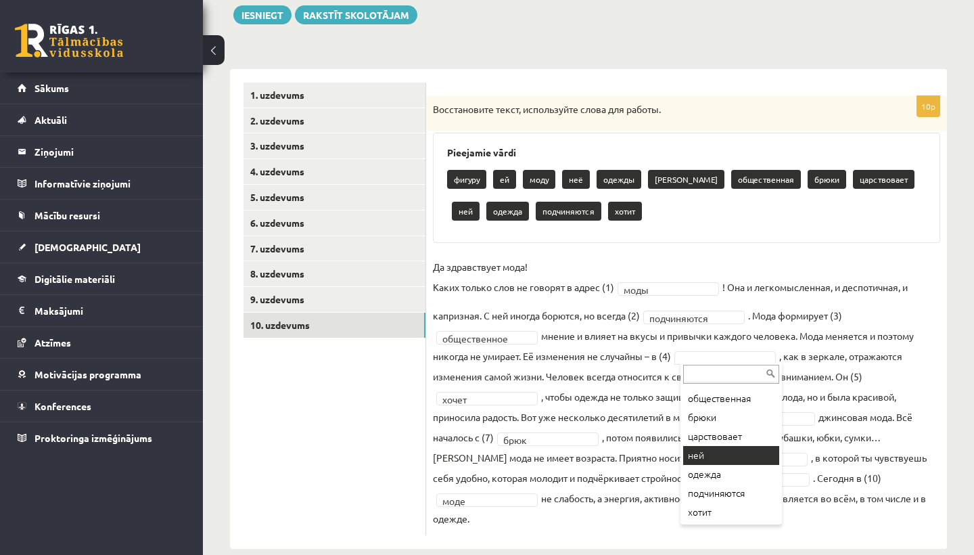
scroll to position [130, 0]
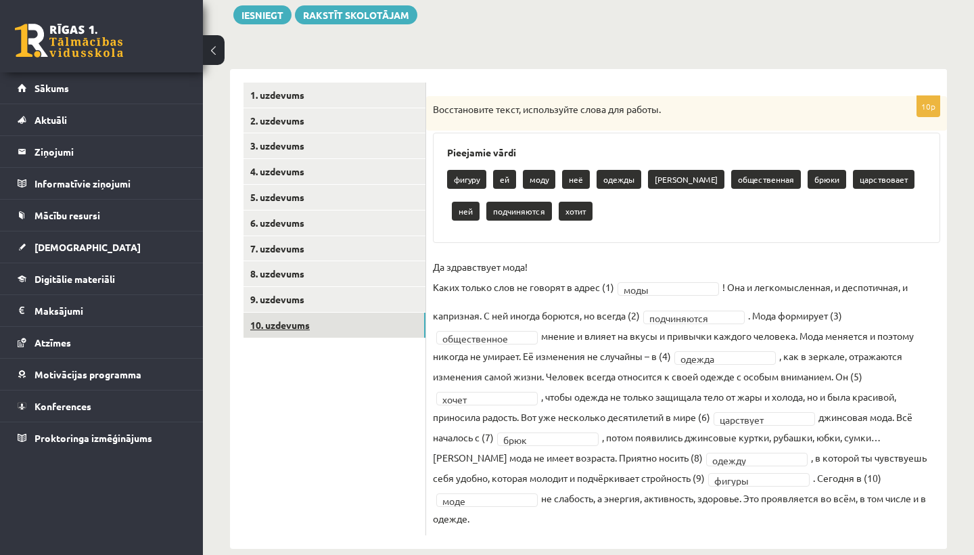
click at [350, 323] on link "10. uzdevums" at bounding box center [335, 325] width 182 height 25
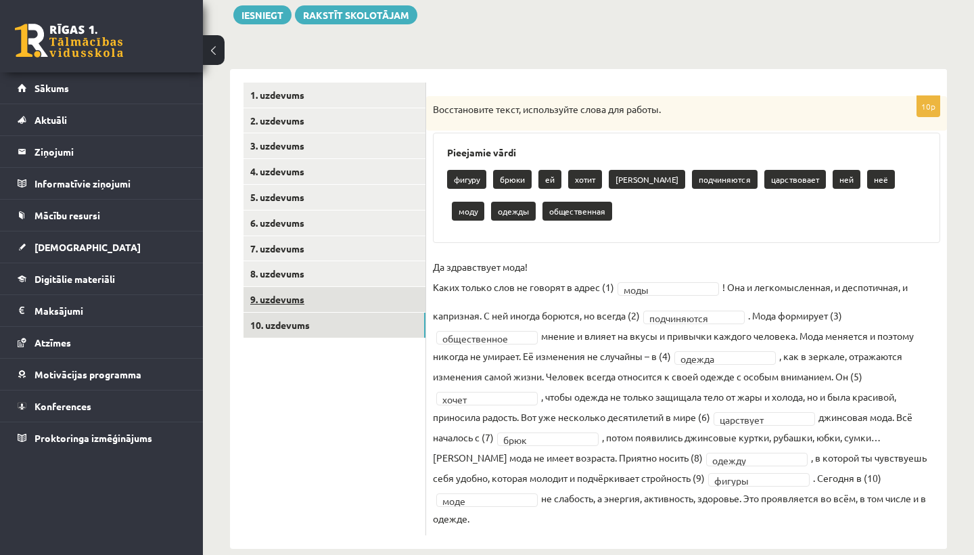
click at [352, 294] on link "9. uzdevums" at bounding box center [335, 299] width 182 height 25
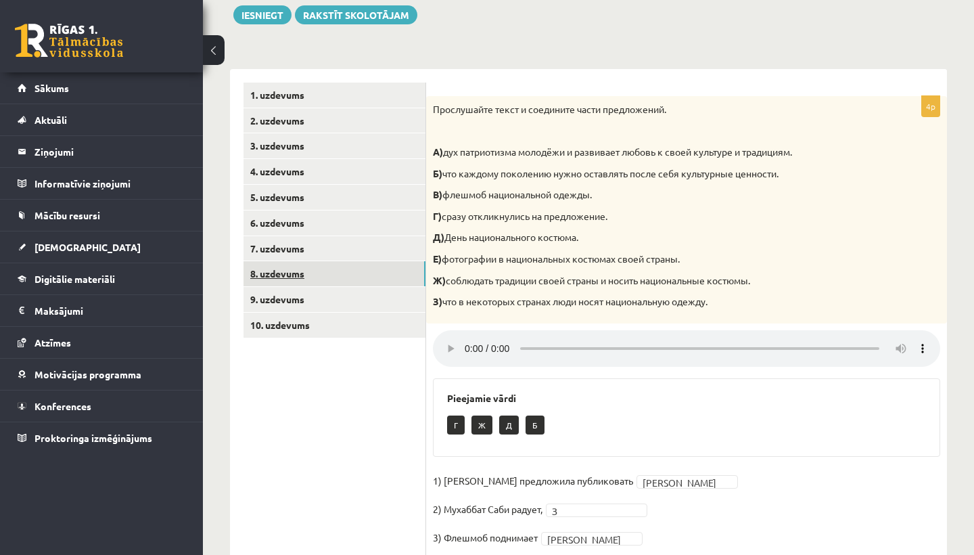
click at [348, 270] on link "8. uzdevums" at bounding box center [335, 273] width 182 height 25
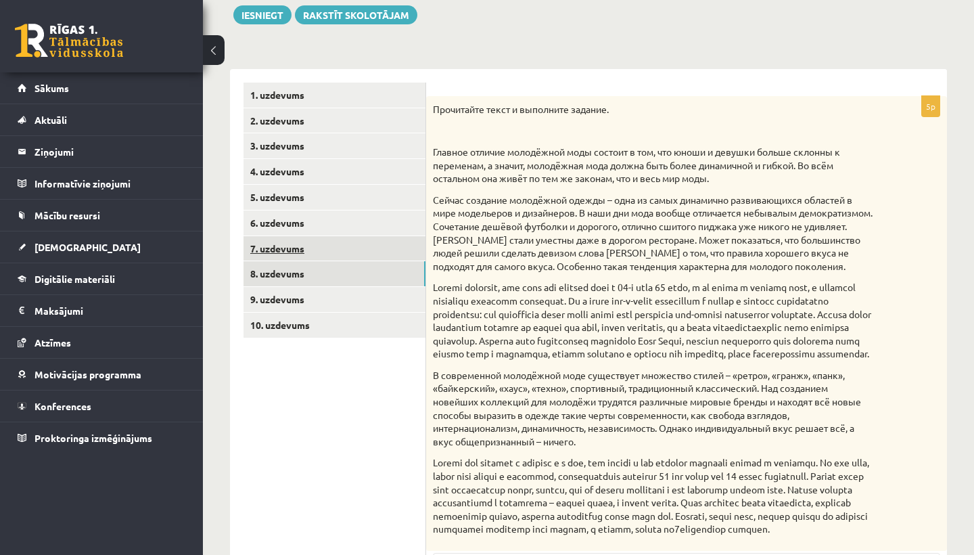
click at [342, 241] on link "7. uzdevums" at bounding box center [335, 248] width 182 height 25
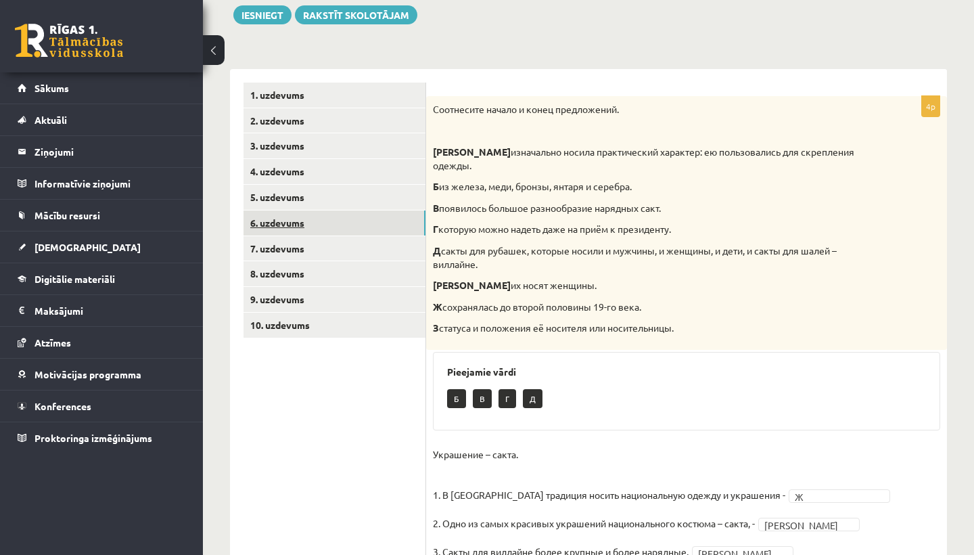
click at [341, 220] on link "6. uzdevums" at bounding box center [335, 222] width 182 height 25
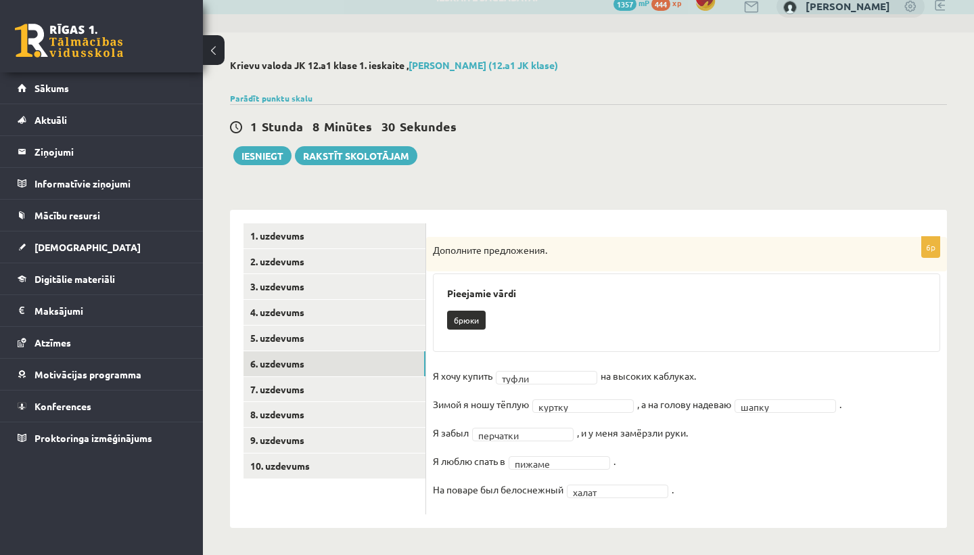
scroll to position [19, 0]
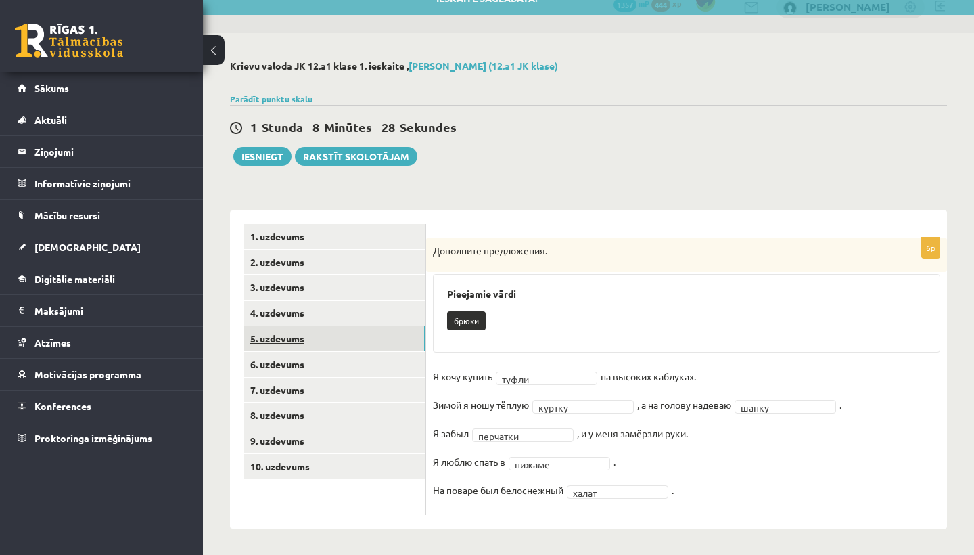
click at [352, 334] on link "5. uzdevums" at bounding box center [335, 338] width 182 height 25
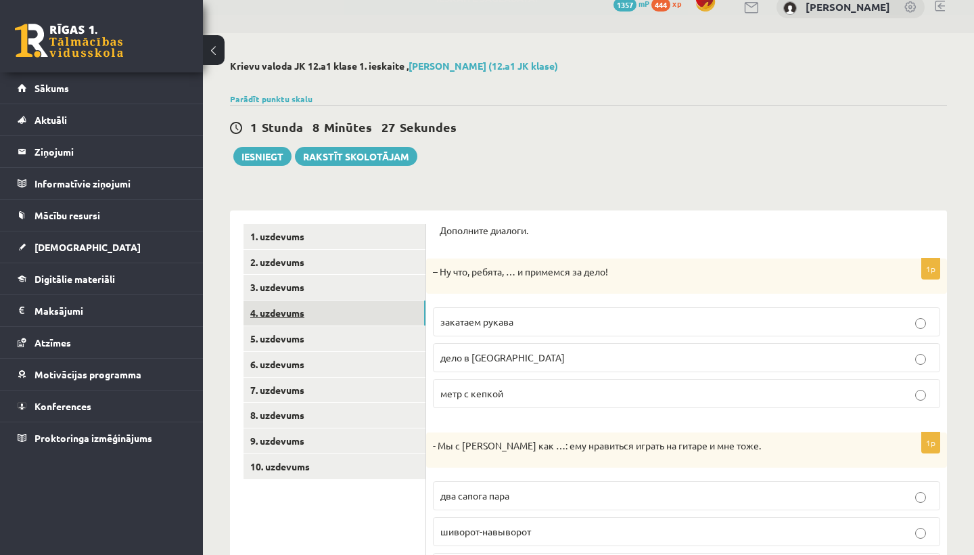
click at [351, 317] on link "4. uzdevums" at bounding box center [335, 312] width 182 height 25
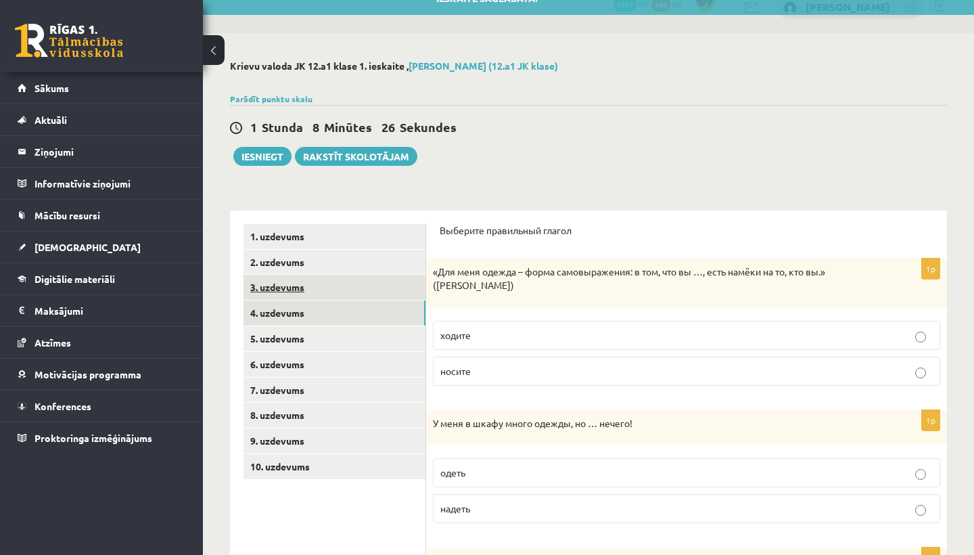
click at [364, 289] on link "3. uzdevums" at bounding box center [335, 287] width 182 height 25
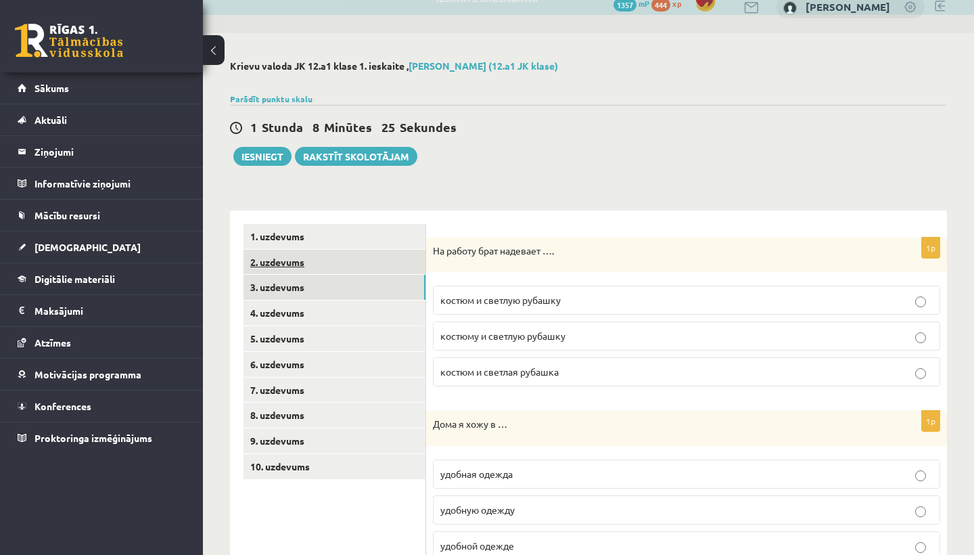
click at [361, 271] on link "2. uzdevums" at bounding box center [335, 262] width 182 height 25
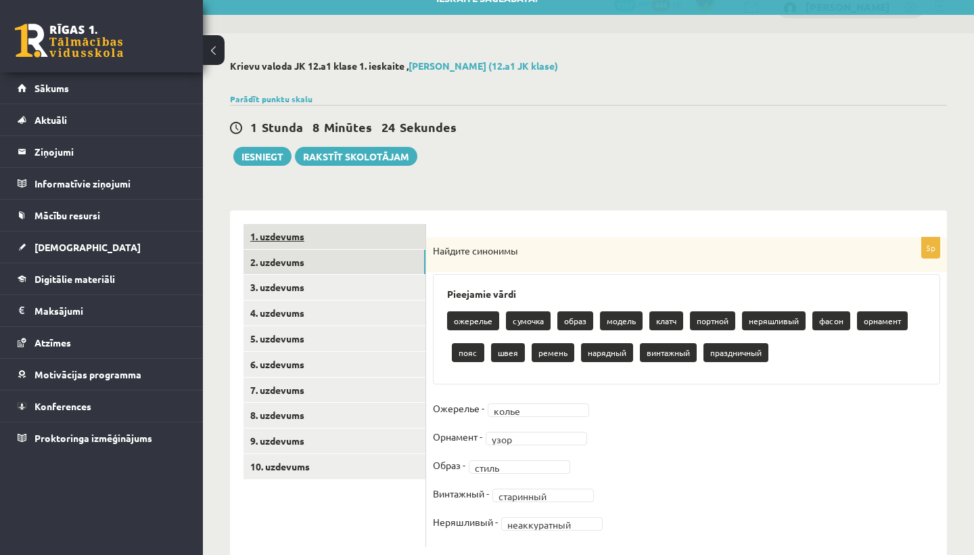
click at [353, 242] on link "1. uzdevums" at bounding box center [335, 236] width 182 height 25
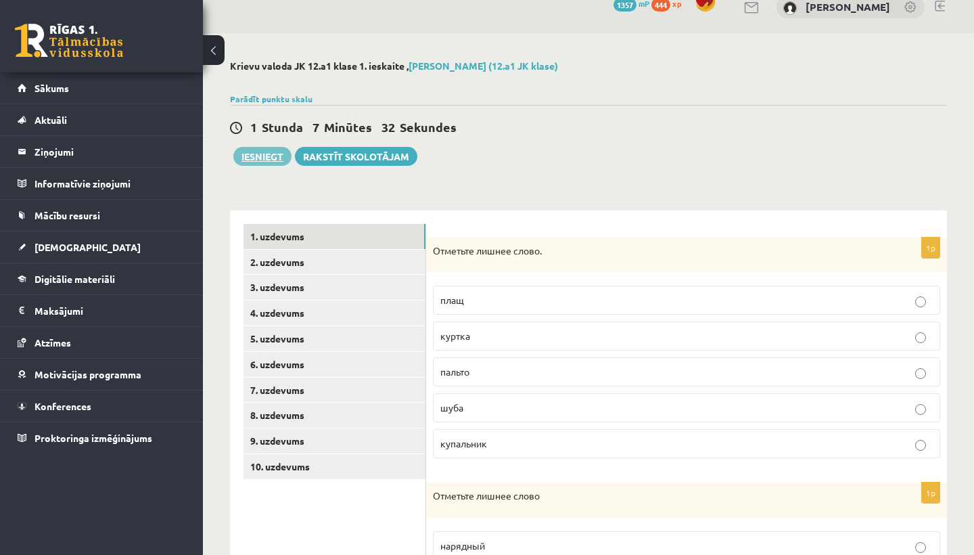
click at [256, 152] on button "Iesniegt" at bounding box center [262, 156] width 58 height 19
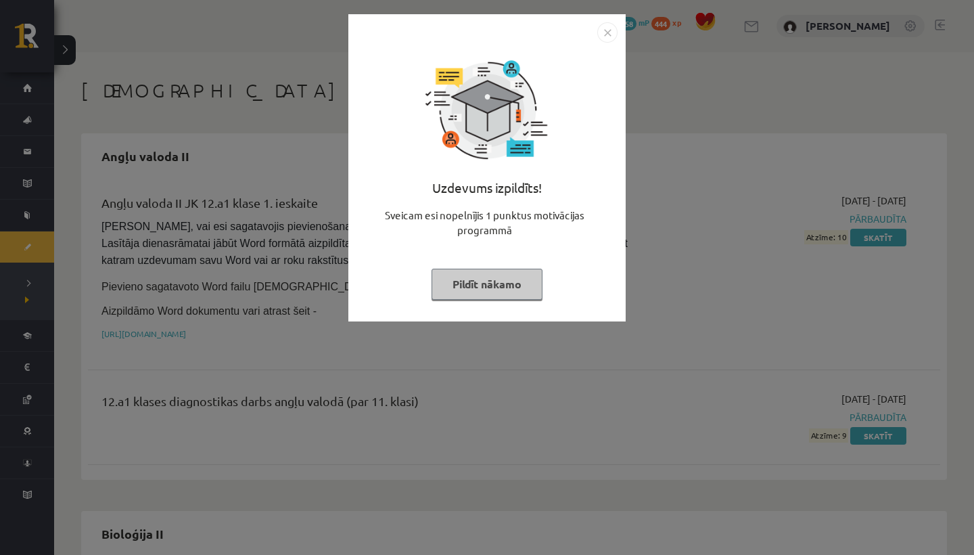
click at [605, 35] on img "Close" at bounding box center [607, 32] width 20 height 20
